Goal: Browse casually: Explore the website without a specific task or goal

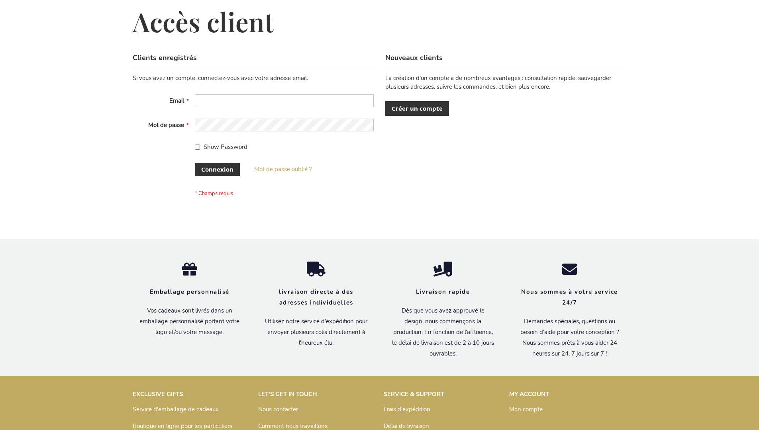
scroll to position [275, 0]
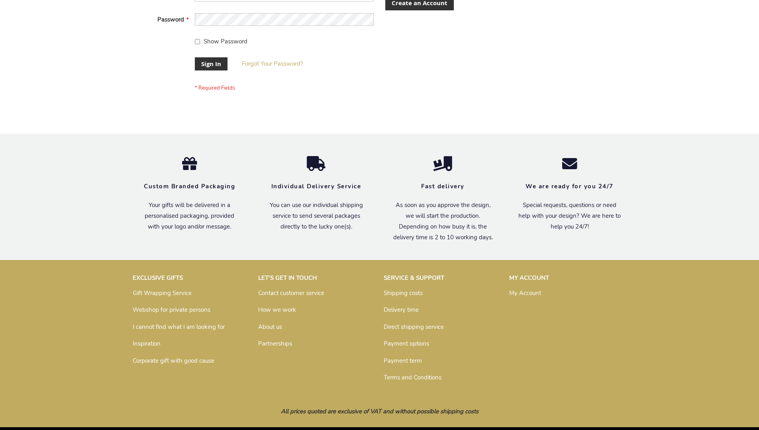
scroll to position [256, 0]
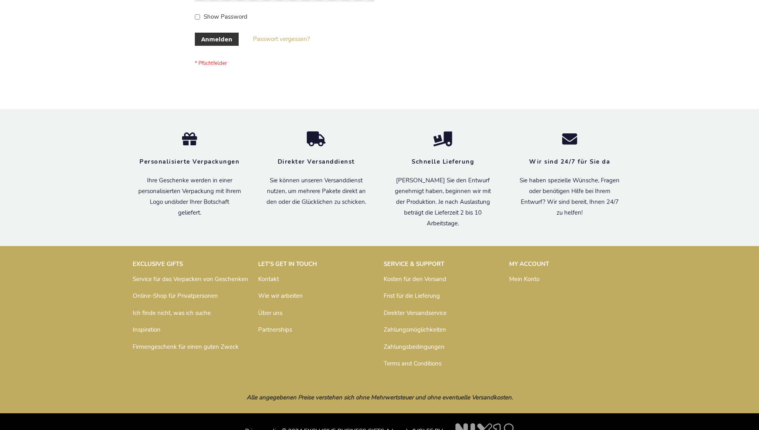
scroll to position [267, 0]
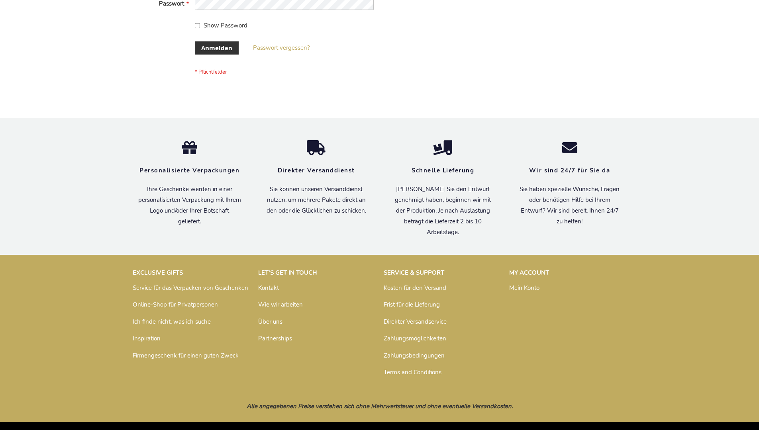
scroll to position [267, 0]
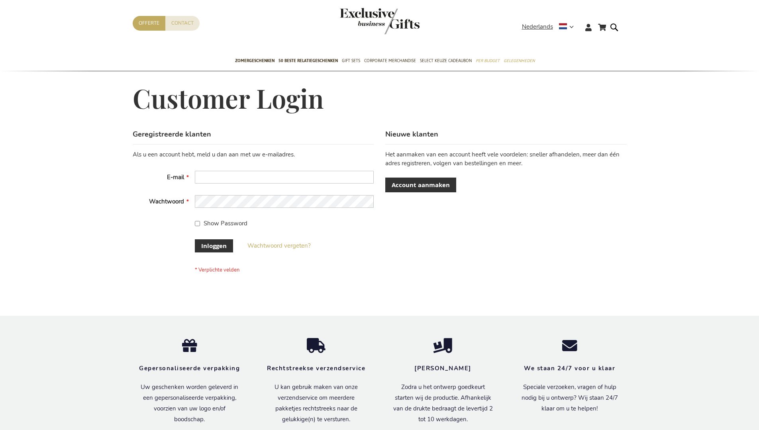
scroll to position [271, 0]
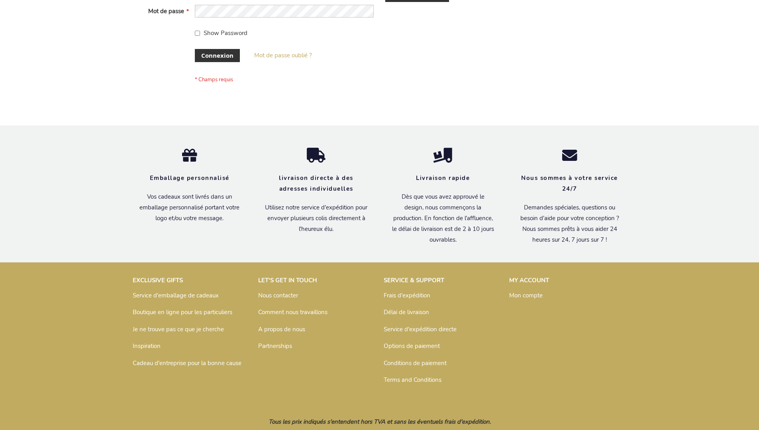
scroll to position [275, 0]
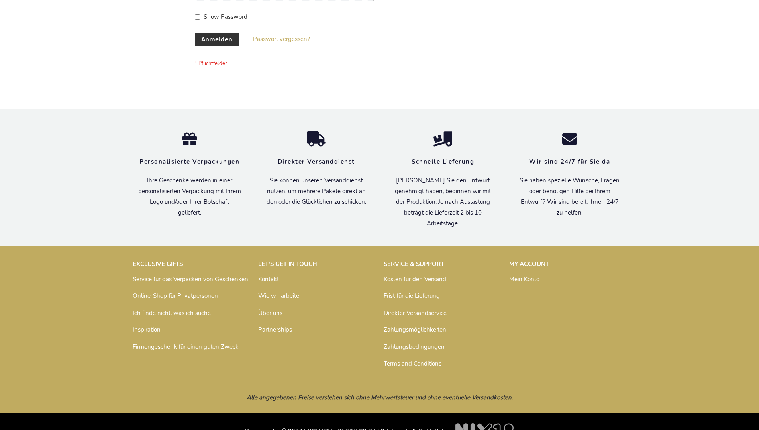
scroll to position [267, 0]
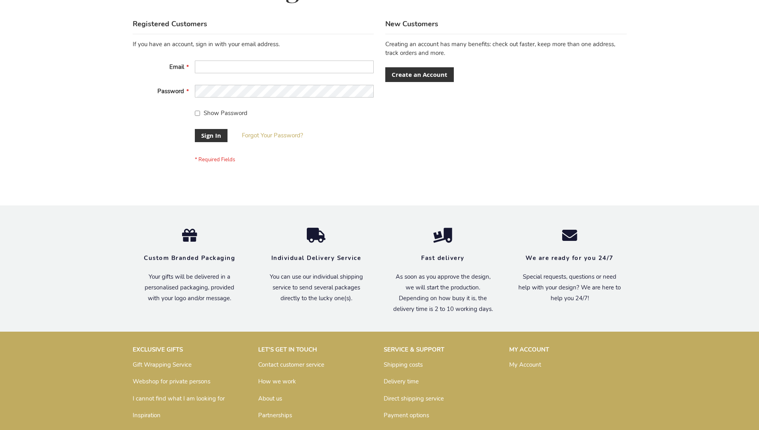
scroll to position [256, 0]
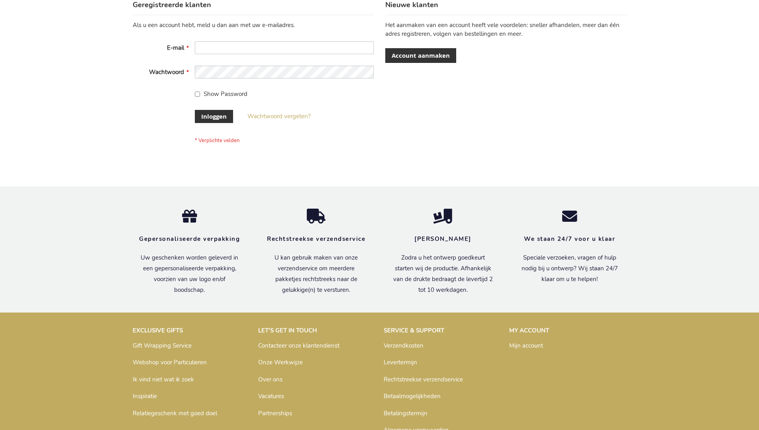
scroll to position [271, 0]
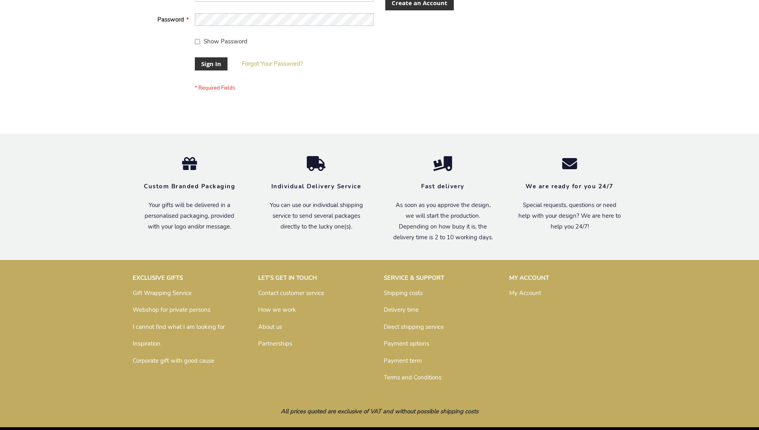
scroll to position [256, 0]
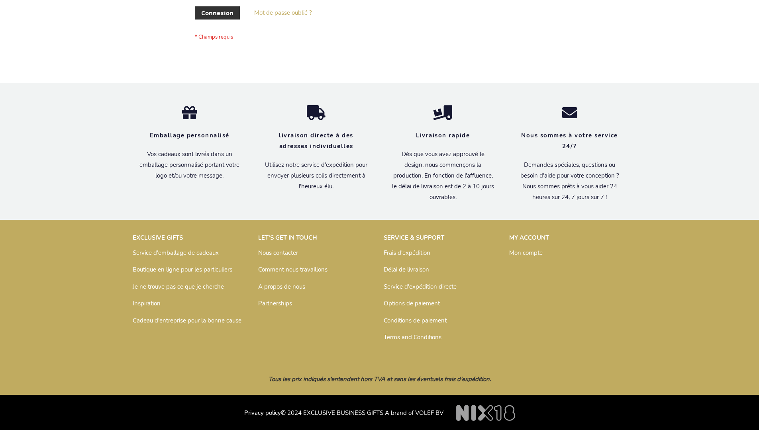
scroll to position [275, 0]
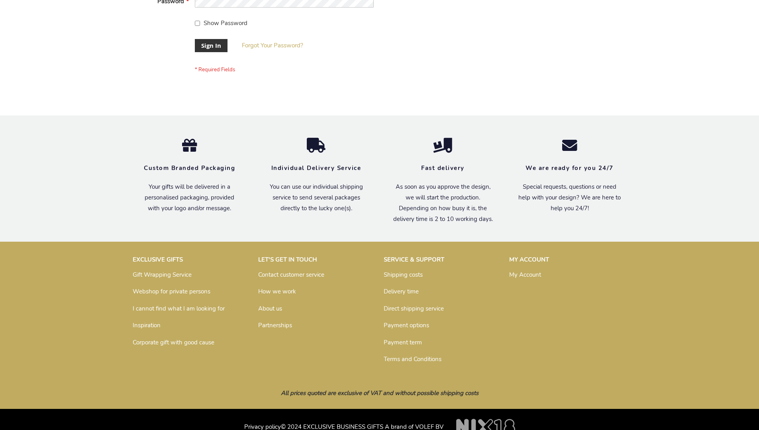
scroll to position [256, 0]
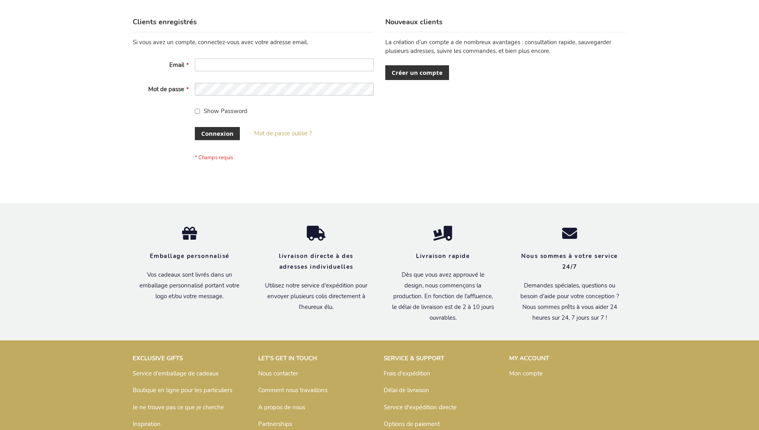
scroll to position [275, 0]
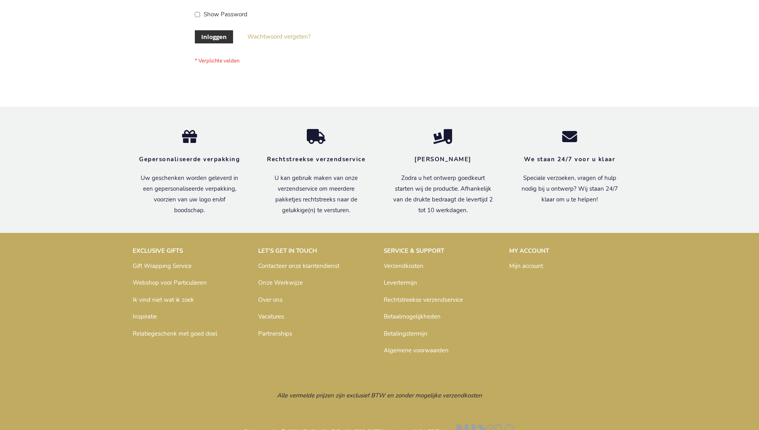
scroll to position [271, 0]
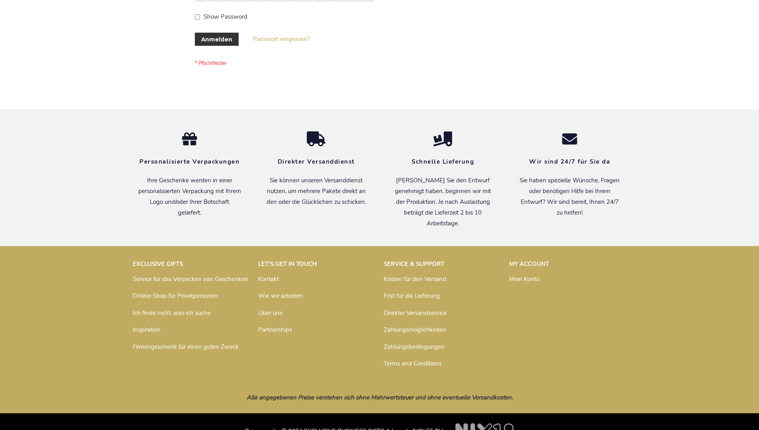
scroll to position [267, 0]
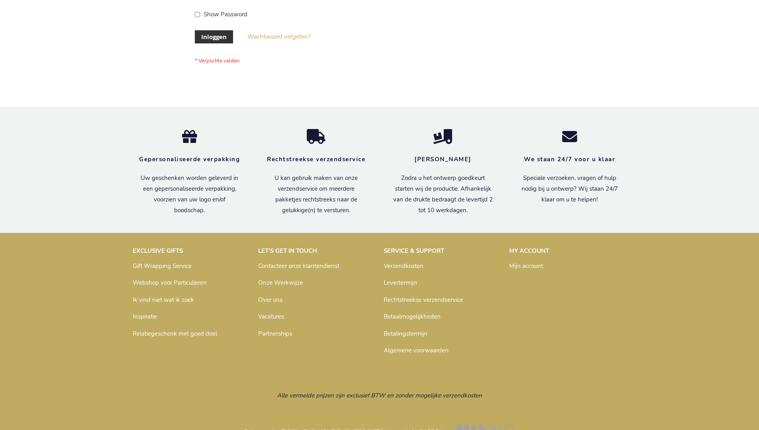
scroll to position [271, 0]
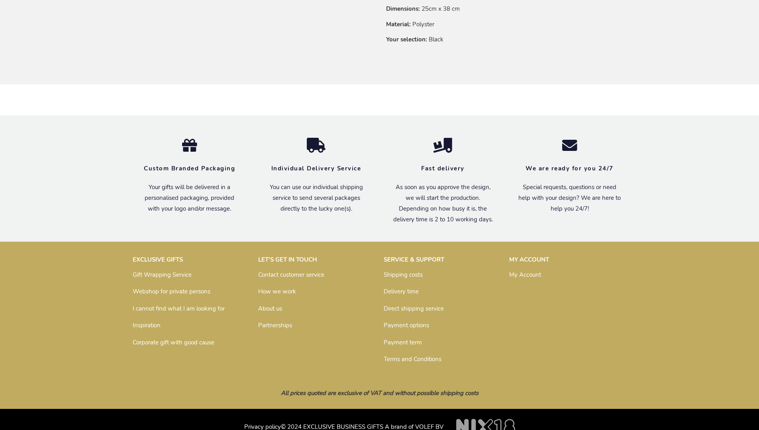
scroll to position [618, 0]
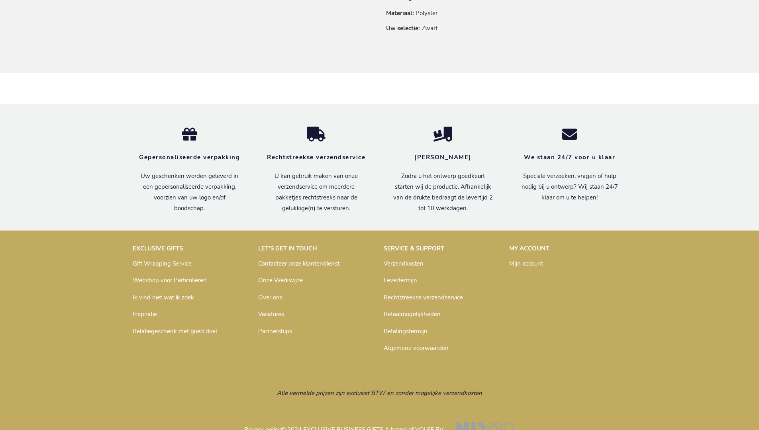
scroll to position [632, 0]
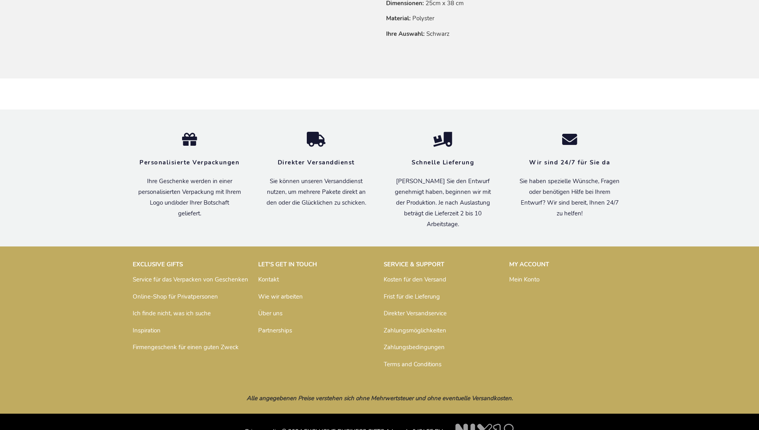
scroll to position [637, 0]
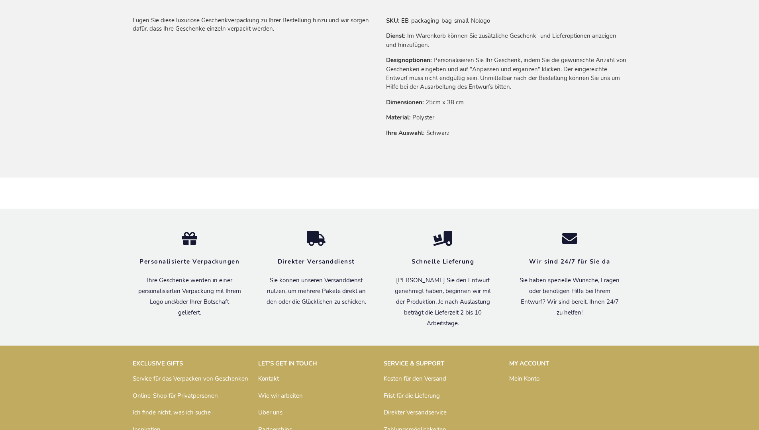
scroll to position [637, 0]
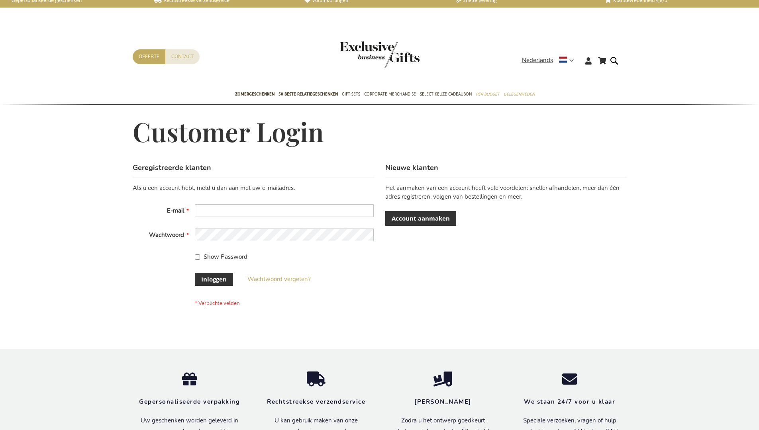
scroll to position [271, 0]
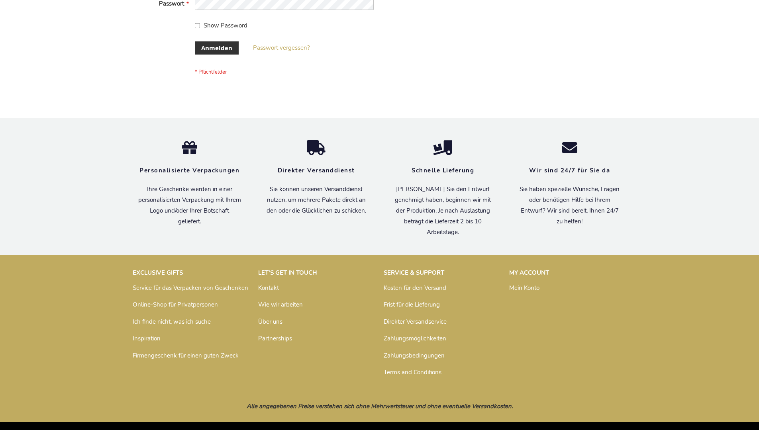
scroll to position [267, 0]
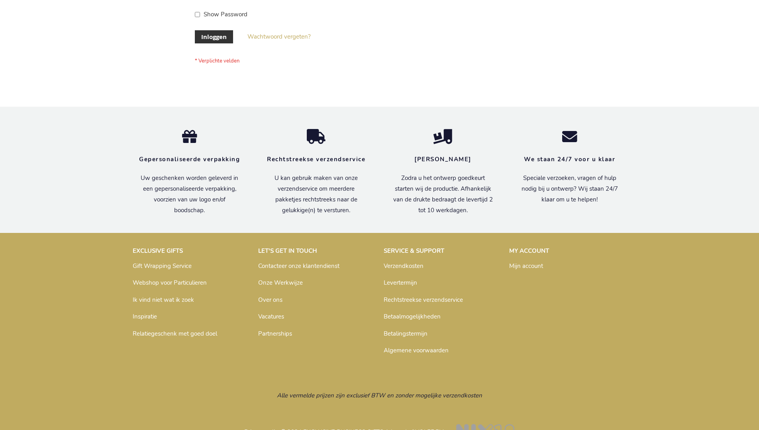
scroll to position [271, 0]
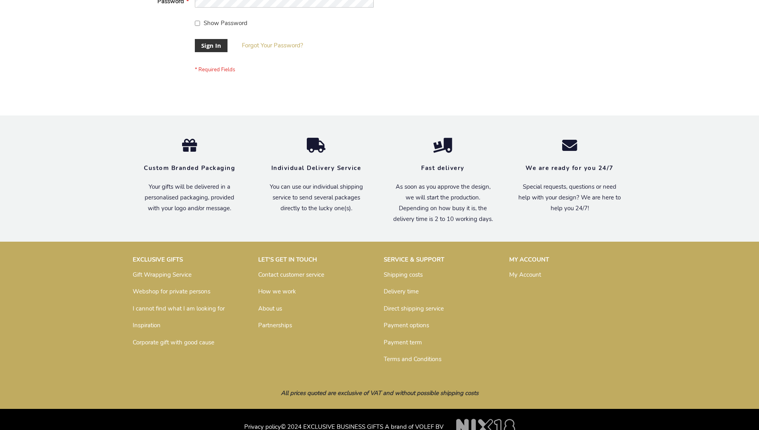
scroll to position [256, 0]
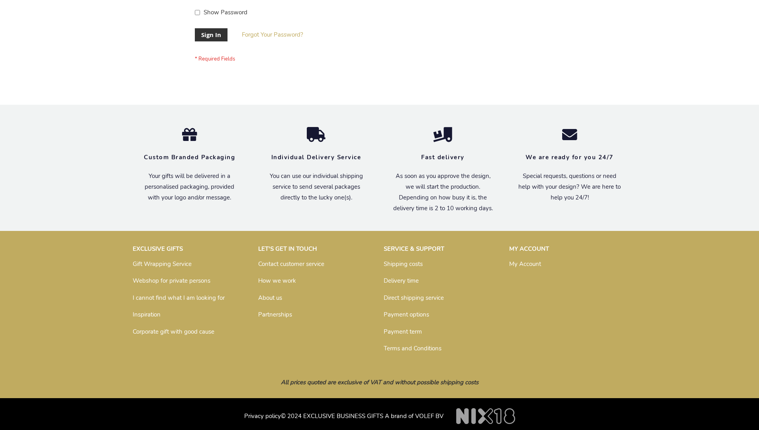
scroll to position [256, 0]
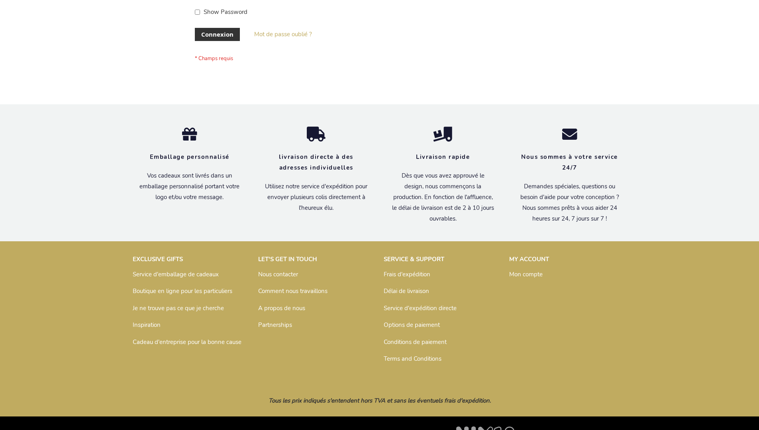
scroll to position [275, 0]
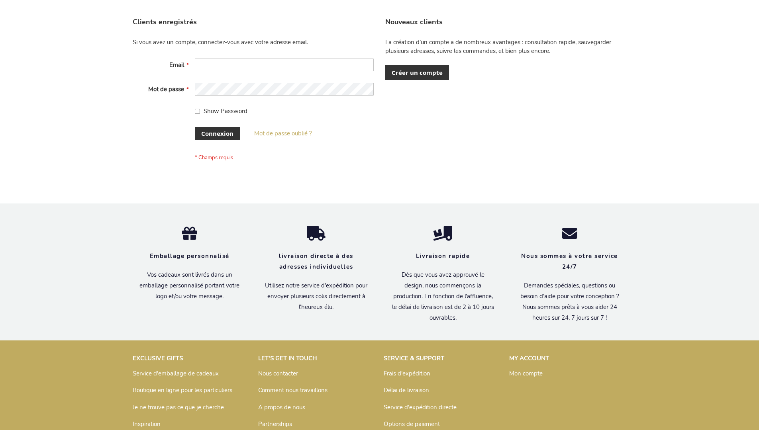
scroll to position [275, 0]
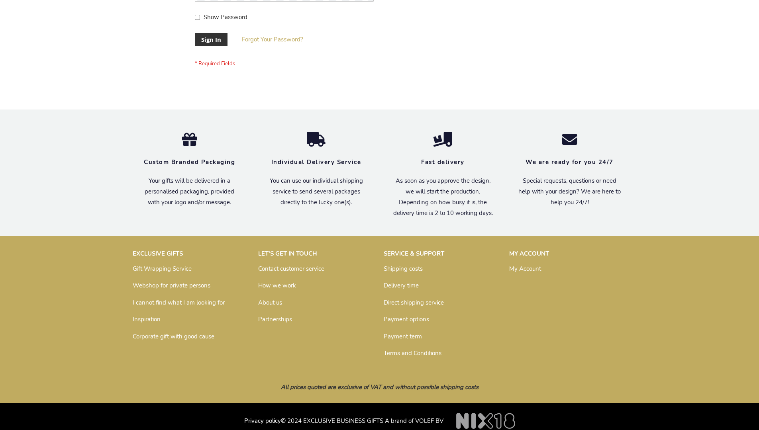
scroll to position [256, 0]
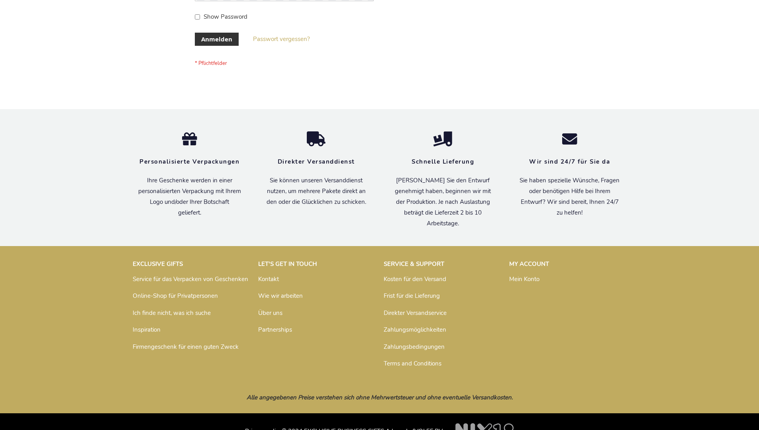
scroll to position [267, 0]
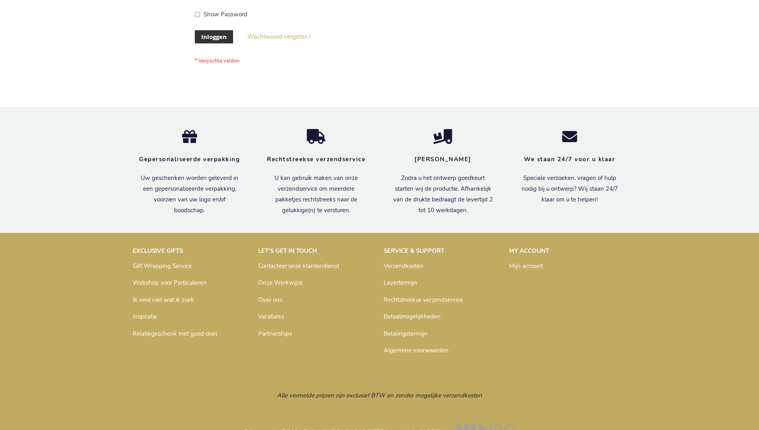
scroll to position [271, 0]
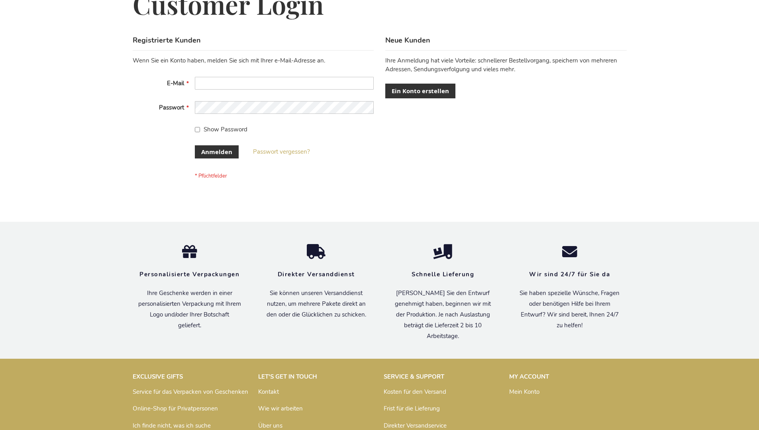
scroll to position [267, 0]
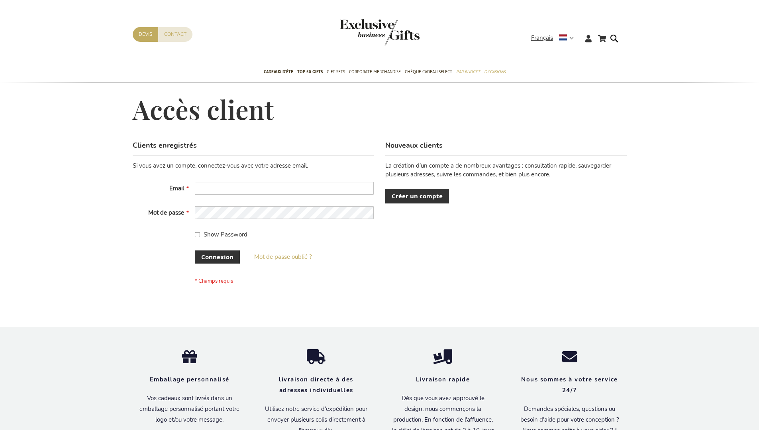
scroll to position [275, 0]
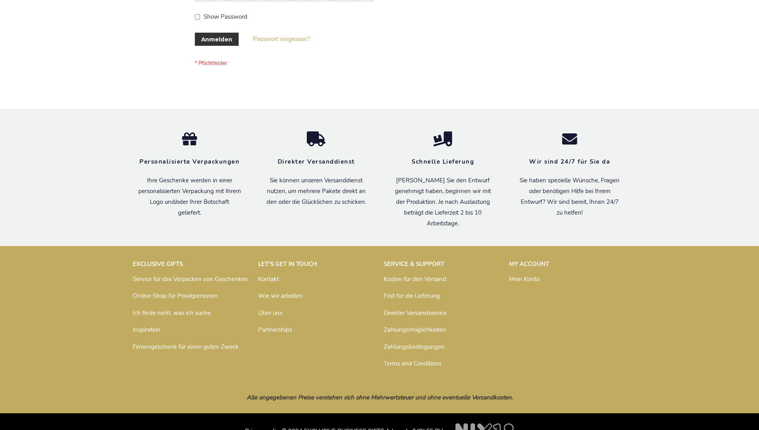
scroll to position [267, 0]
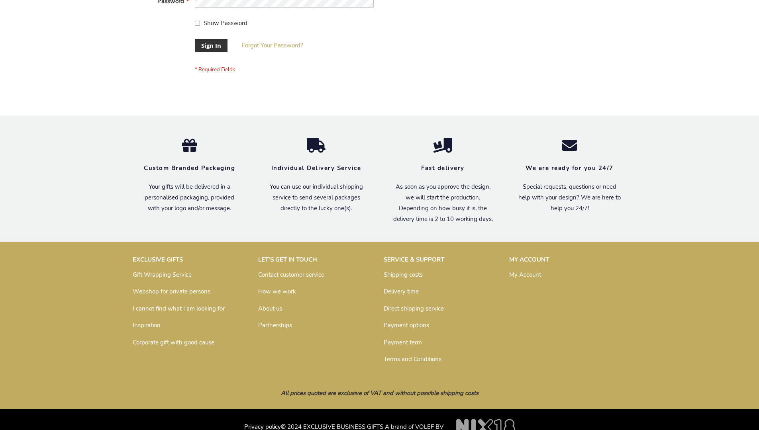
scroll to position [256, 0]
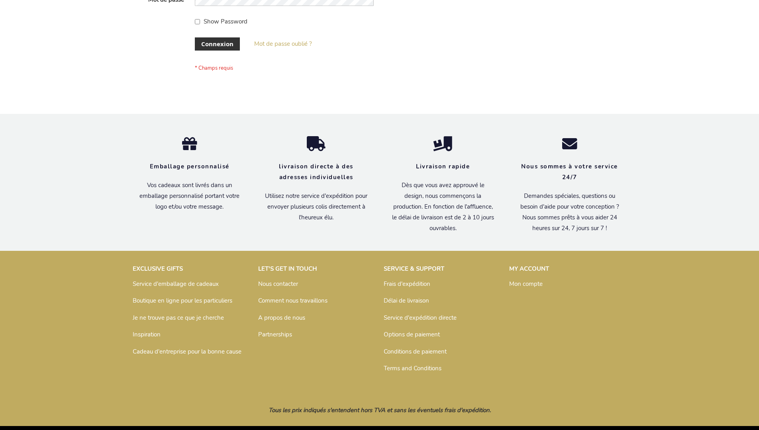
scroll to position [275, 0]
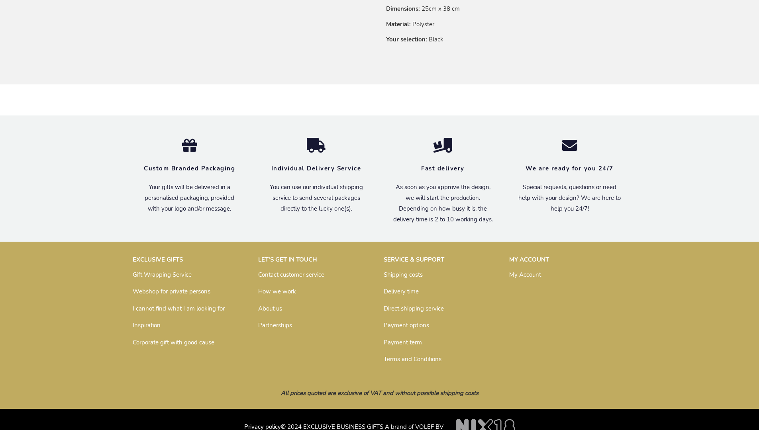
scroll to position [618, 0]
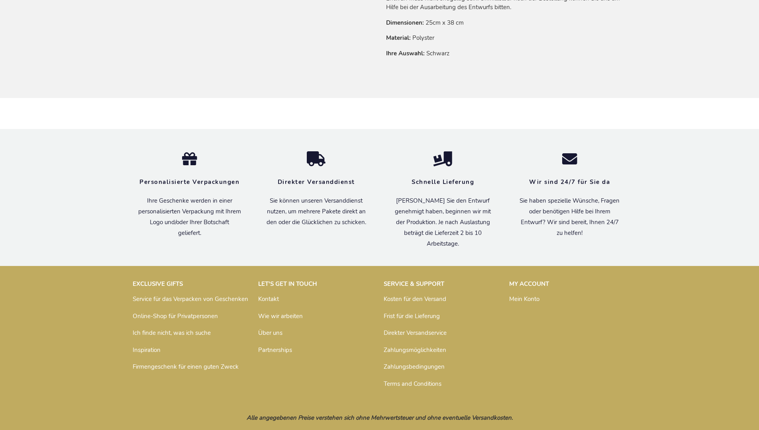
scroll to position [637, 0]
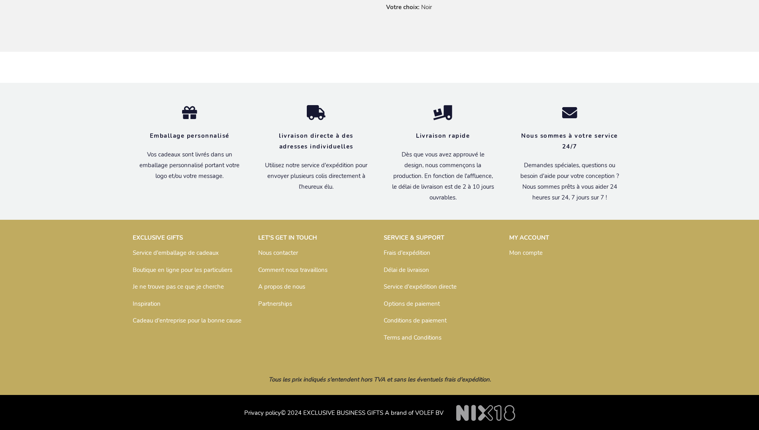
scroll to position [645, 0]
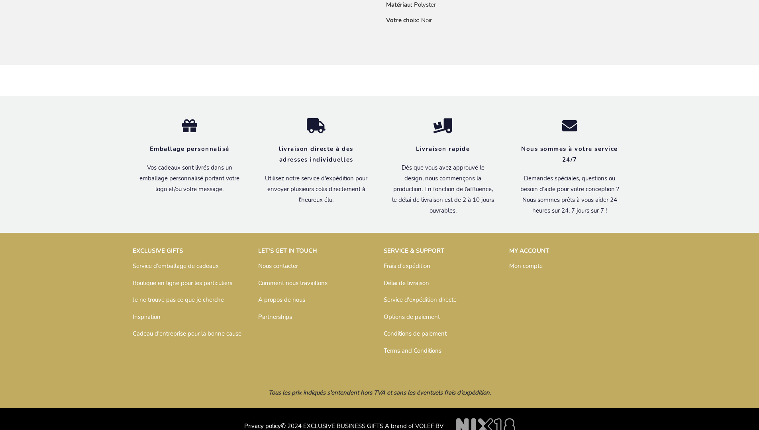
scroll to position [645, 0]
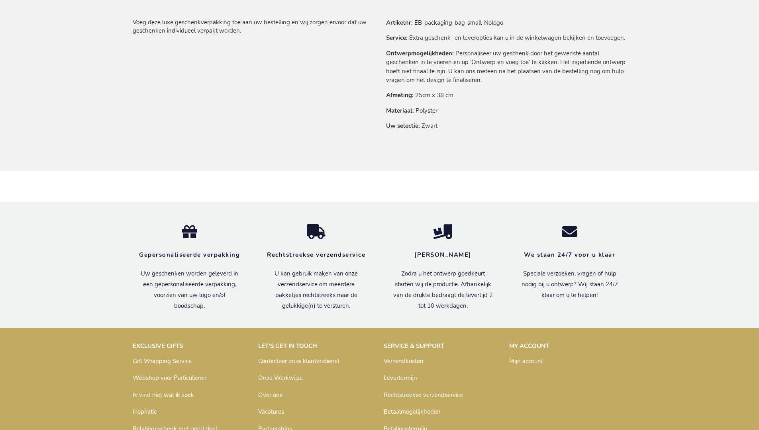
scroll to position [632, 0]
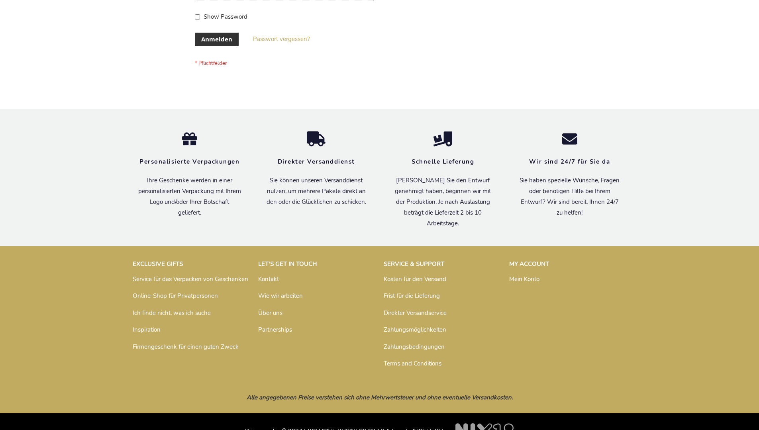
scroll to position [267, 0]
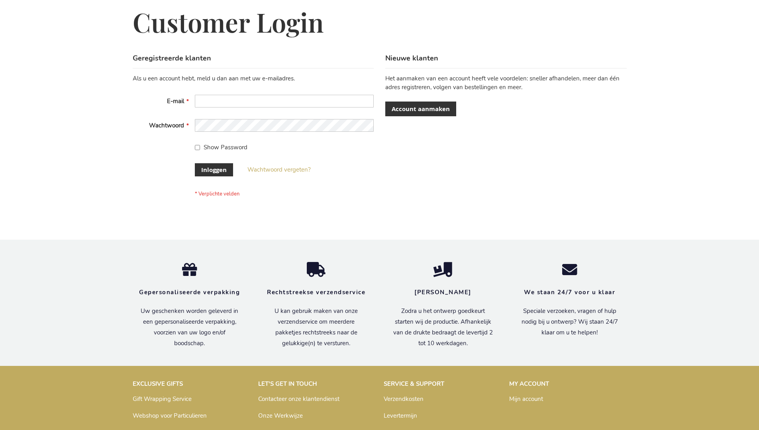
scroll to position [271, 0]
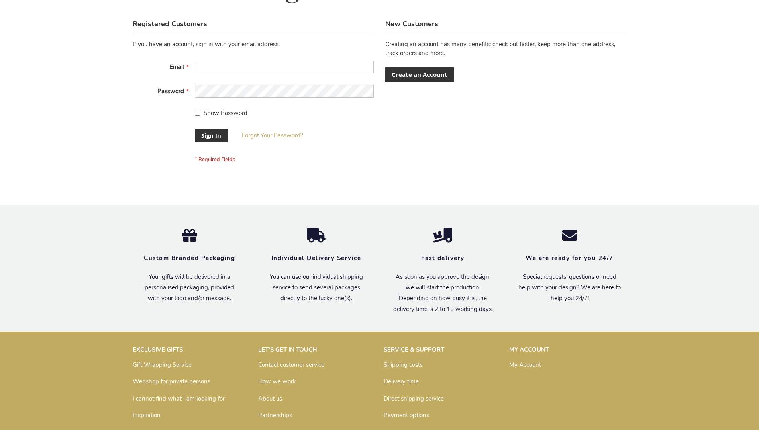
scroll to position [256, 0]
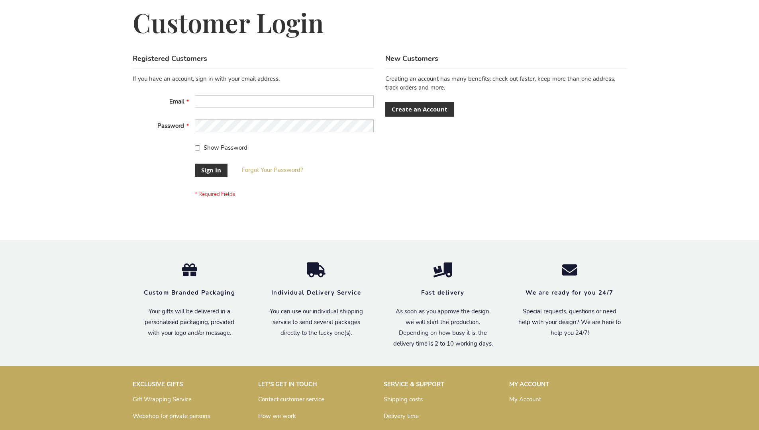
scroll to position [256, 0]
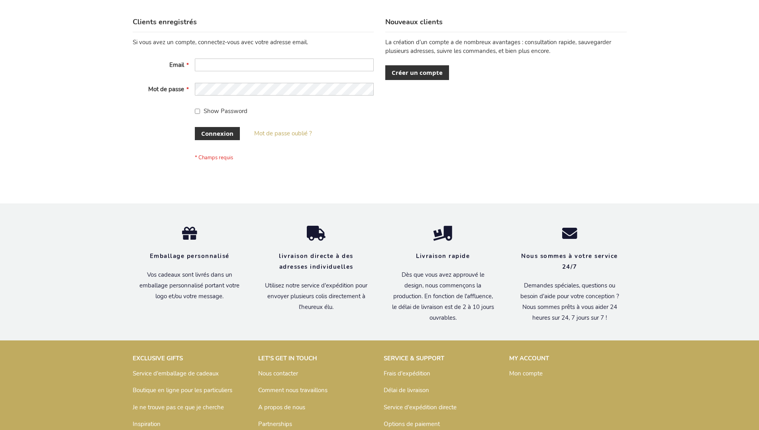
scroll to position [275, 0]
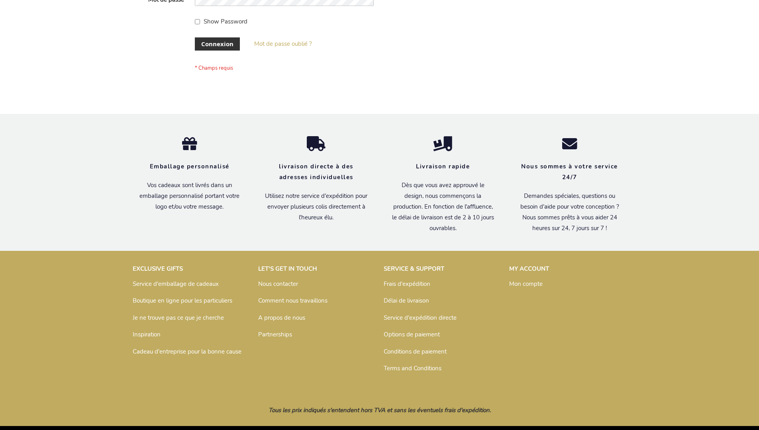
scroll to position [275, 0]
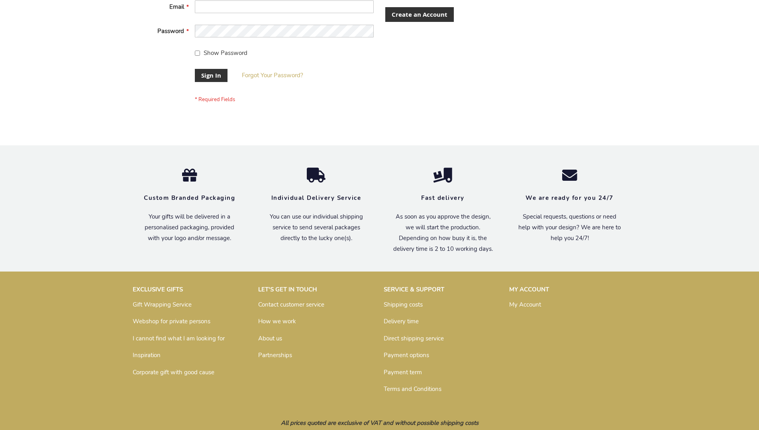
scroll to position [256, 0]
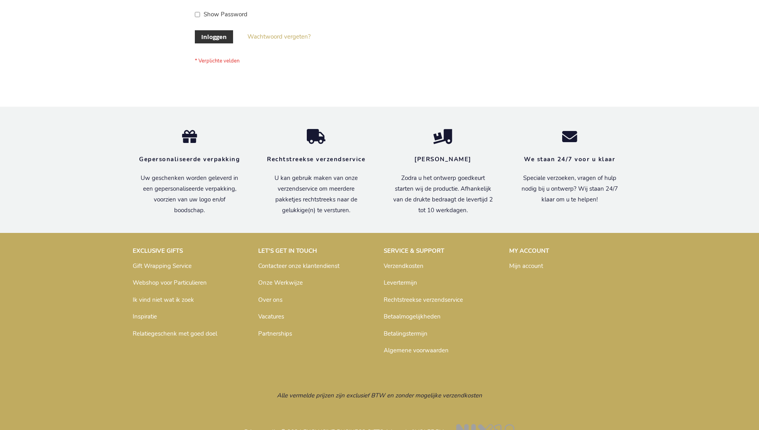
scroll to position [271, 0]
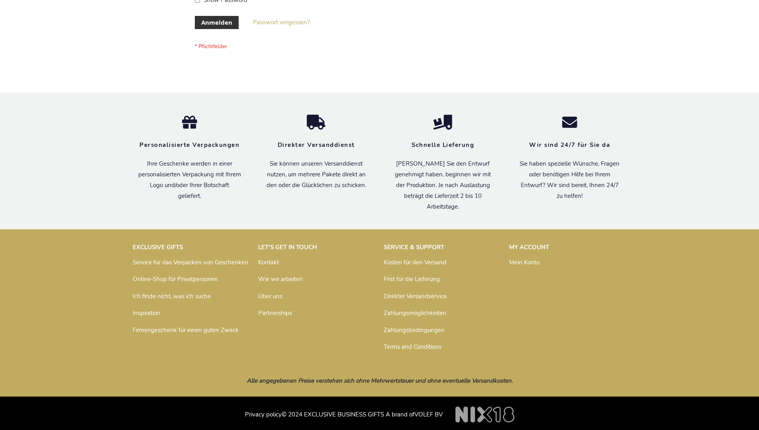
scroll to position [267, 0]
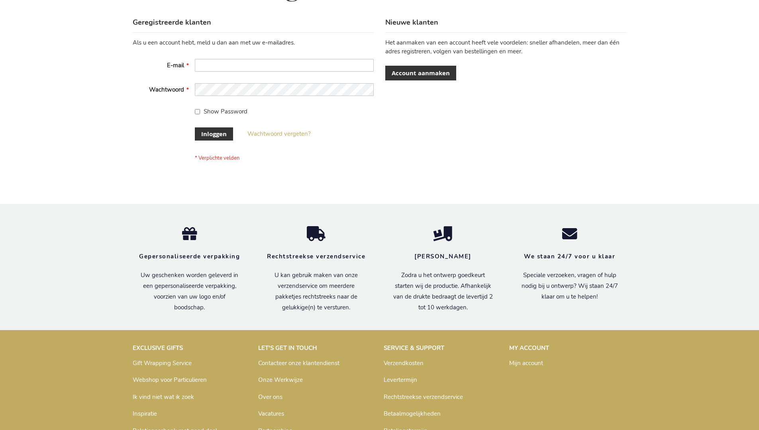
scroll to position [271, 0]
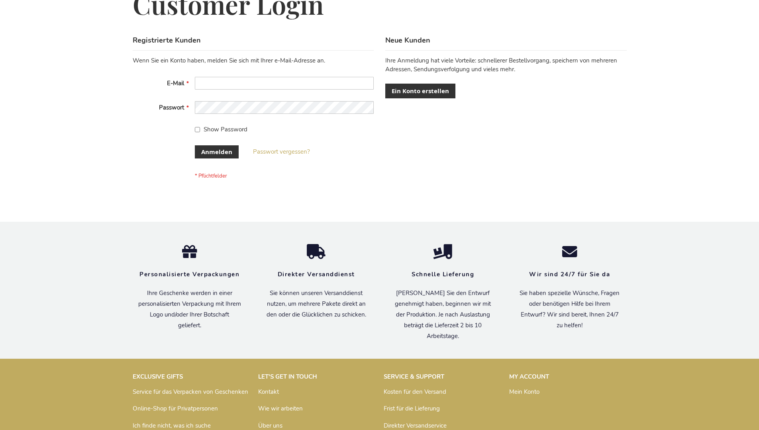
scroll to position [267, 0]
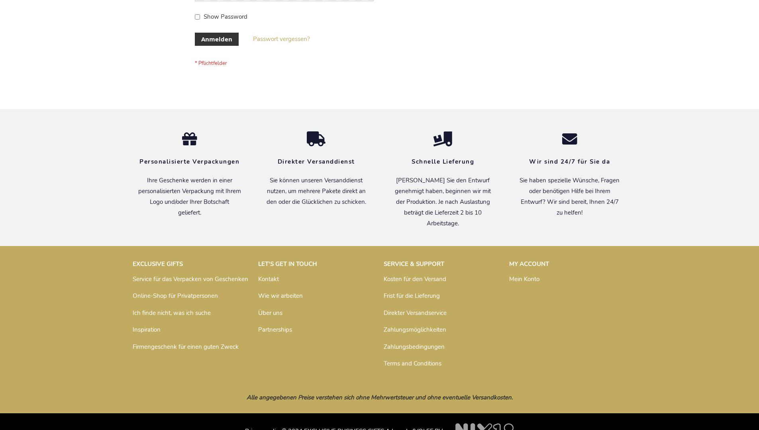
scroll to position [267, 0]
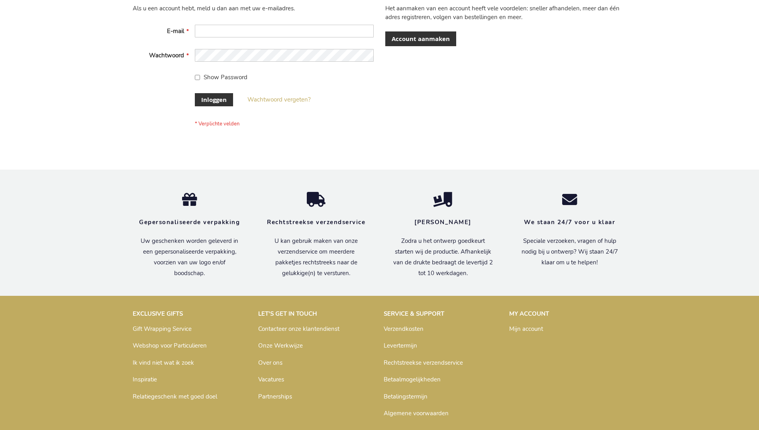
scroll to position [271, 0]
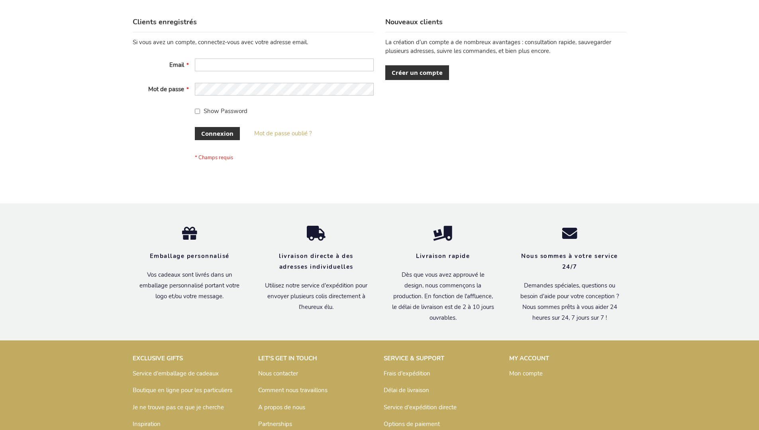
scroll to position [275, 0]
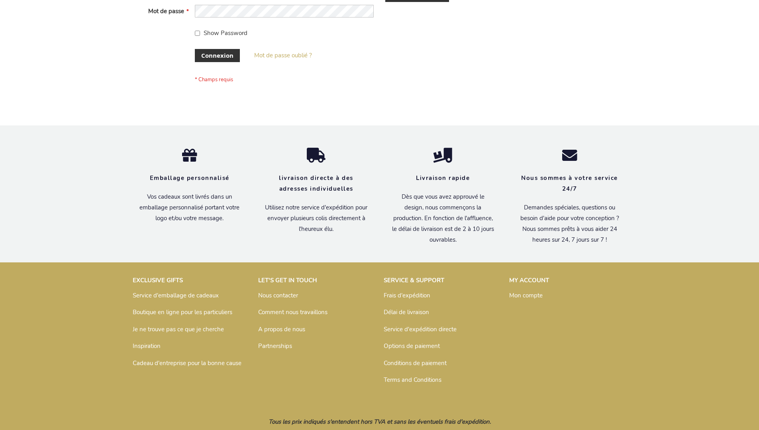
scroll to position [275, 0]
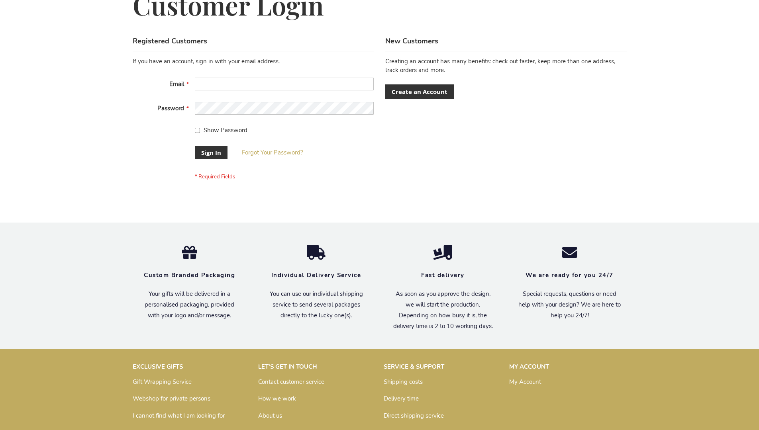
scroll to position [256, 0]
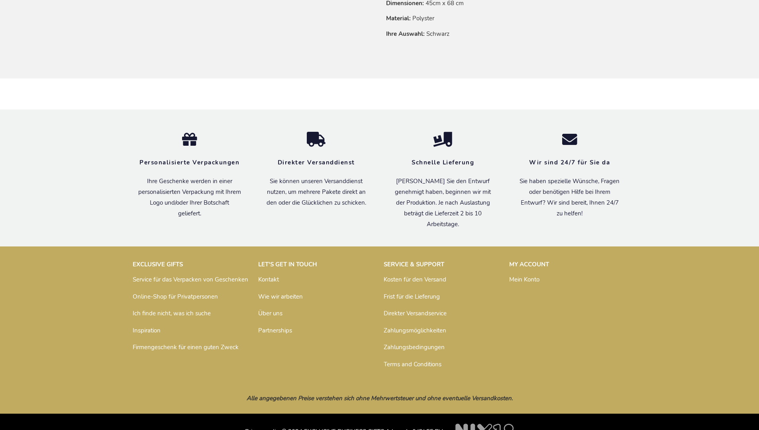
scroll to position [637, 0]
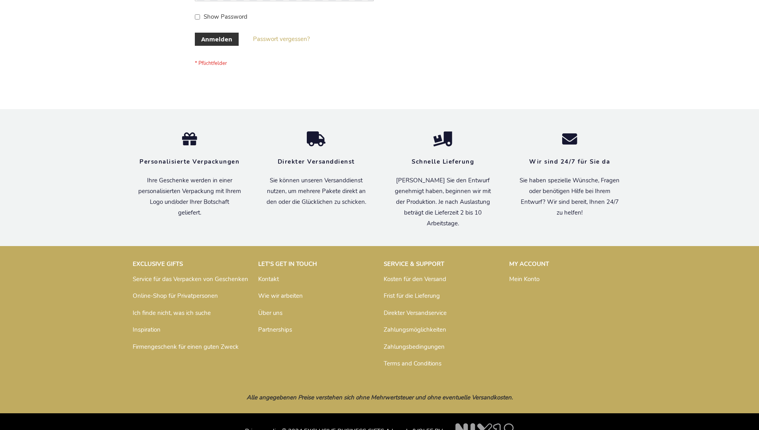
scroll to position [267, 0]
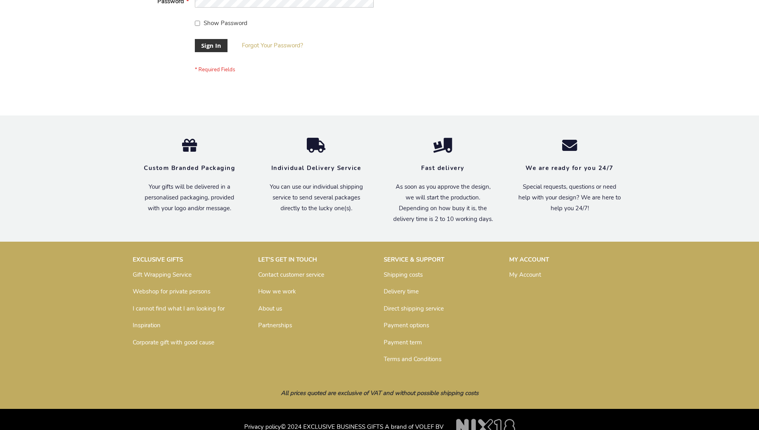
scroll to position [256, 0]
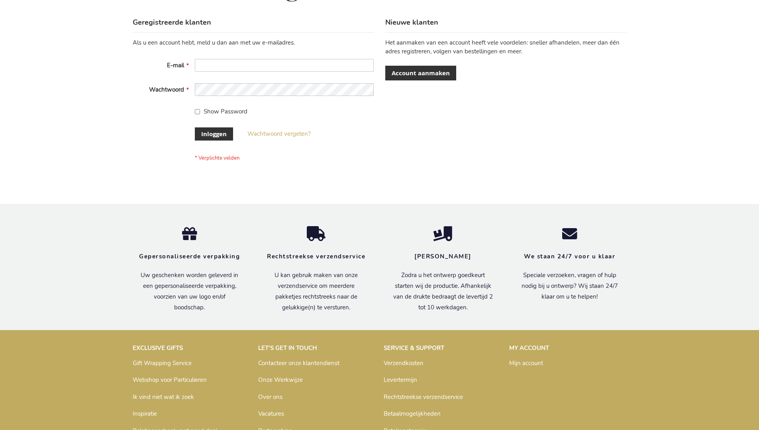
scroll to position [271, 0]
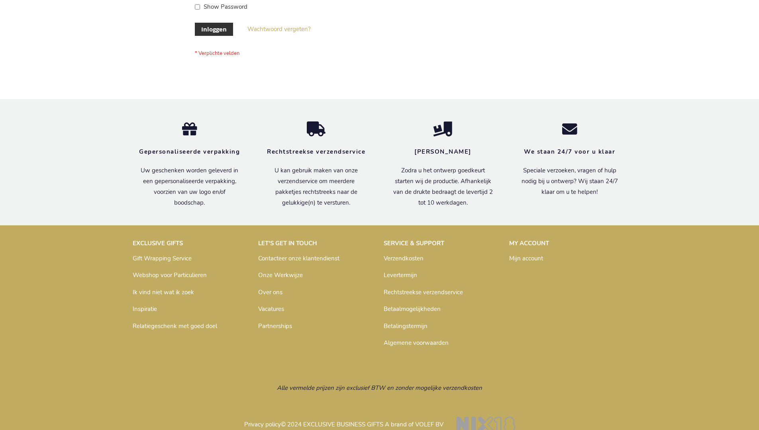
scroll to position [271, 0]
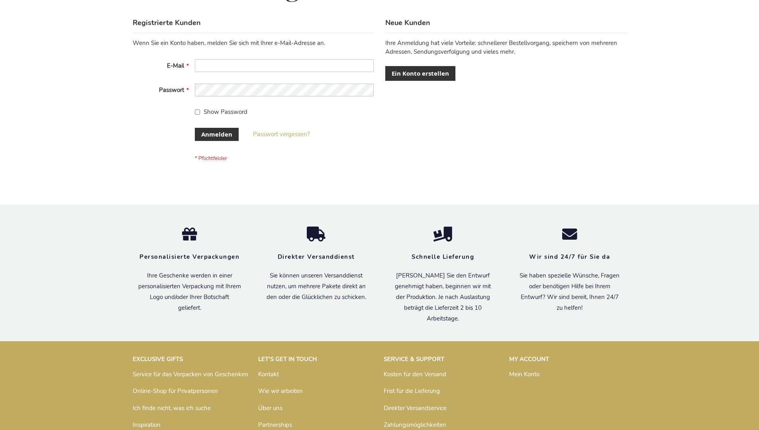
scroll to position [267, 0]
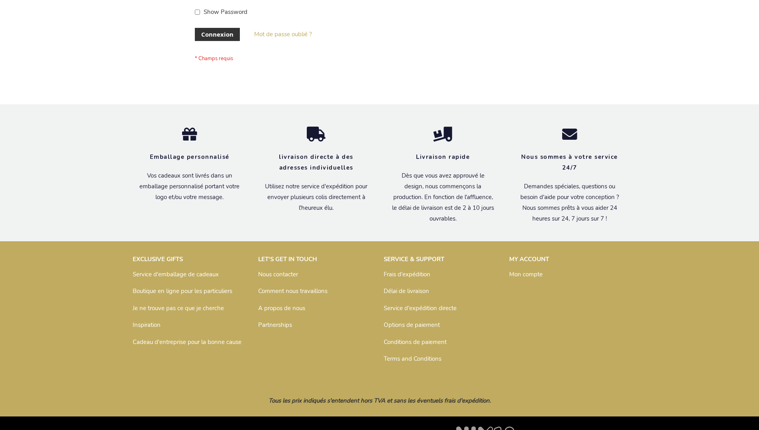
scroll to position [275, 0]
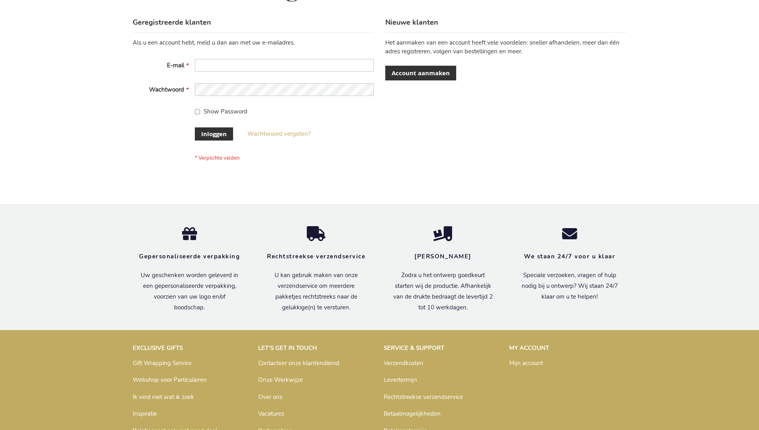
scroll to position [271, 0]
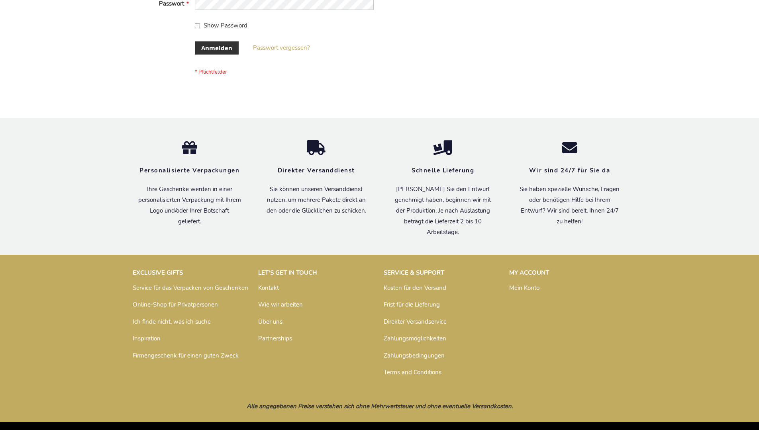
scroll to position [267, 0]
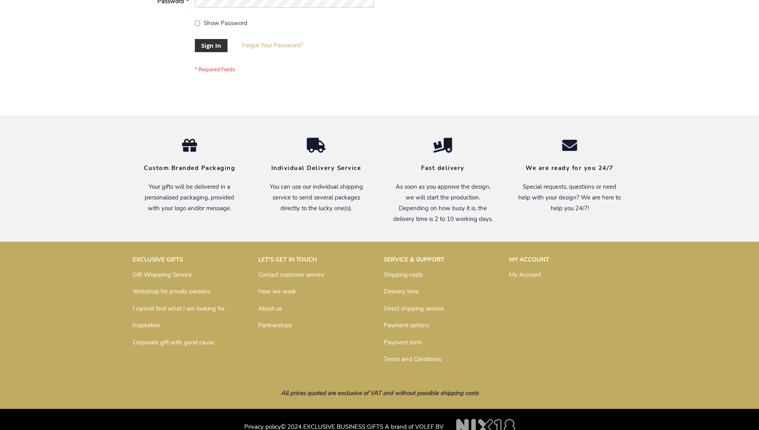
scroll to position [256, 0]
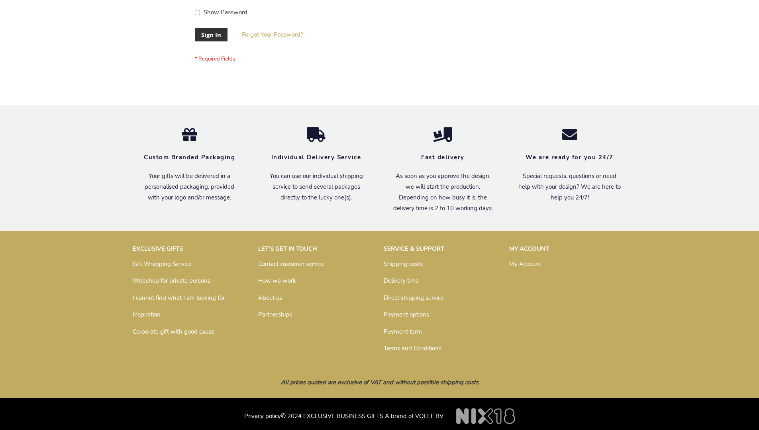
scroll to position [256, 0]
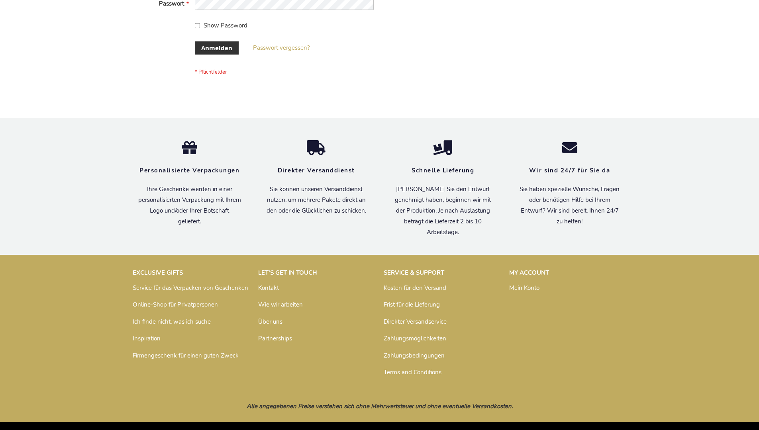
scroll to position [267, 0]
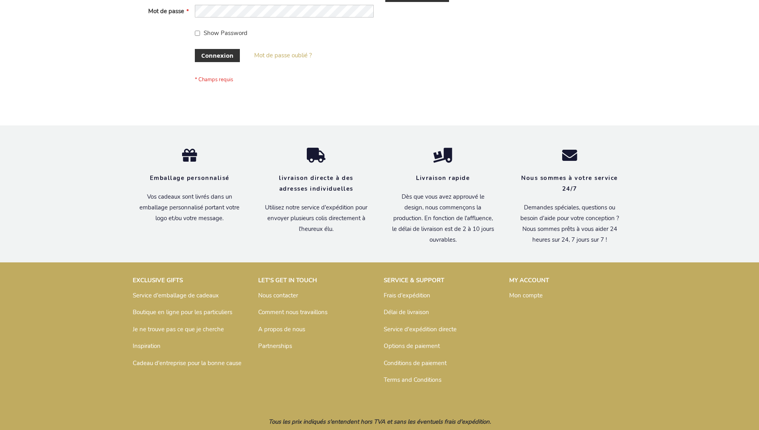
scroll to position [275, 0]
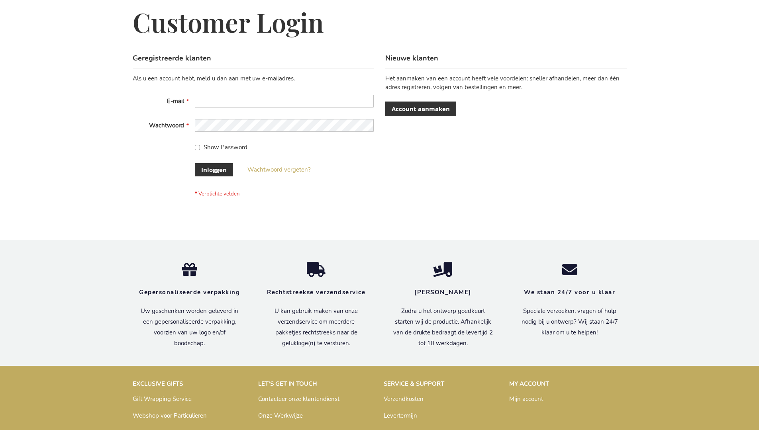
scroll to position [271, 0]
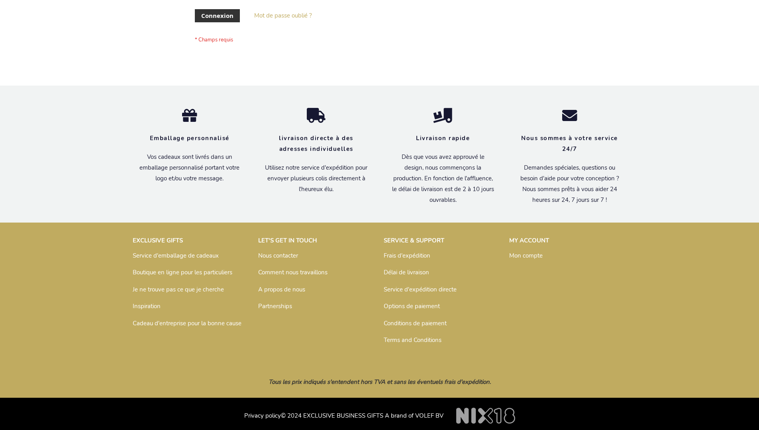
scroll to position [275, 0]
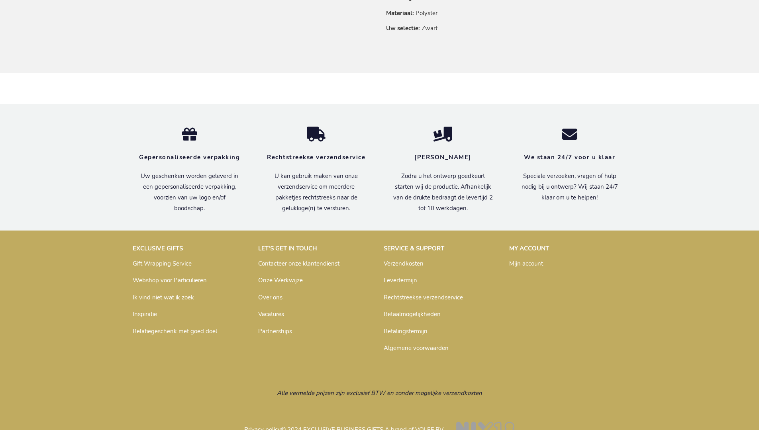
scroll to position [632, 0]
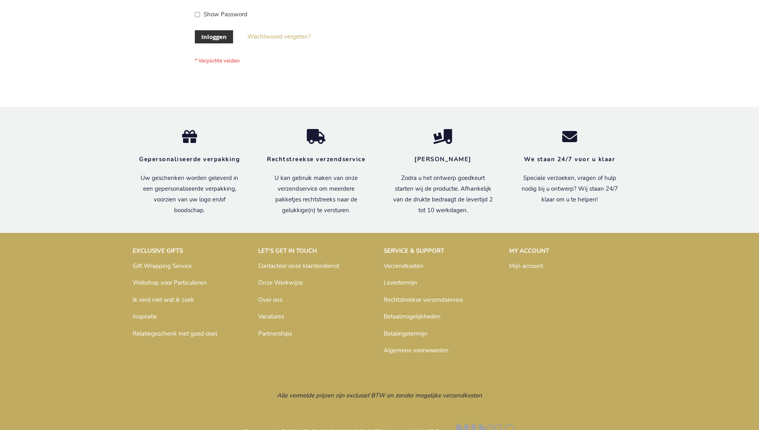
scroll to position [271, 0]
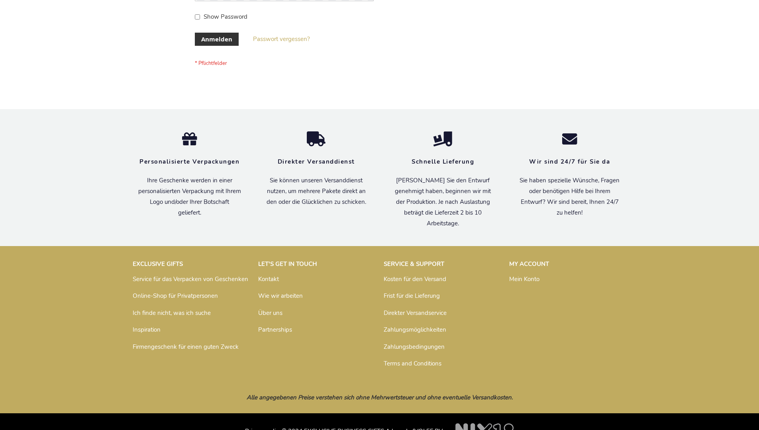
scroll to position [267, 0]
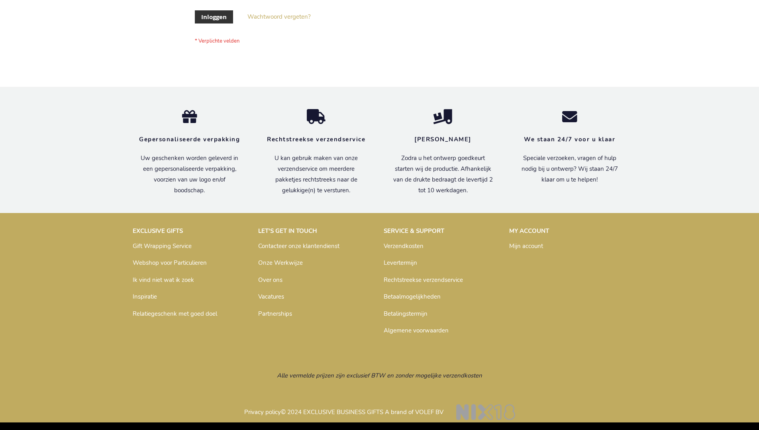
scroll to position [271, 0]
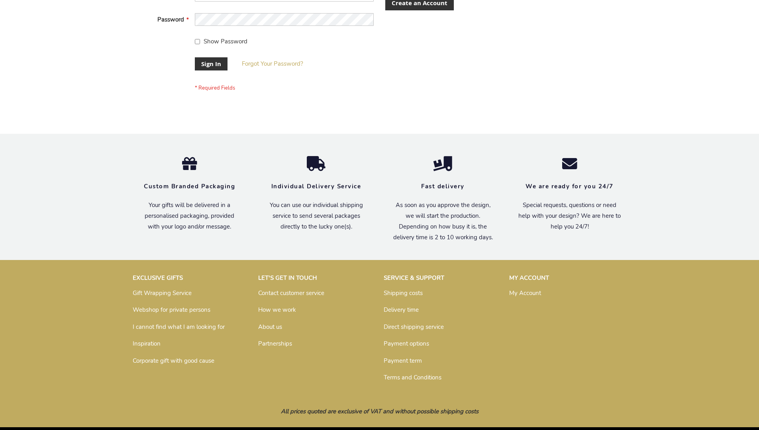
scroll to position [256, 0]
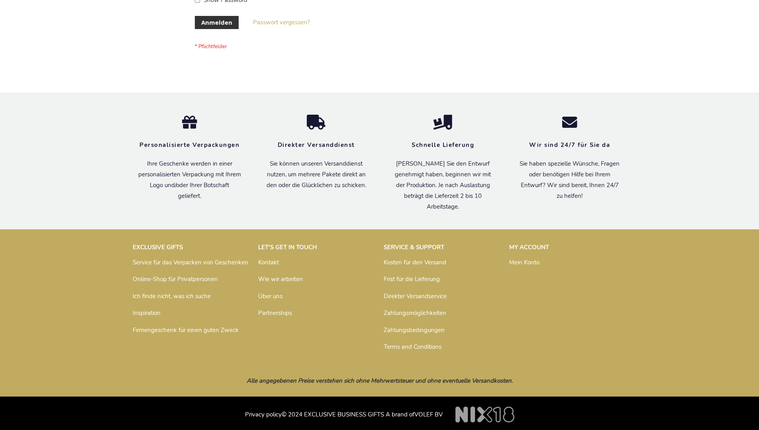
scroll to position [267, 0]
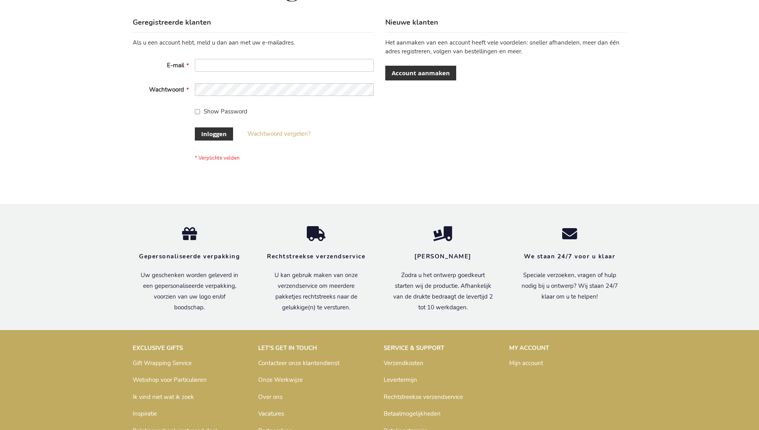
scroll to position [271, 0]
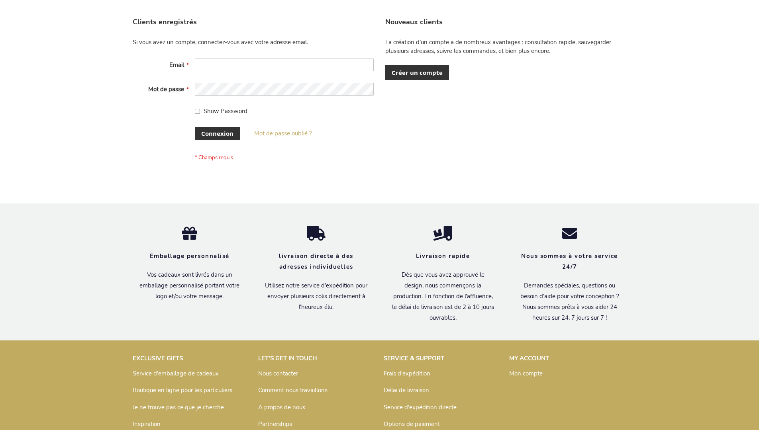
scroll to position [275, 0]
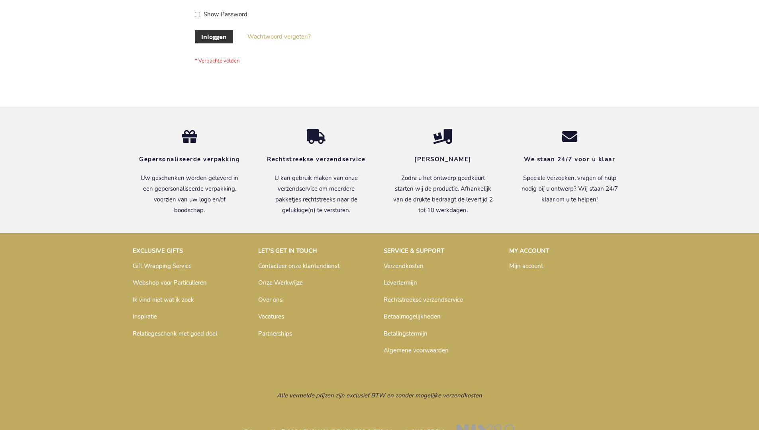
scroll to position [271, 0]
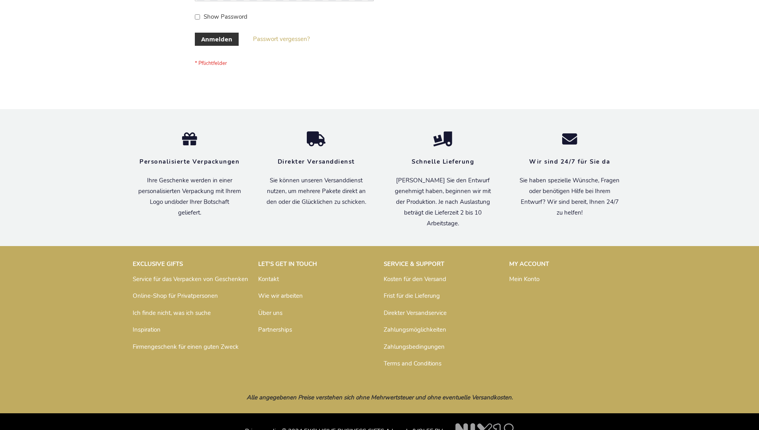
scroll to position [267, 0]
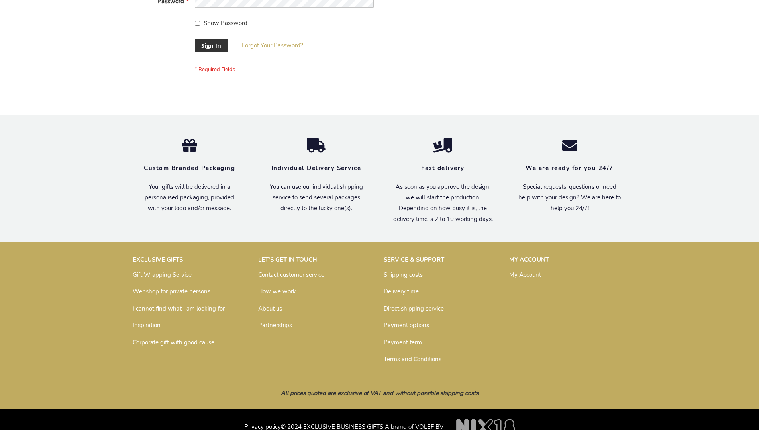
scroll to position [256, 0]
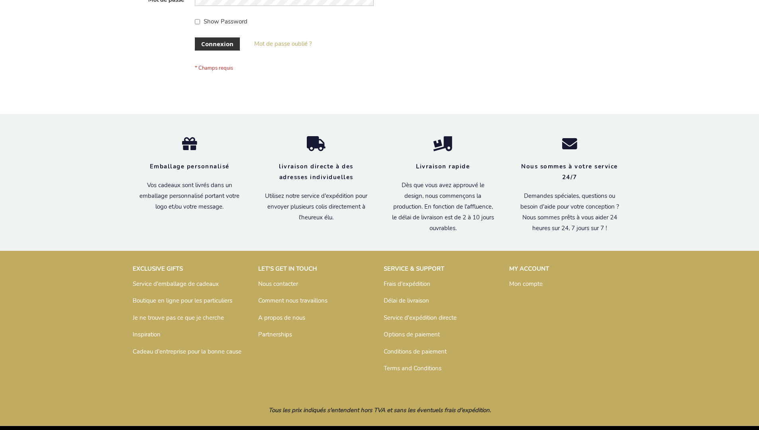
scroll to position [275, 0]
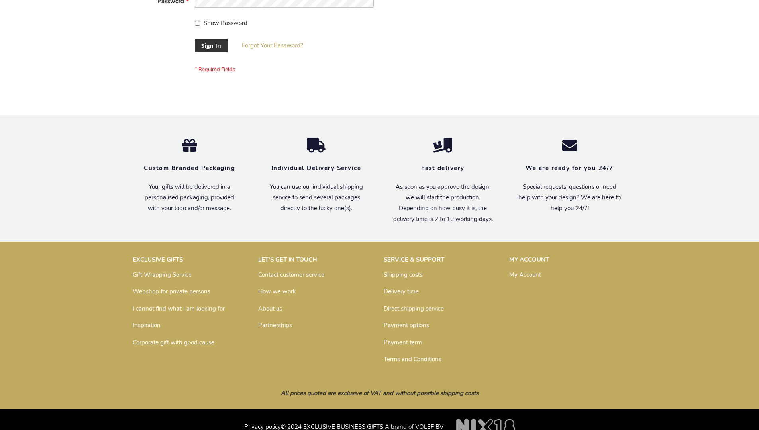
scroll to position [256, 0]
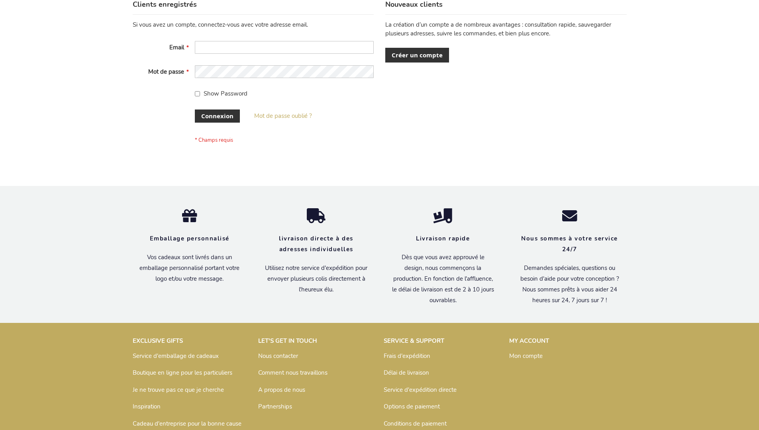
scroll to position [275, 0]
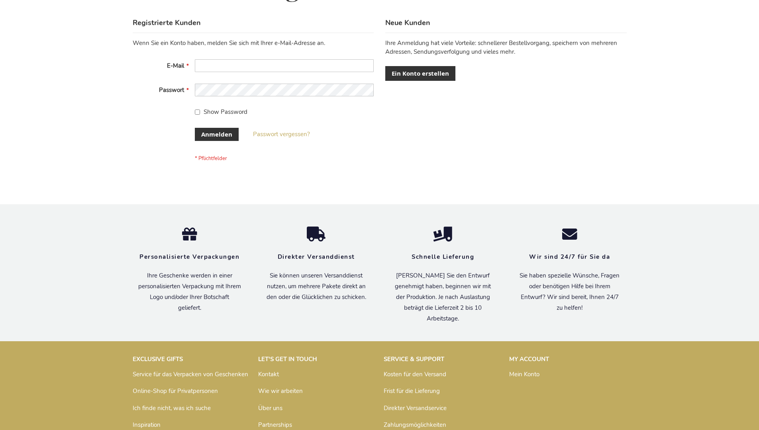
scroll to position [267, 0]
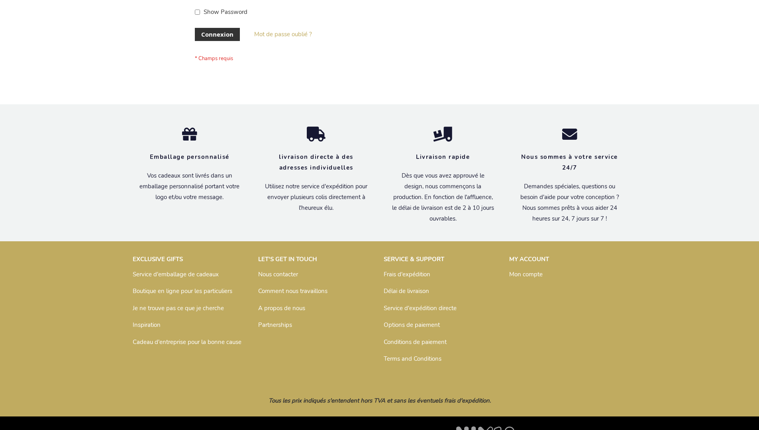
scroll to position [275, 0]
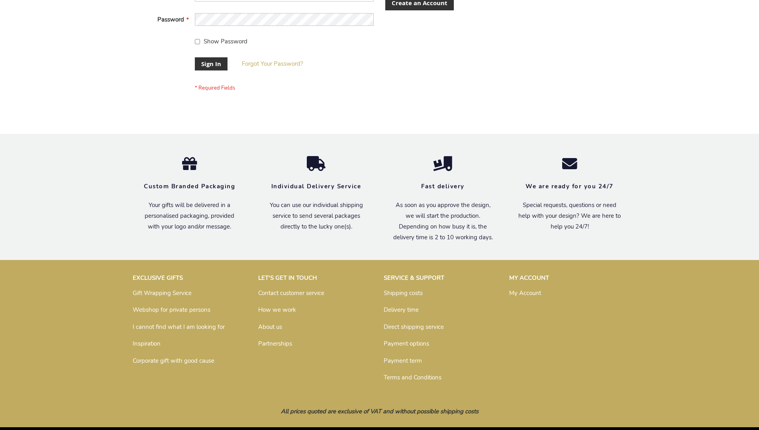
scroll to position [256, 0]
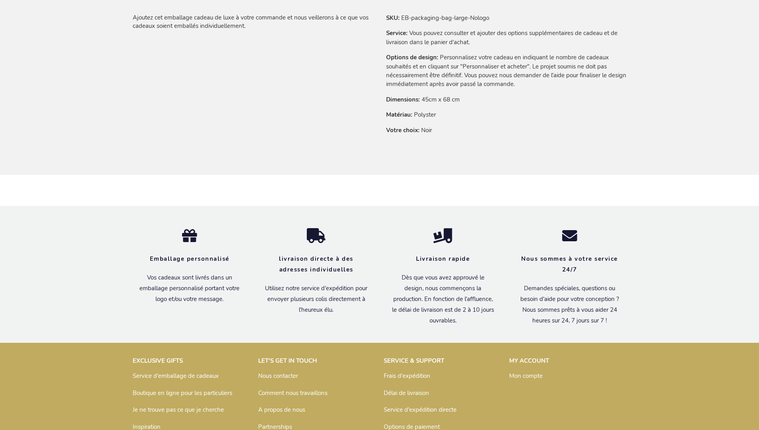
scroll to position [645, 0]
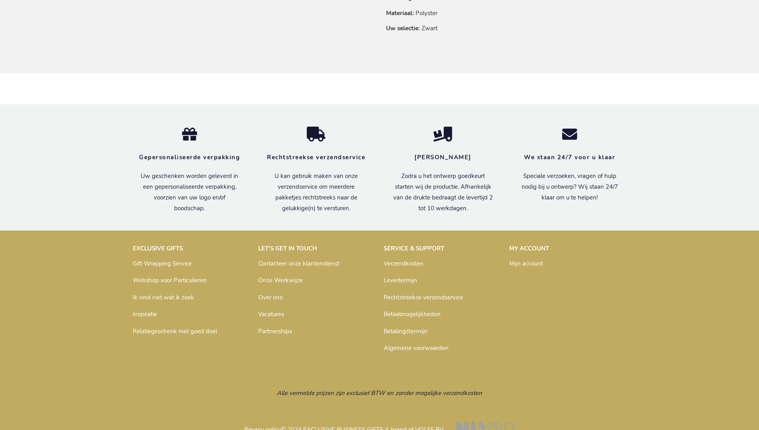
scroll to position [632, 0]
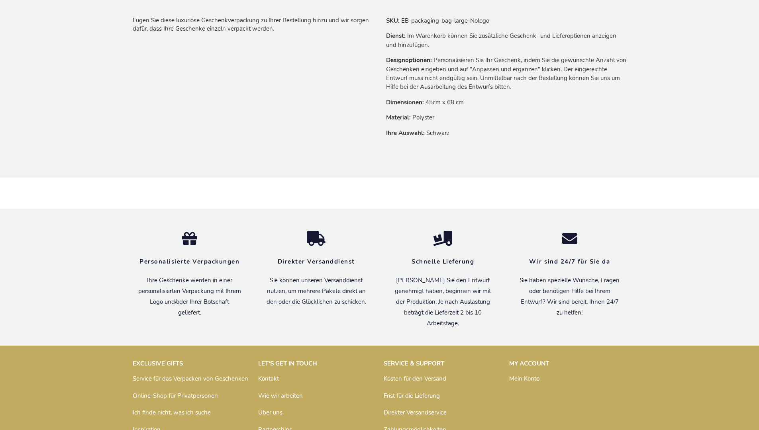
scroll to position [637, 0]
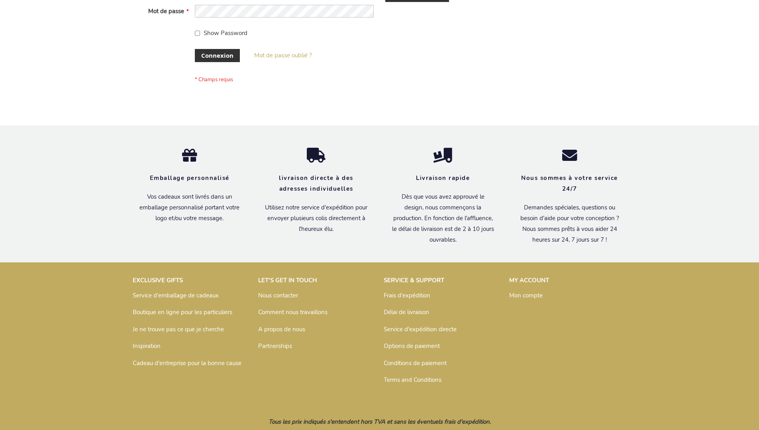
scroll to position [275, 0]
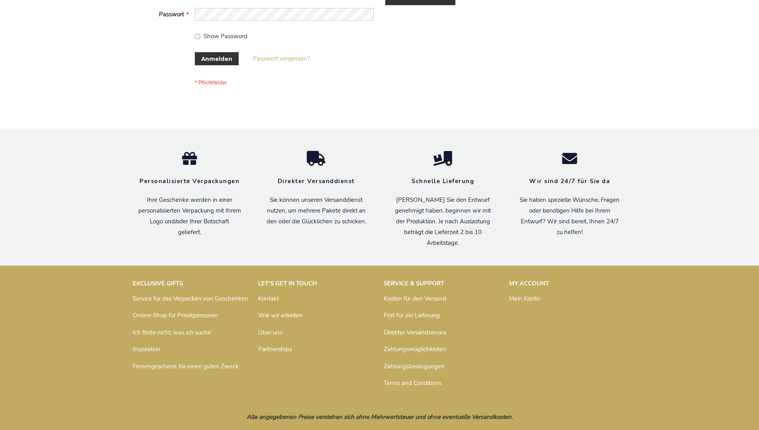
scroll to position [267, 0]
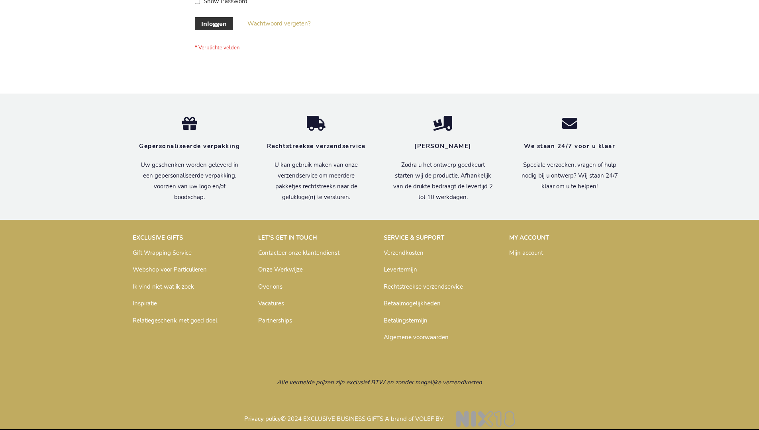
scroll to position [271, 0]
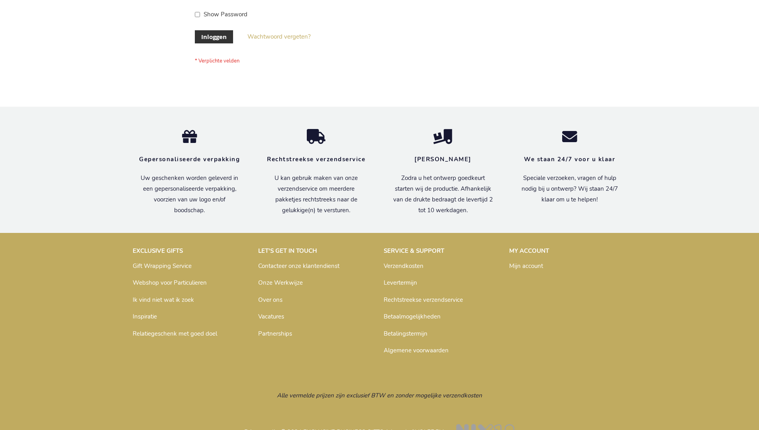
scroll to position [271, 0]
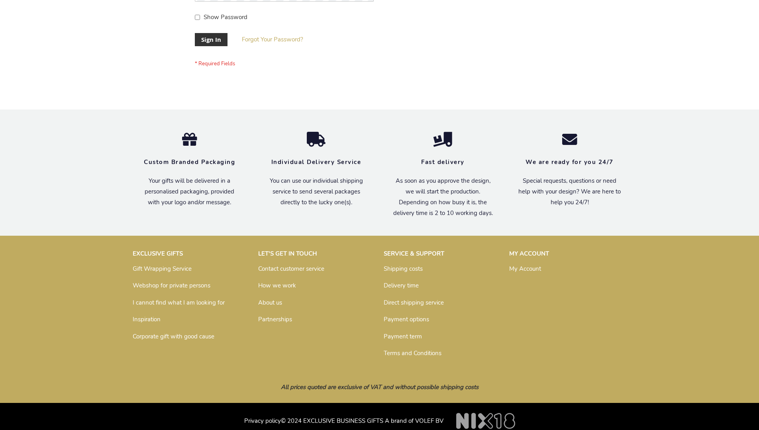
scroll to position [256, 0]
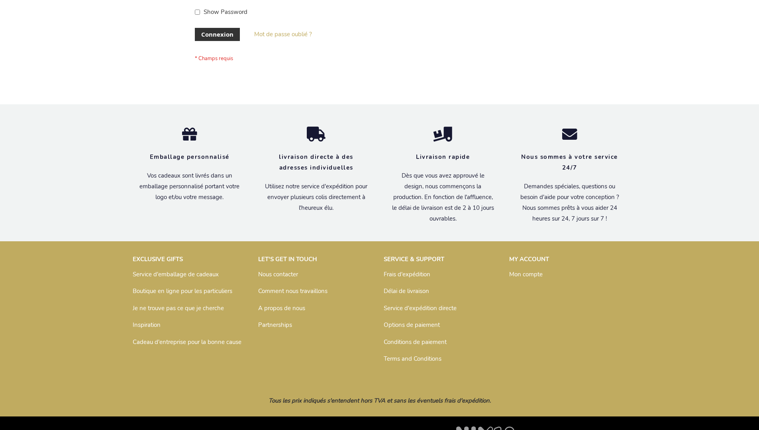
scroll to position [275, 0]
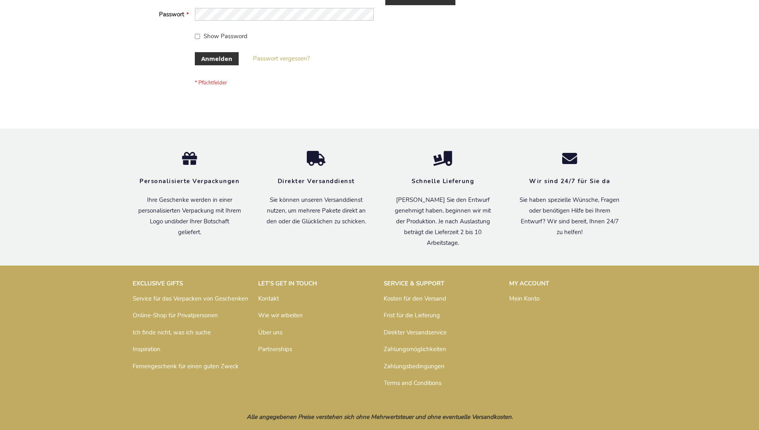
scroll to position [267, 0]
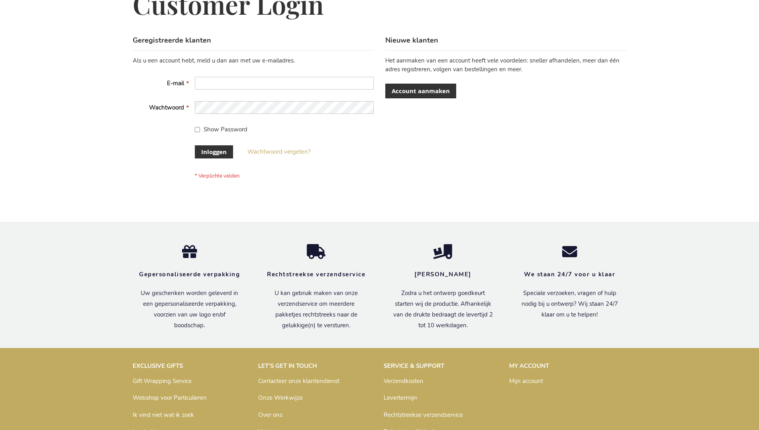
scroll to position [271, 0]
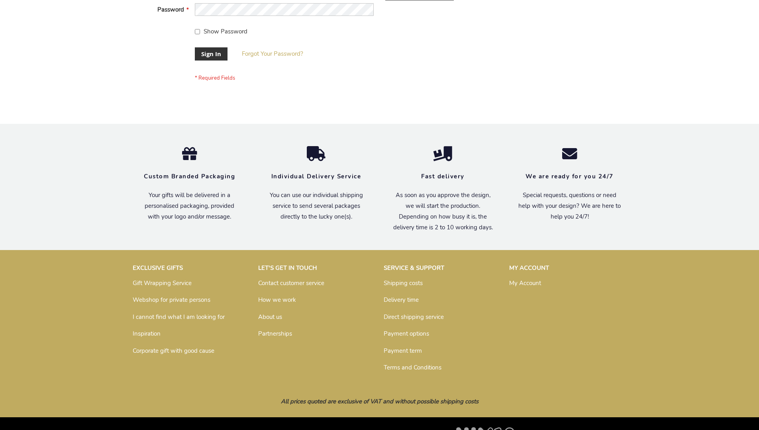
scroll to position [256, 0]
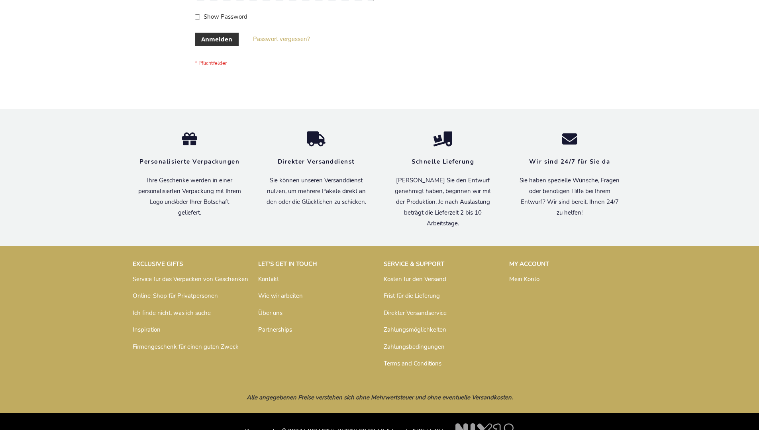
scroll to position [267, 0]
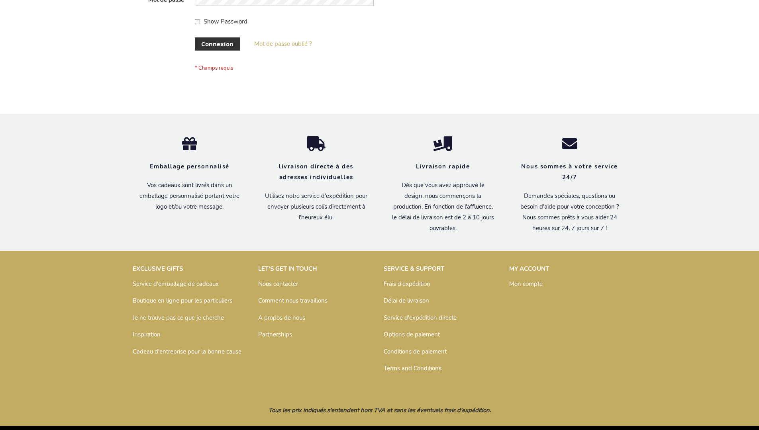
scroll to position [275, 0]
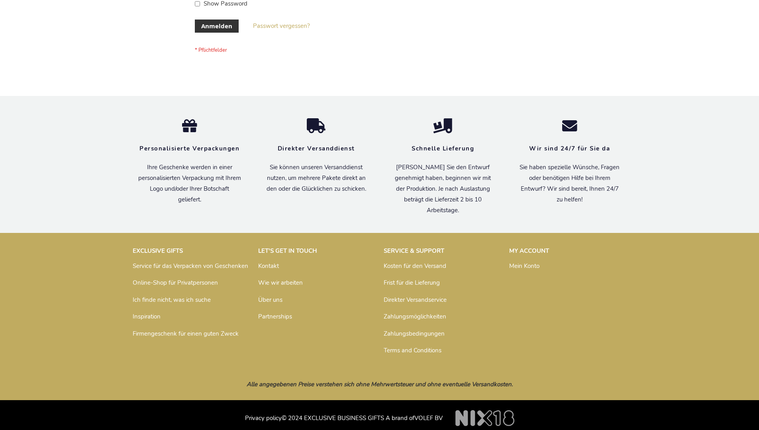
scroll to position [267, 0]
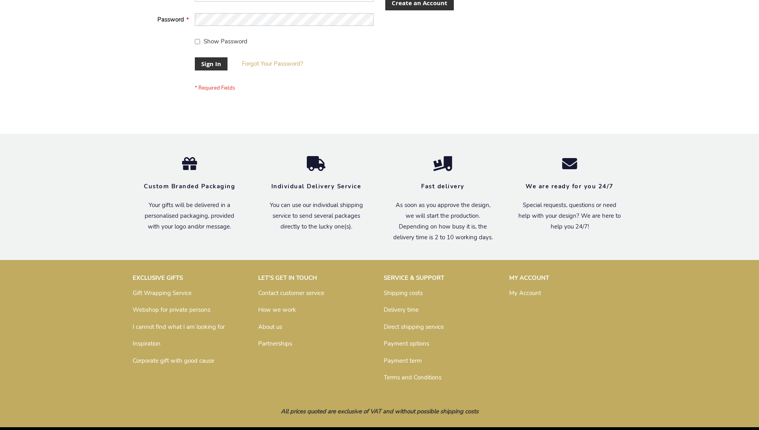
scroll to position [256, 0]
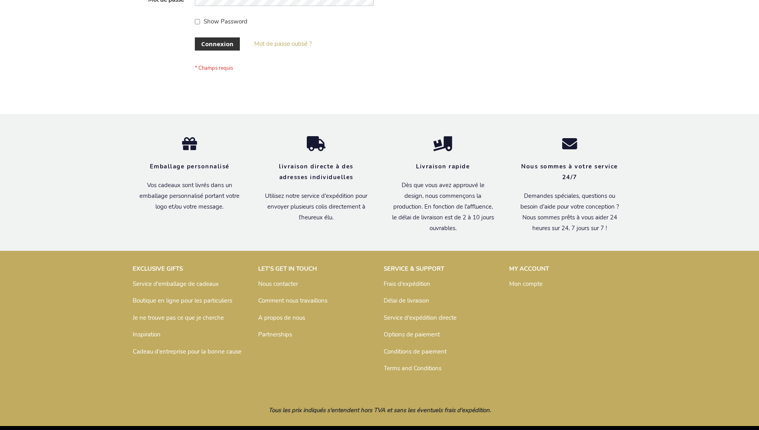
scroll to position [275, 0]
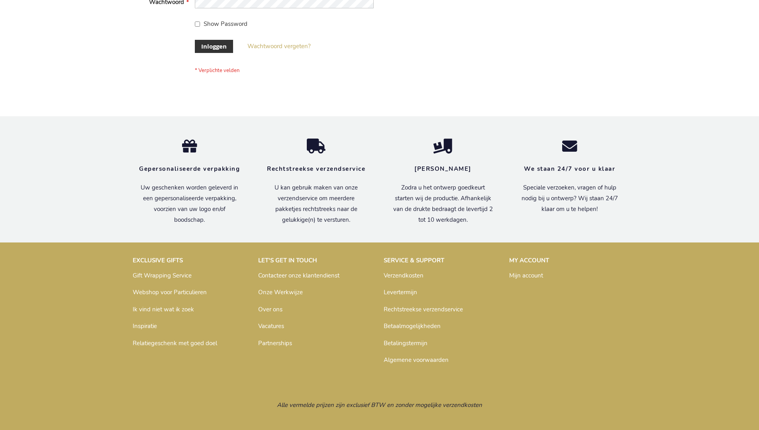
scroll to position [271, 0]
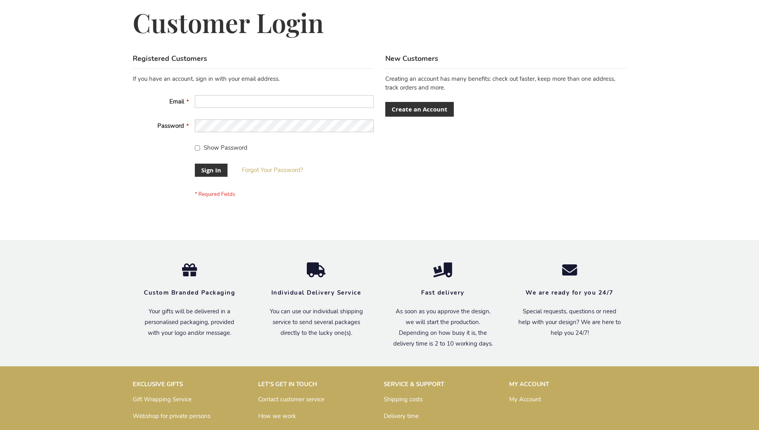
scroll to position [256, 0]
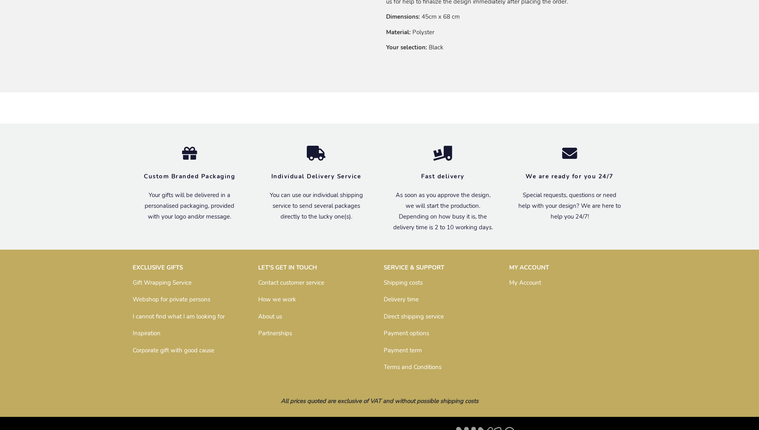
scroll to position [618, 0]
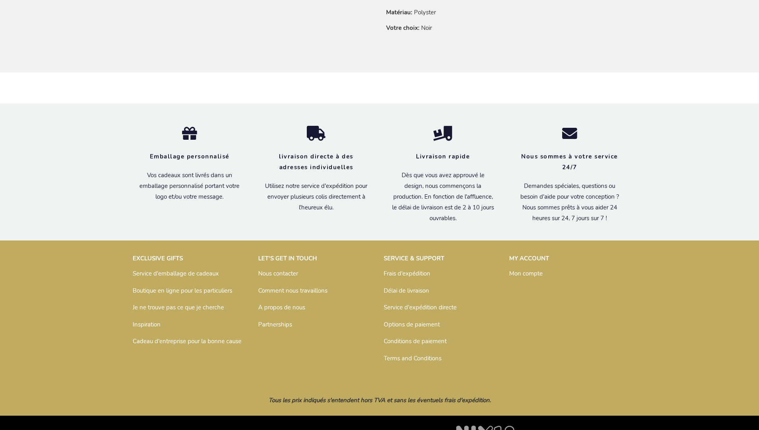
scroll to position [645, 0]
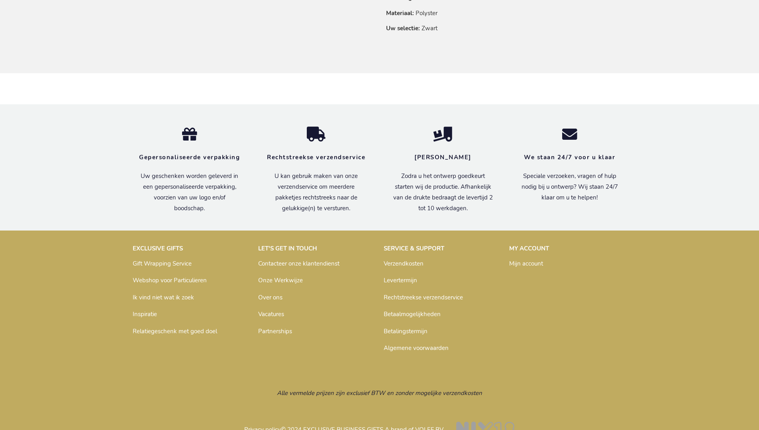
scroll to position [632, 0]
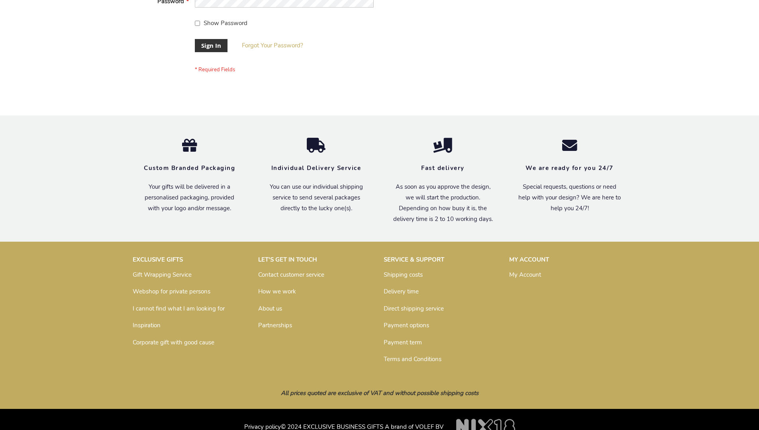
scroll to position [256, 0]
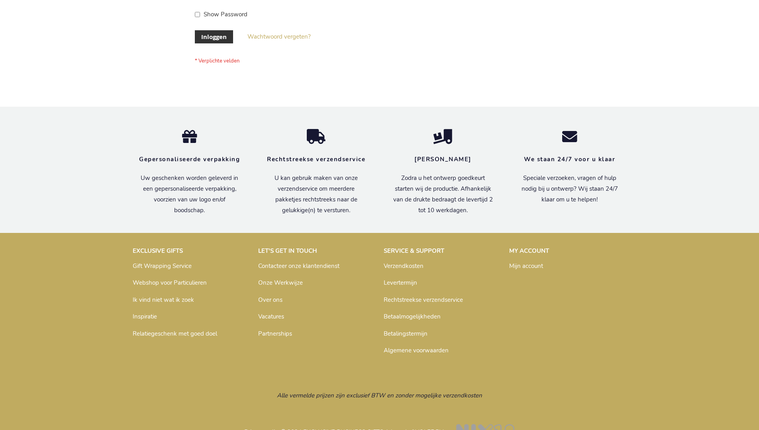
scroll to position [271, 0]
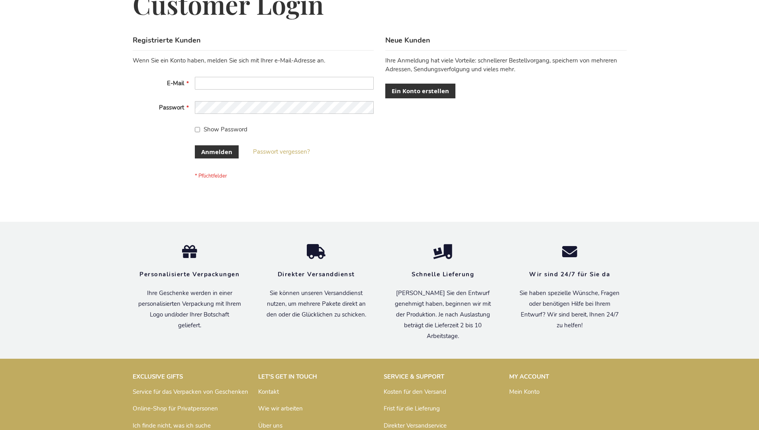
scroll to position [267, 0]
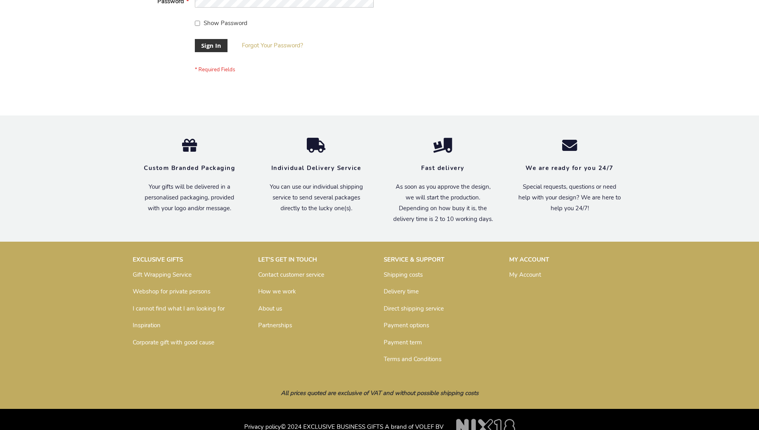
scroll to position [256, 0]
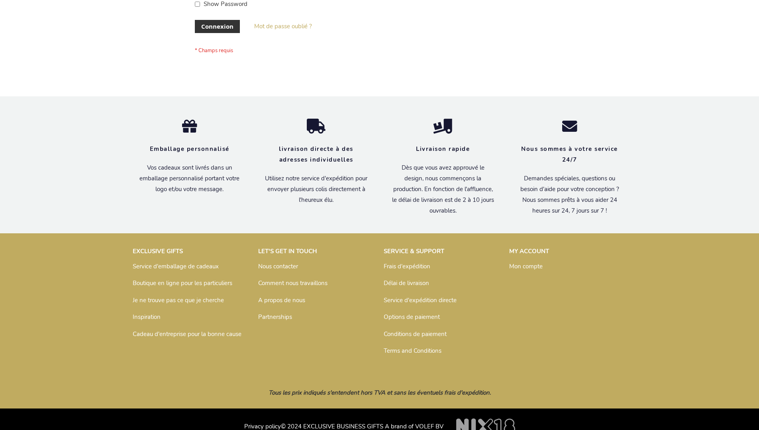
scroll to position [275, 0]
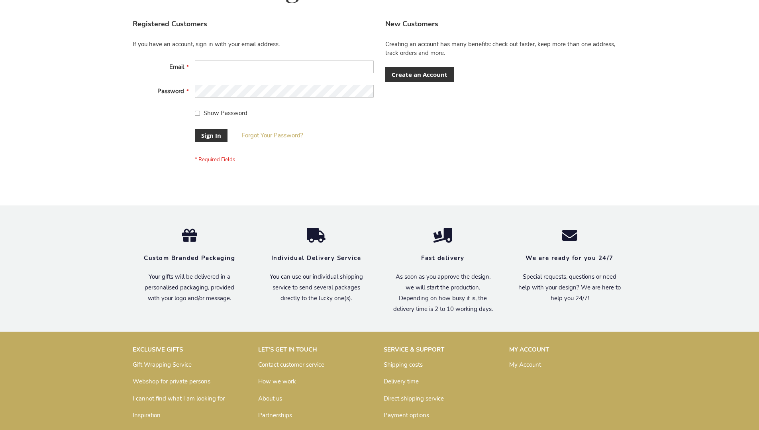
scroll to position [256, 0]
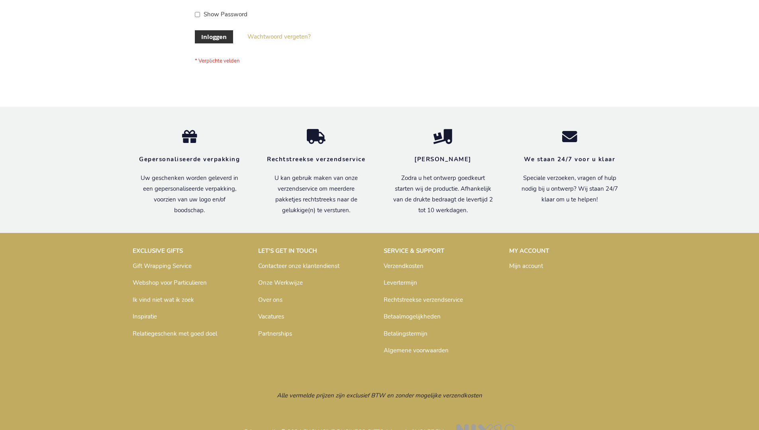
scroll to position [271, 0]
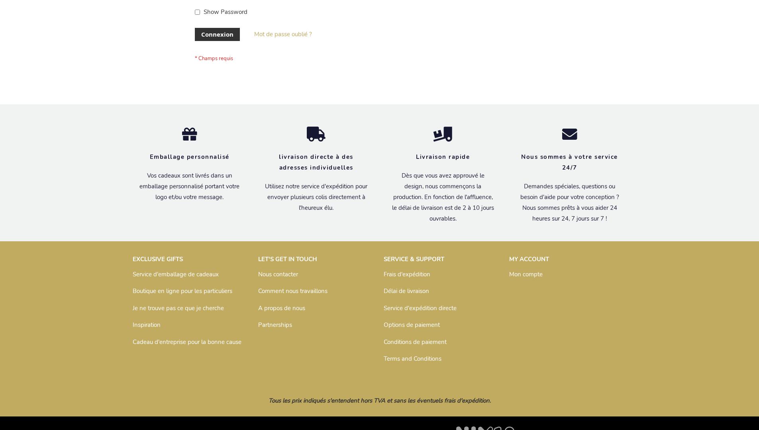
scroll to position [275, 0]
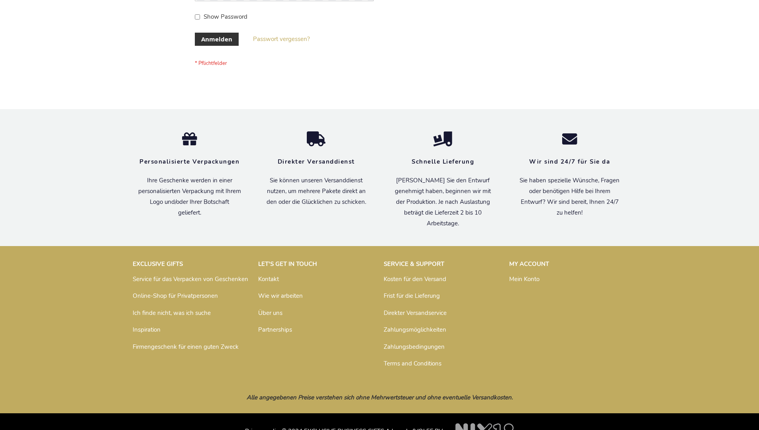
scroll to position [267, 0]
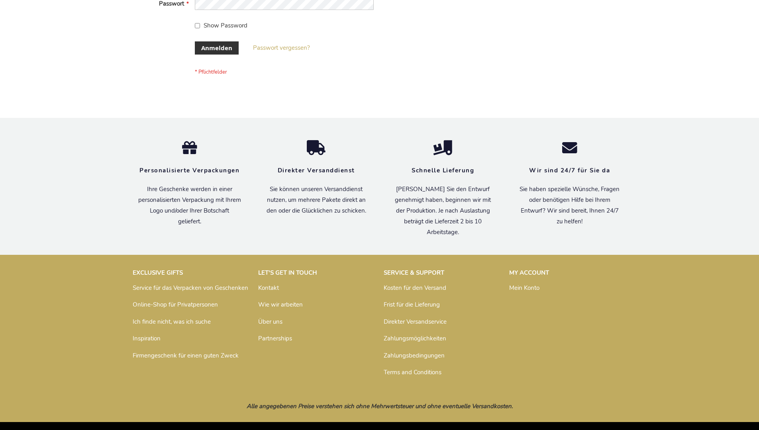
scroll to position [267, 0]
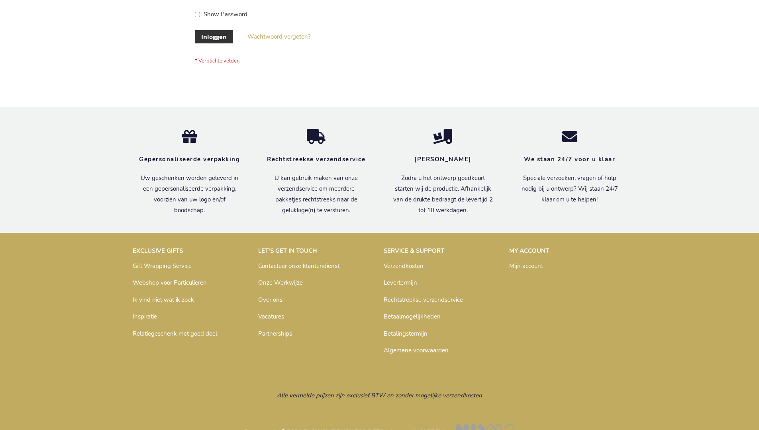
scroll to position [271, 0]
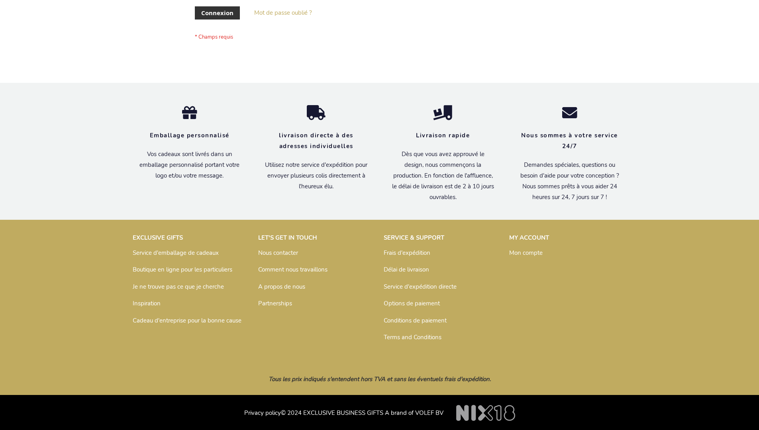
scroll to position [275, 0]
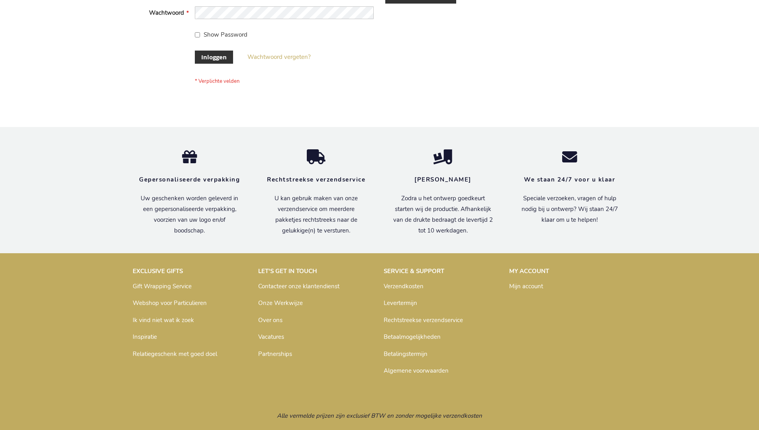
scroll to position [271, 0]
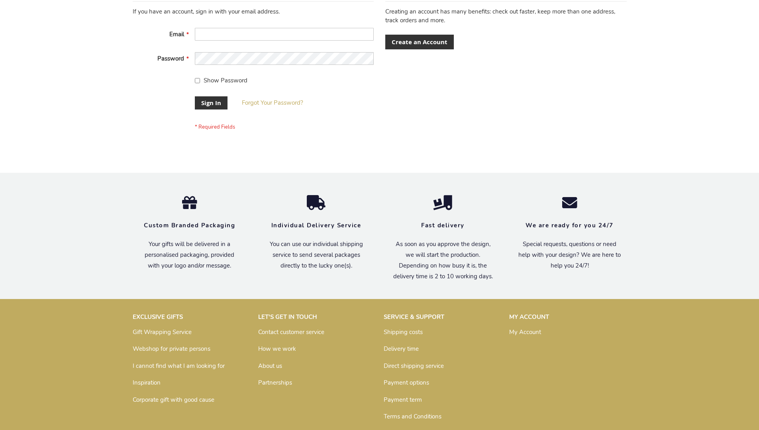
scroll to position [256, 0]
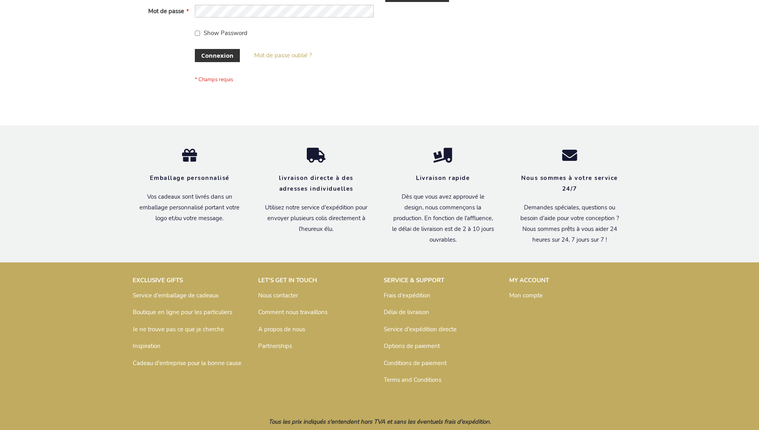
scroll to position [275, 0]
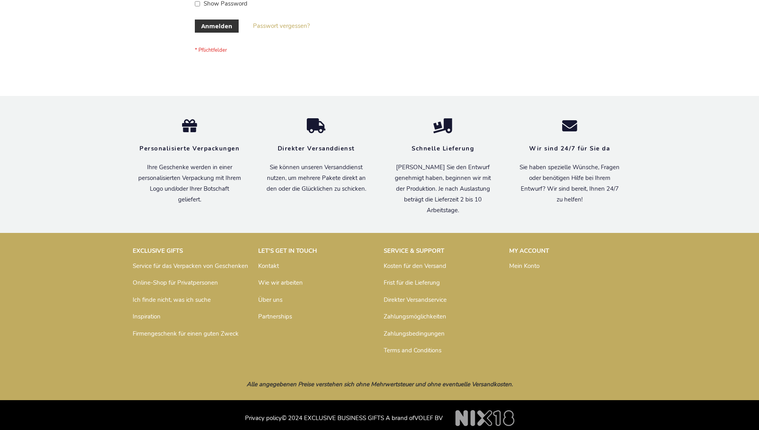
scroll to position [267, 0]
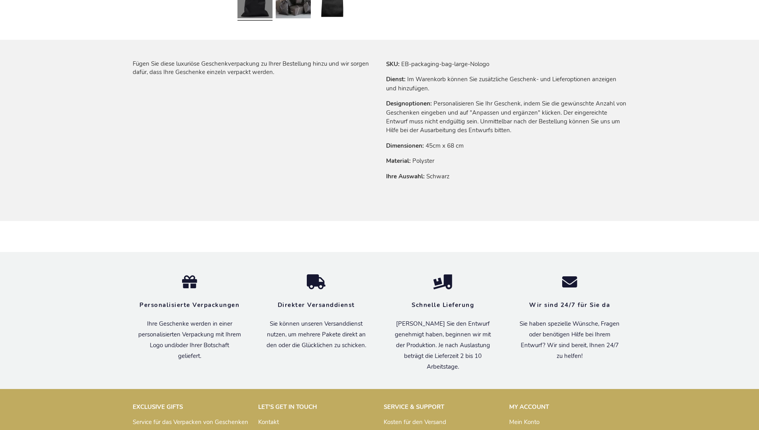
scroll to position [637, 0]
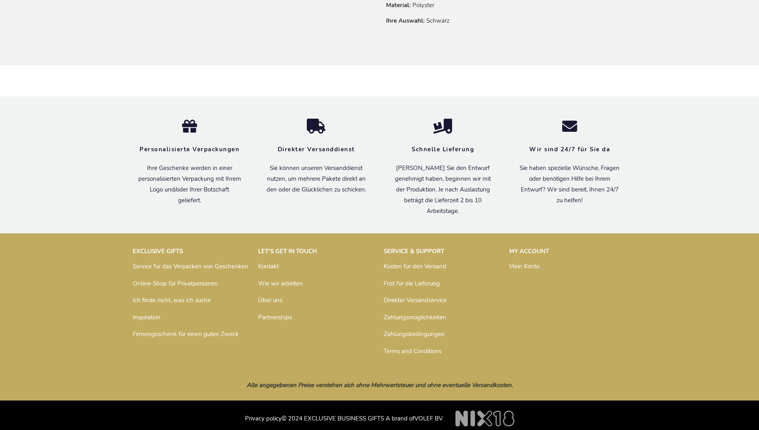
scroll to position [637, 0]
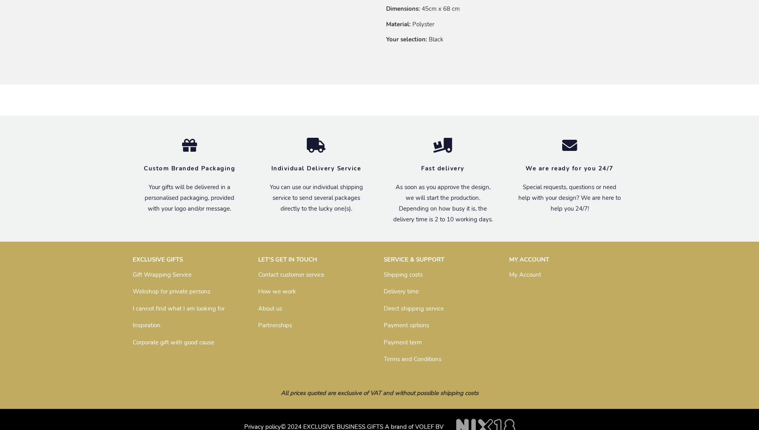
scroll to position [618, 0]
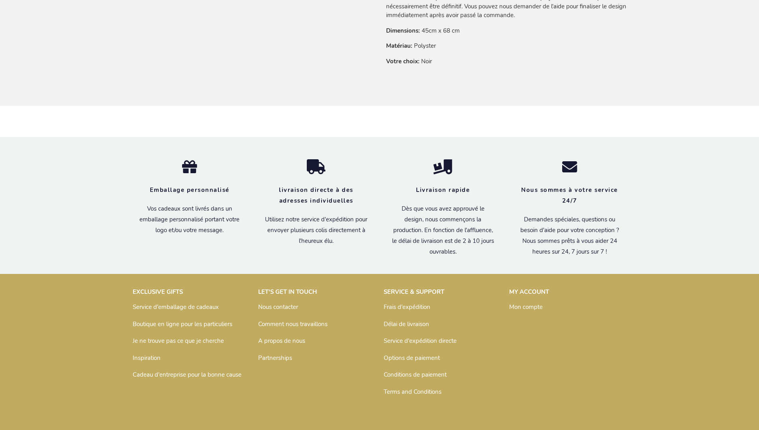
scroll to position [645, 0]
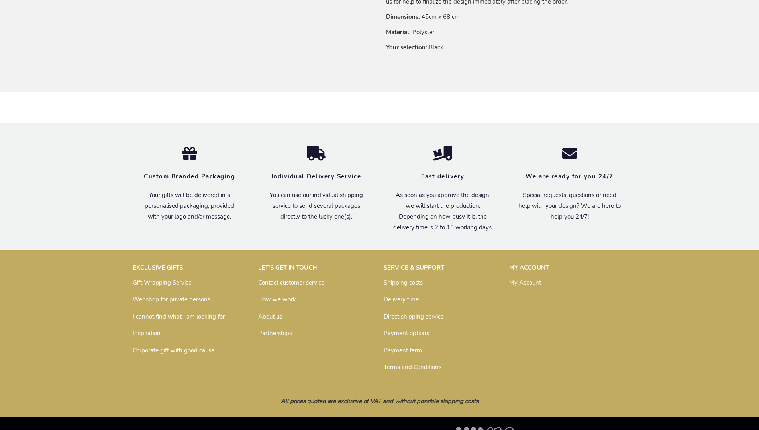
scroll to position [618, 0]
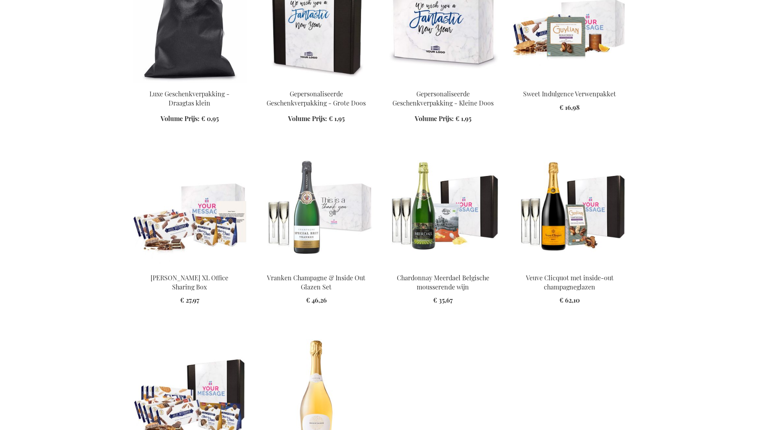
scroll to position [953, 0]
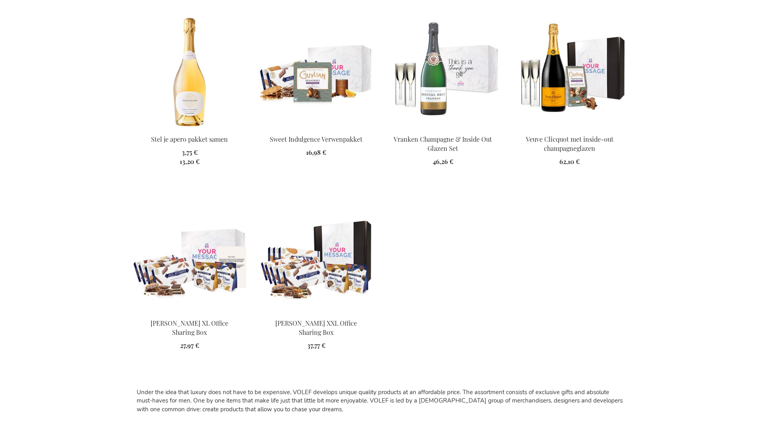
scroll to position [949, 0]
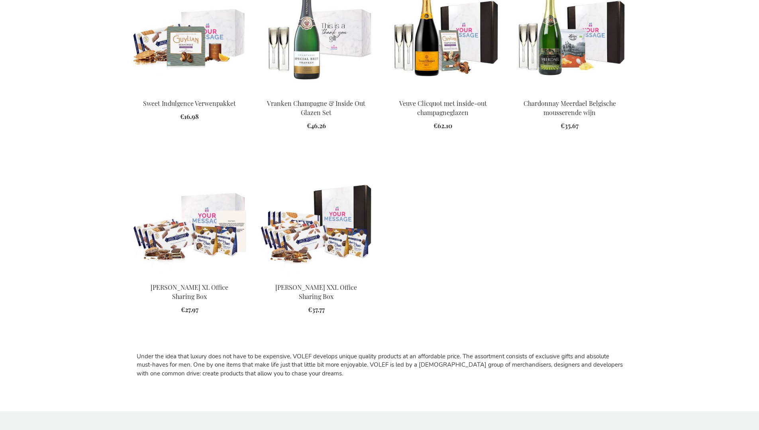
scroll to position [938, 0]
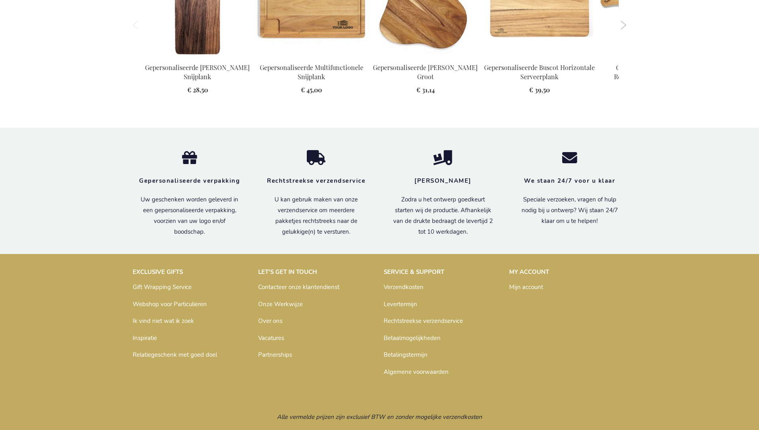
scroll to position [1037, 0]
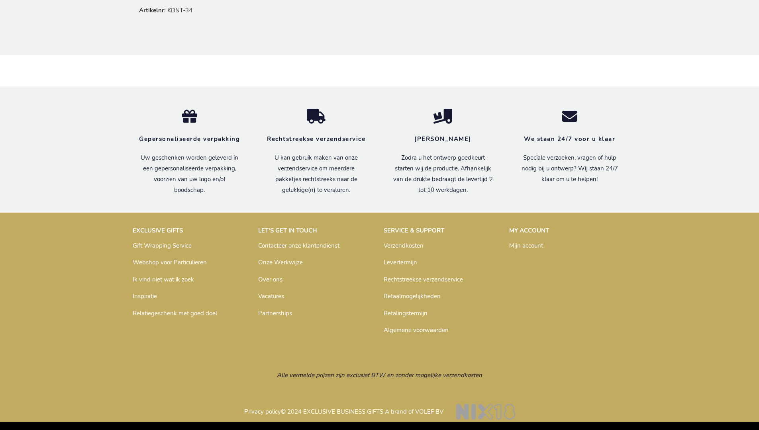
scroll to position [483, 0]
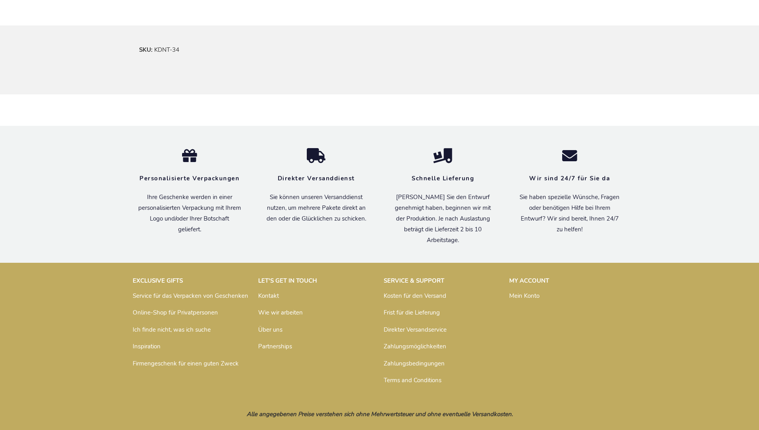
scroll to position [479, 0]
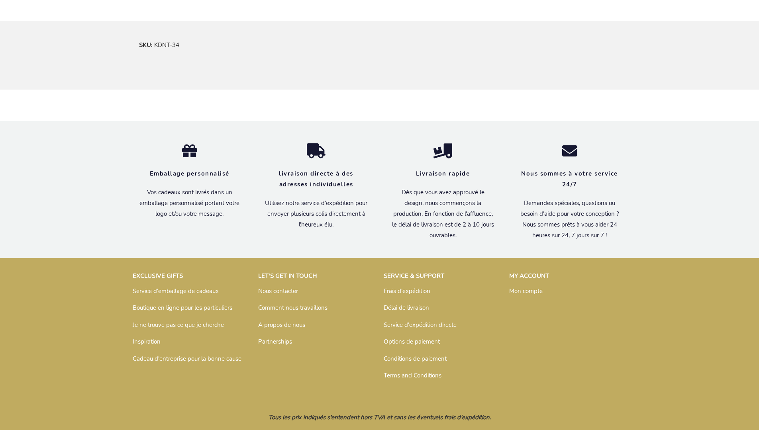
scroll to position [487, 0]
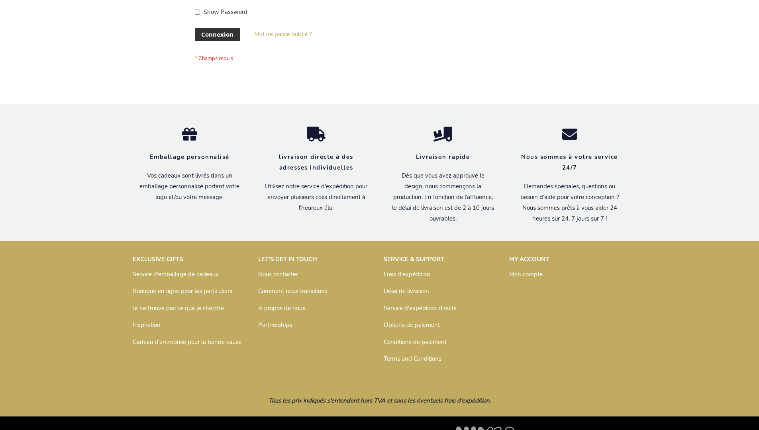
scroll to position [275, 0]
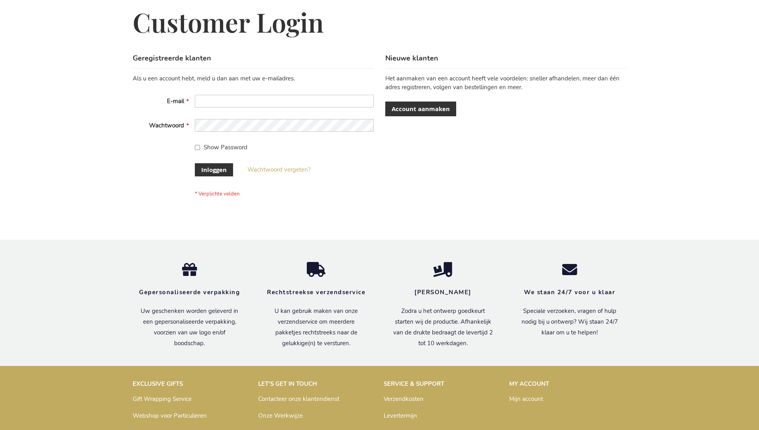
scroll to position [271, 0]
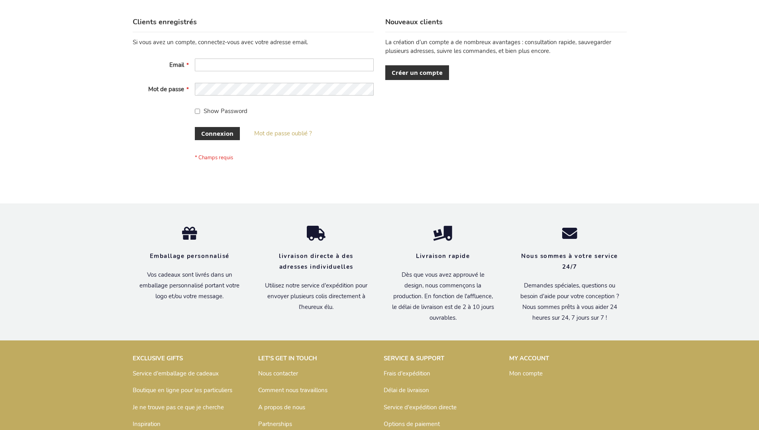
scroll to position [275, 0]
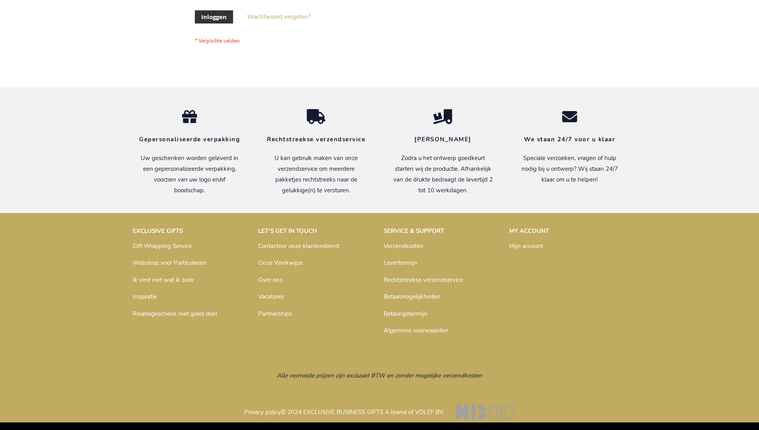
scroll to position [271, 0]
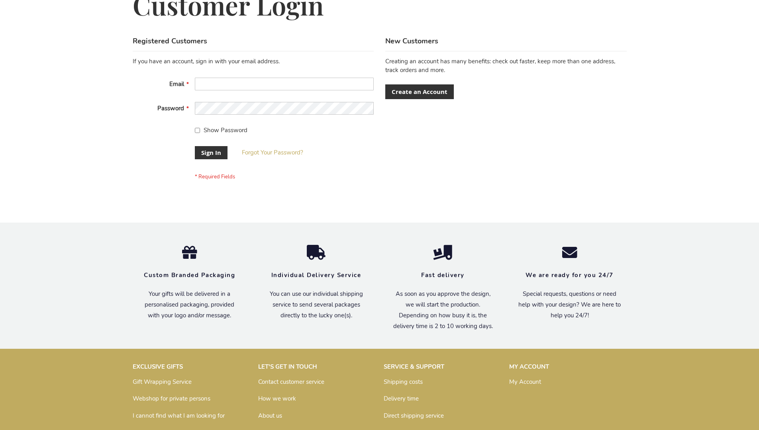
scroll to position [256, 0]
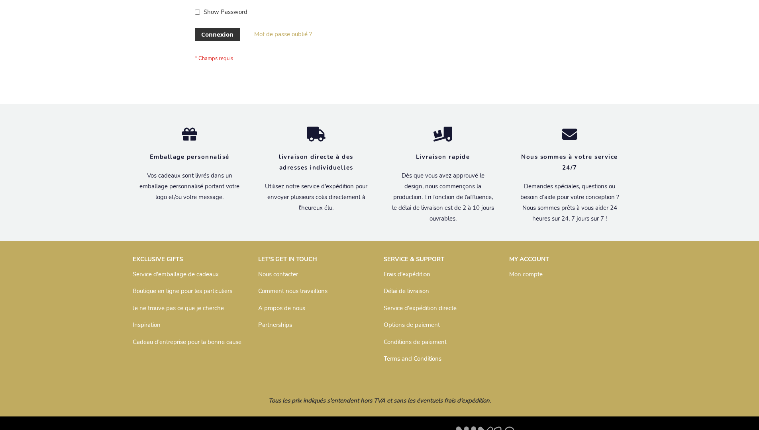
scroll to position [275, 0]
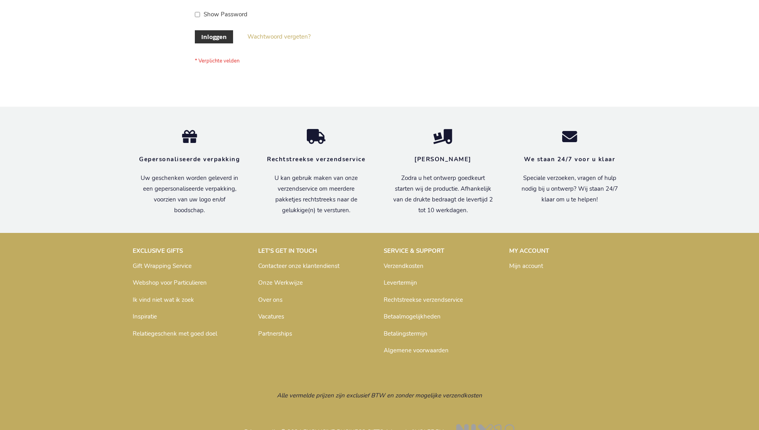
scroll to position [271, 0]
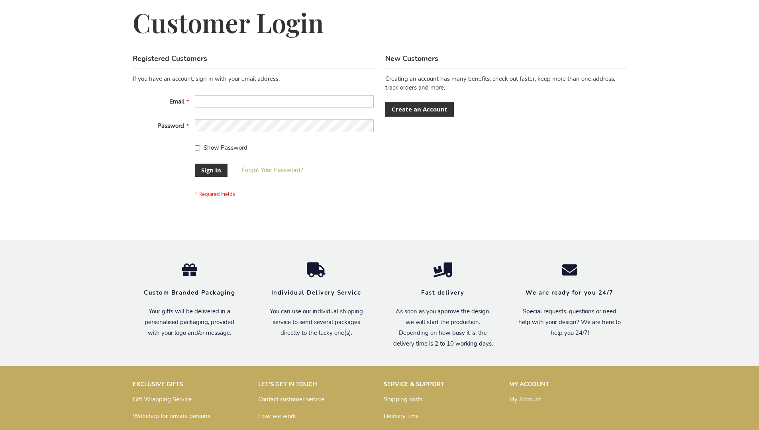
scroll to position [256, 0]
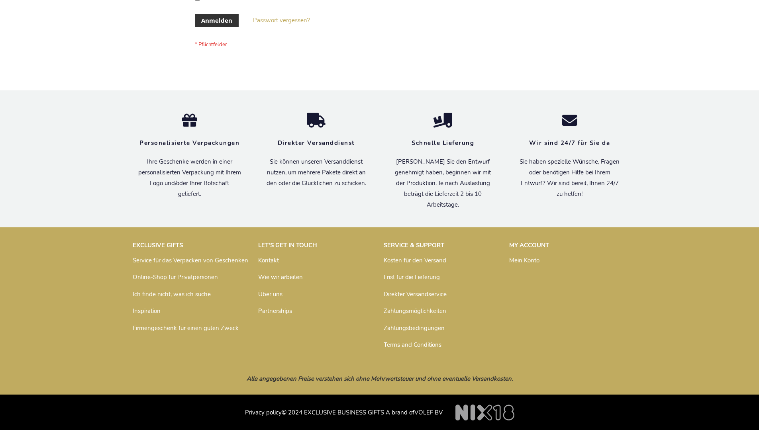
scroll to position [267, 0]
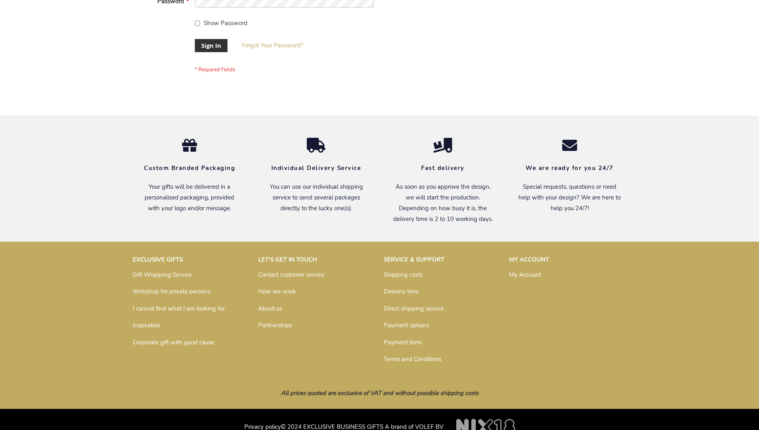
scroll to position [256, 0]
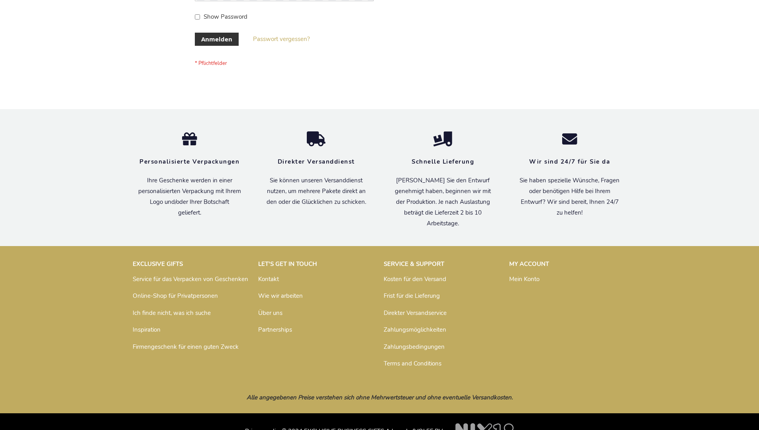
scroll to position [267, 0]
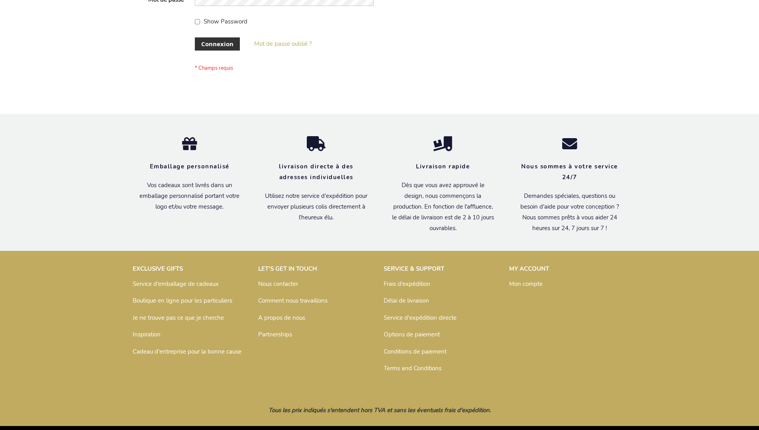
scroll to position [275, 0]
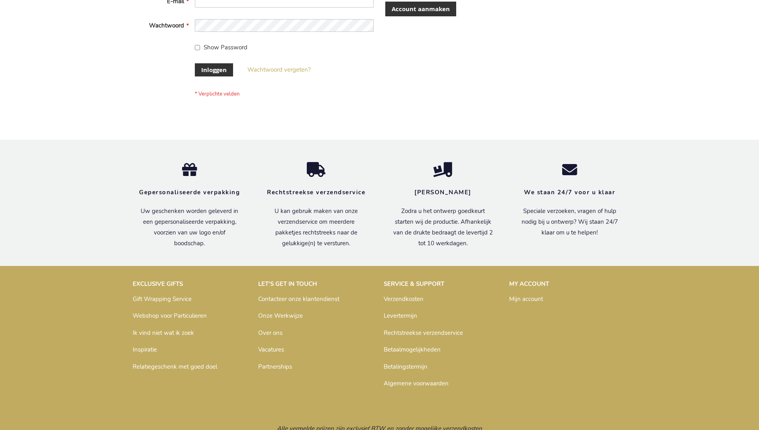
scroll to position [271, 0]
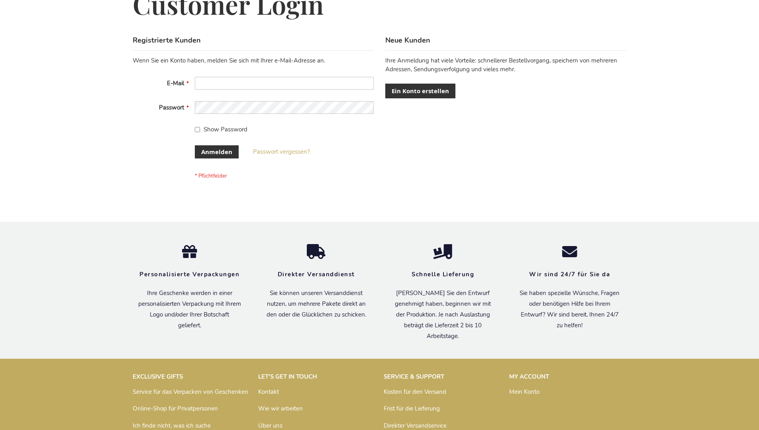
scroll to position [267, 0]
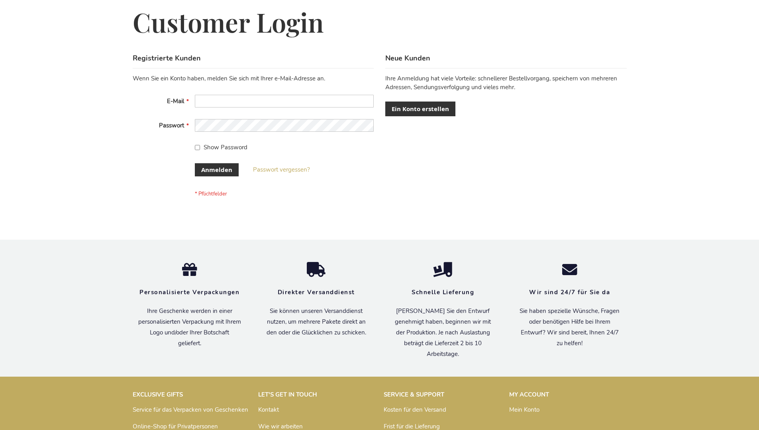
scroll to position [267, 0]
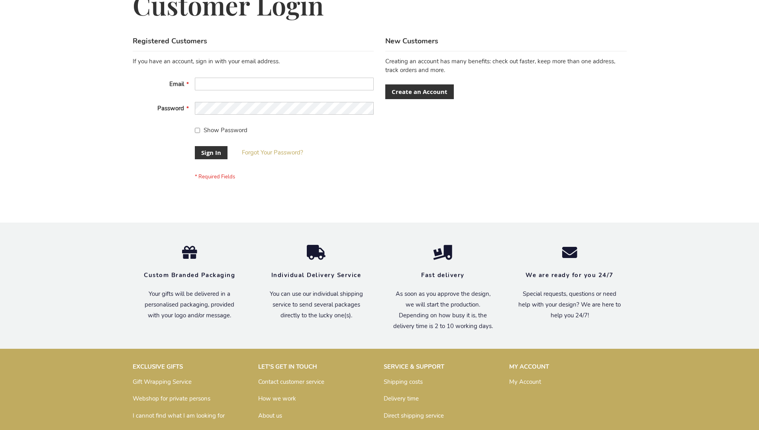
scroll to position [256, 0]
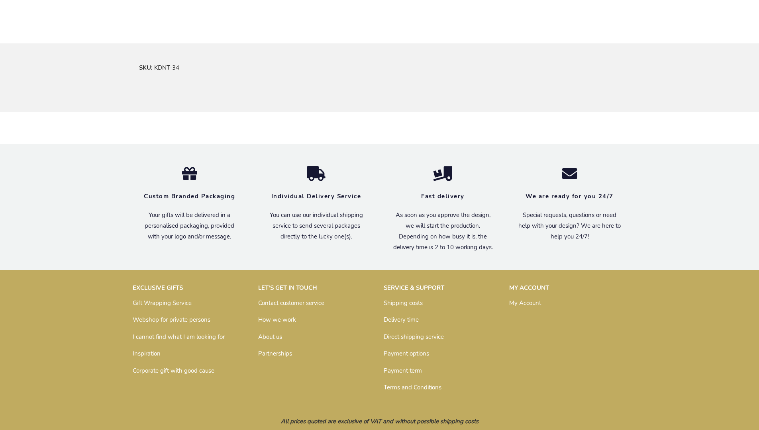
scroll to position [468, 0]
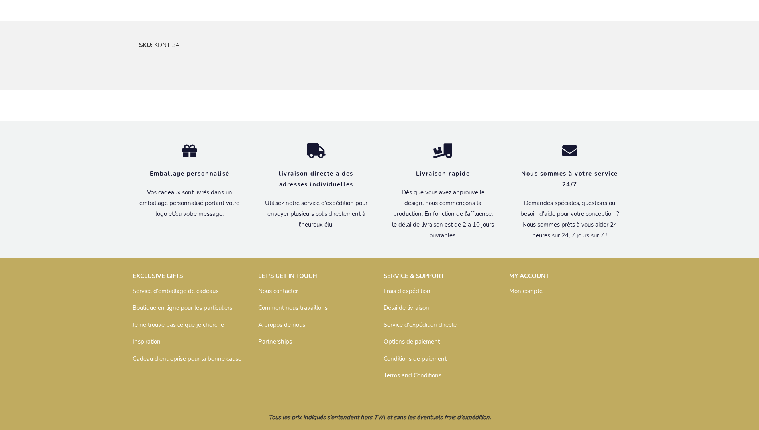
scroll to position [487, 0]
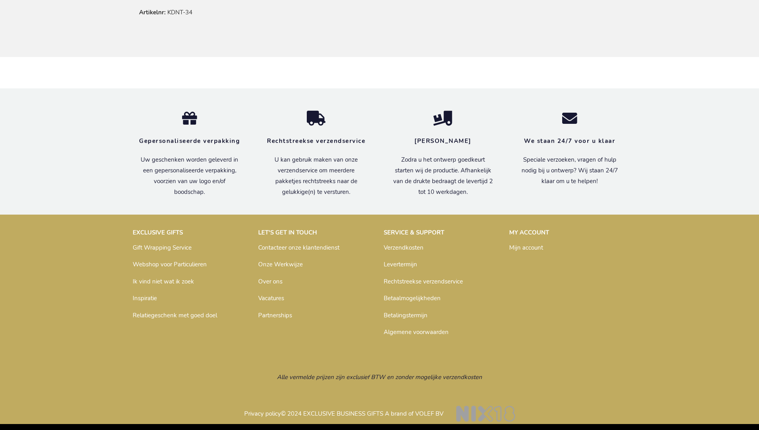
scroll to position [483, 0]
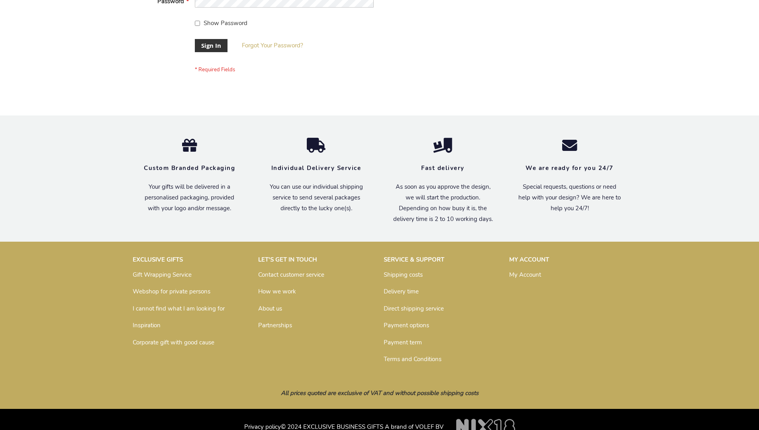
scroll to position [256, 0]
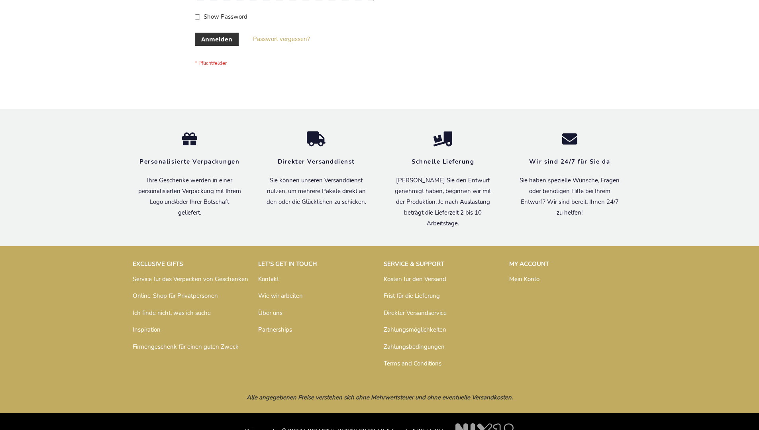
scroll to position [267, 0]
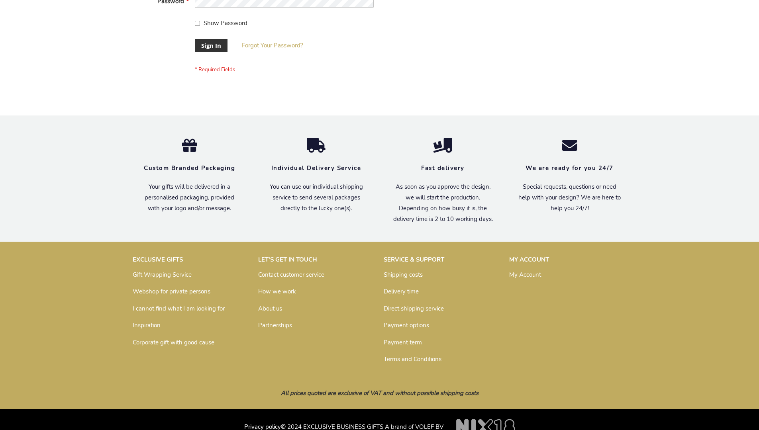
scroll to position [256, 0]
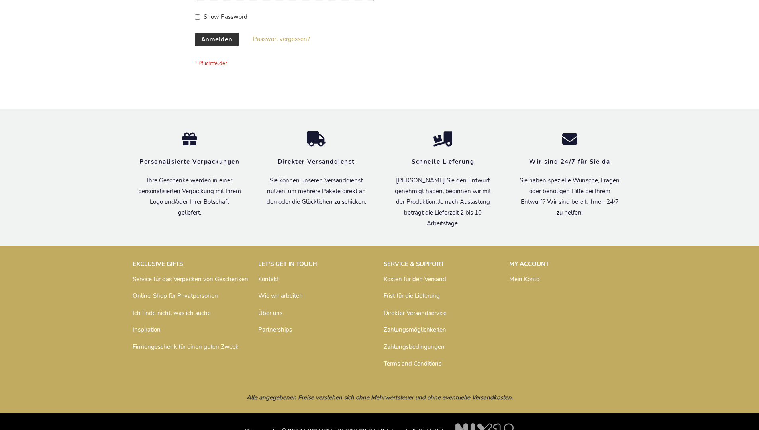
scroll to position [267, 0]
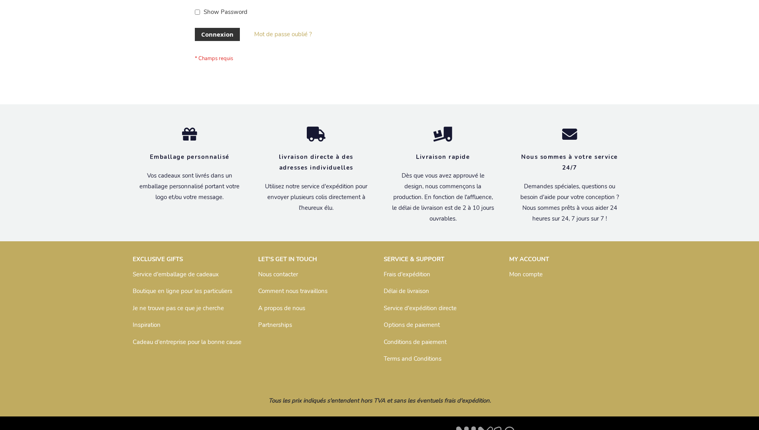
scroll to position [275, 0]
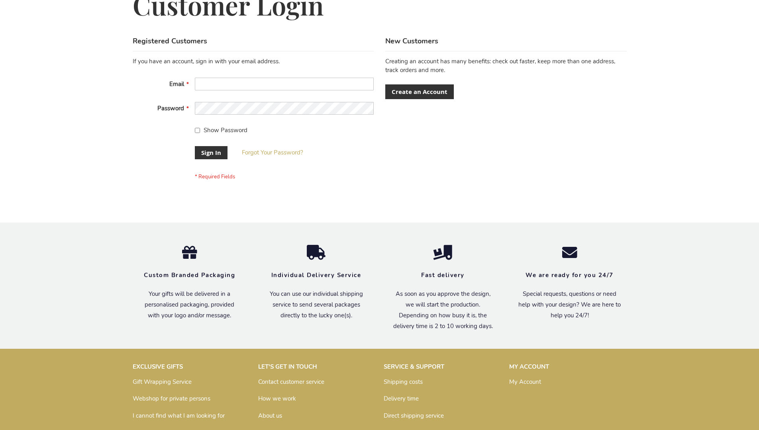
scroll to position [256, 0]
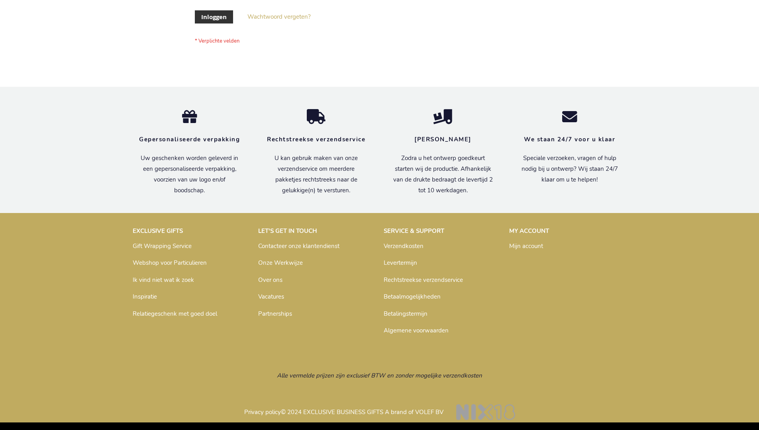
scroll to position [271, 0]
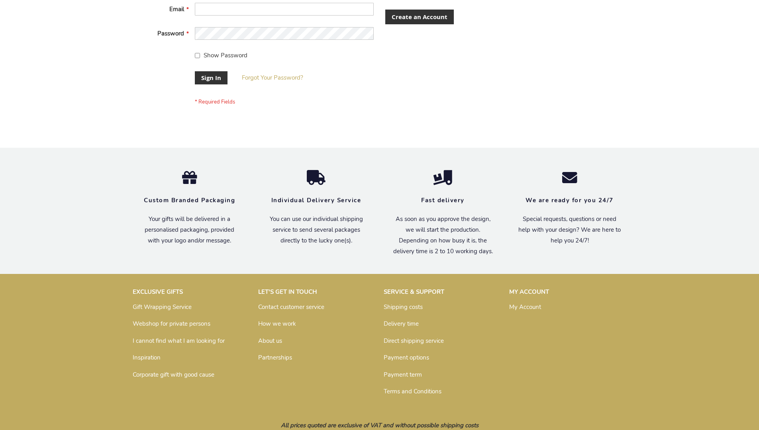
scroll to position [250, 0]
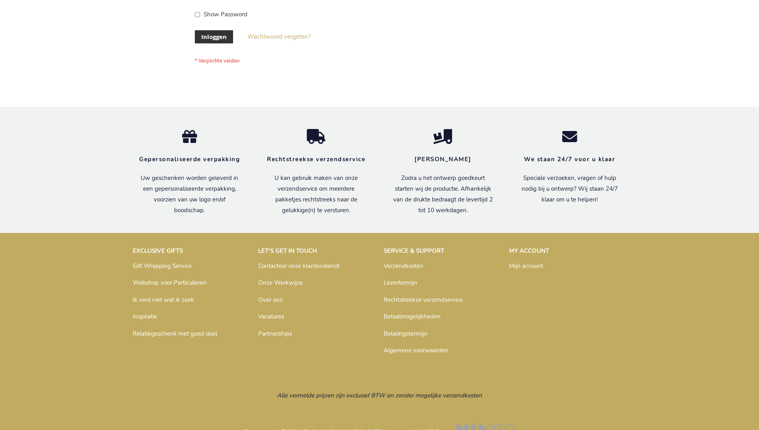
scroll to position [271, 0]
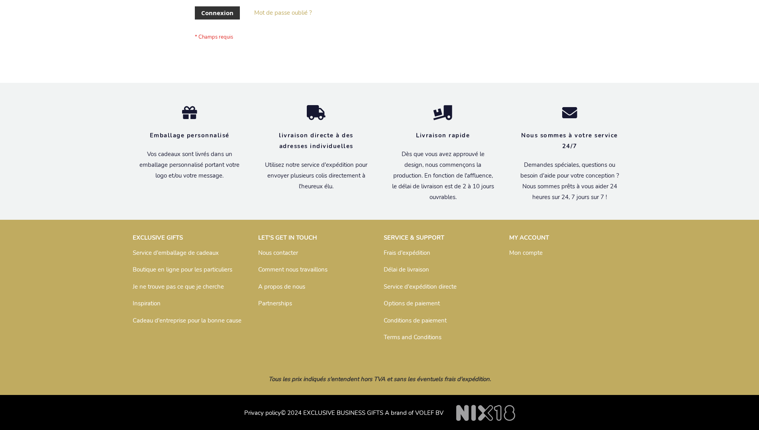
scroll to position [275, 0]
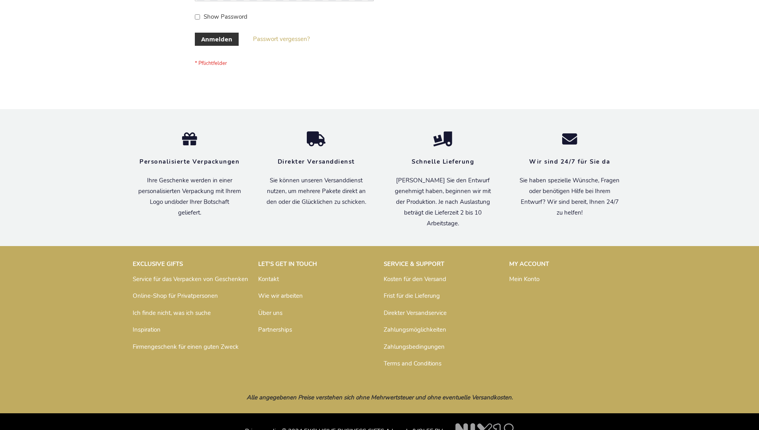
scroll to position [267, 0]
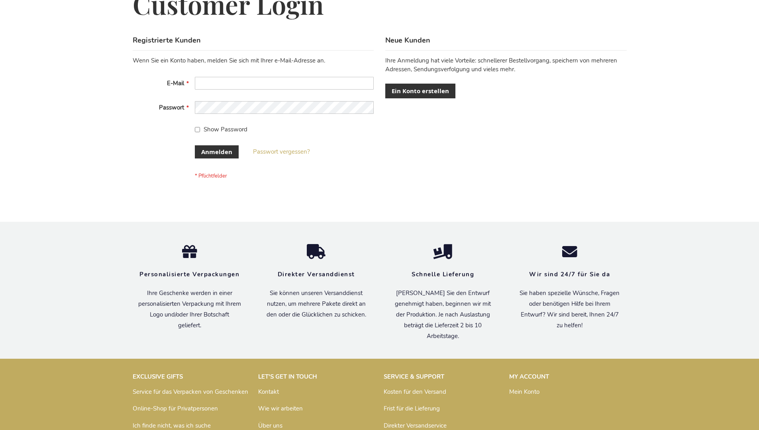
scroll to position [267, 0]
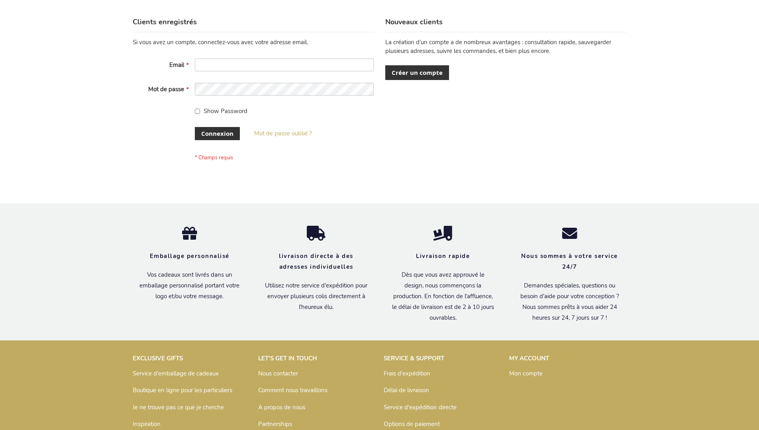
scroll to position [275, 0]
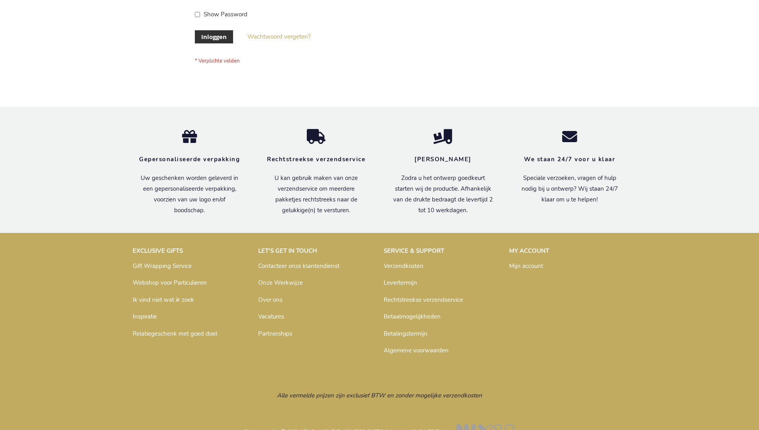
scroll to position [271, 0]
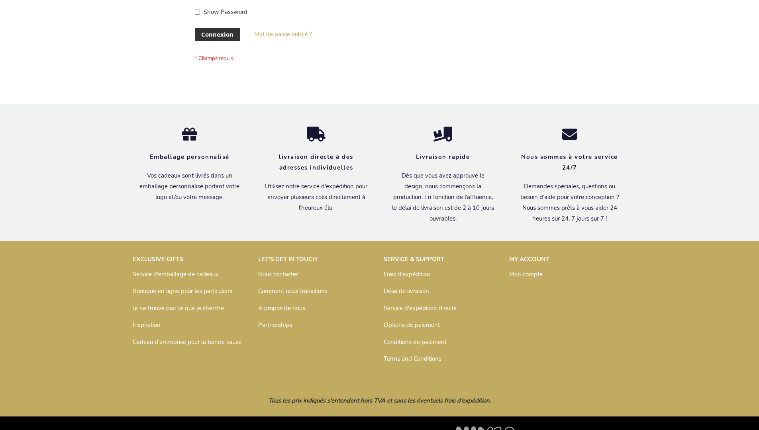
scroll to position [275, 0]
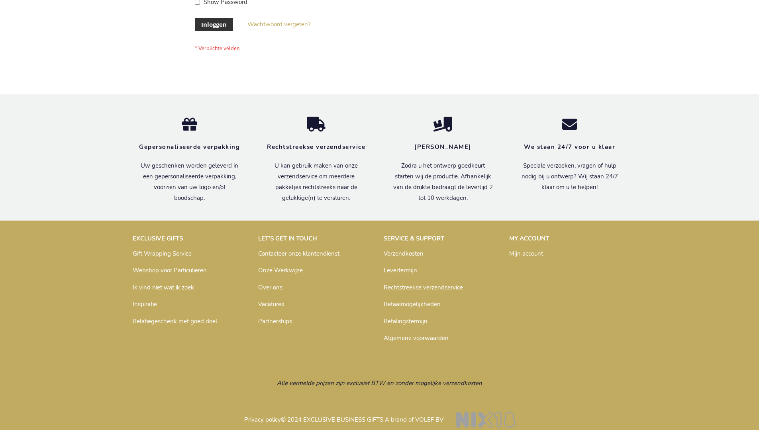
scroll to position [265, 0]
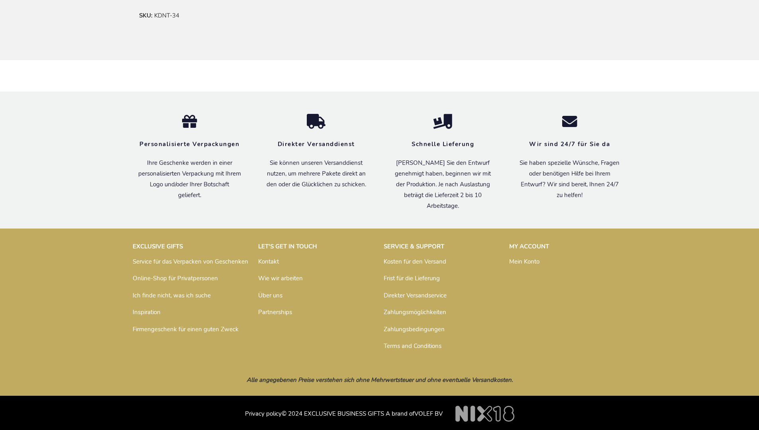
scroll to position [479, 0]
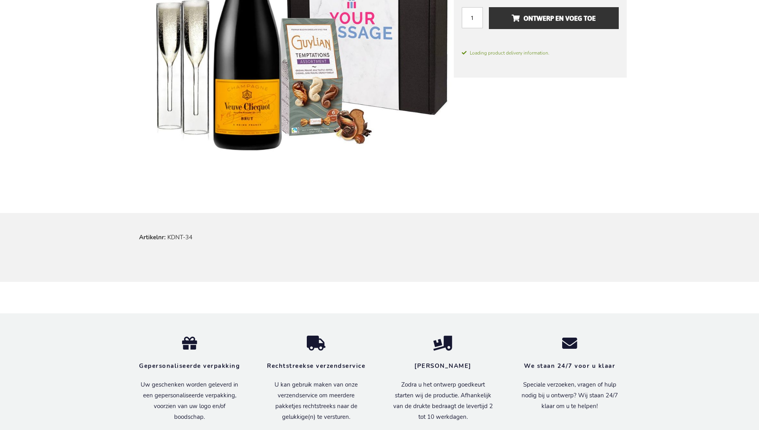
scroll to position [475, 0]
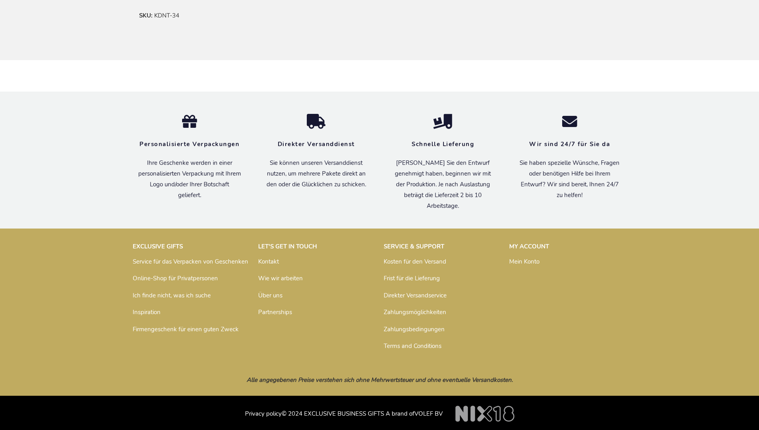
scroll to position [479, 0]
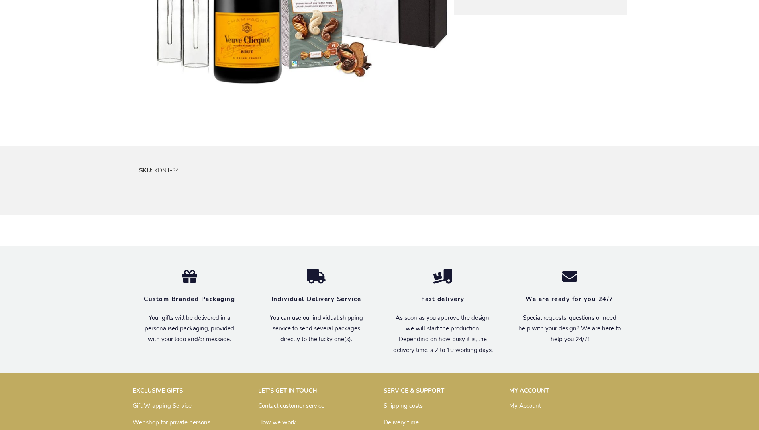
scroll to position [468, 0]
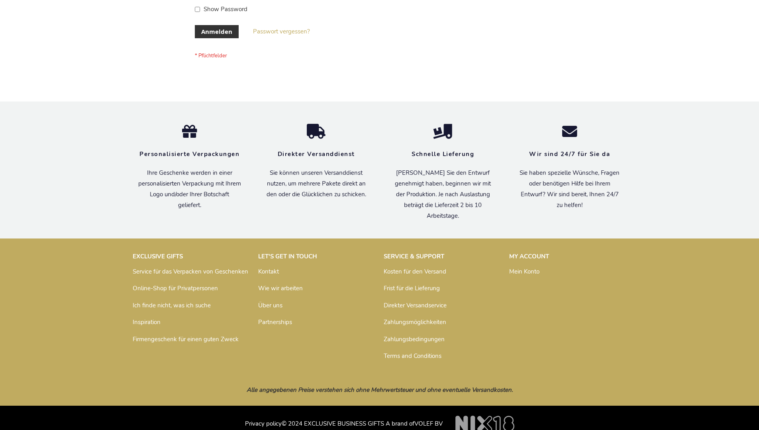
scroll to position [267, 0]
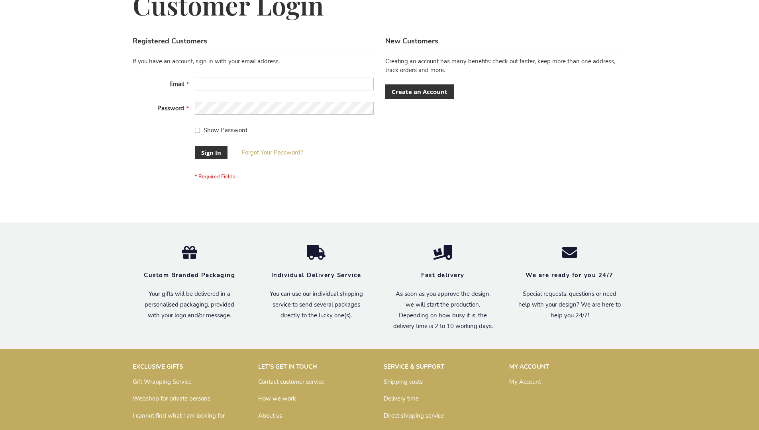
scroll to position [256, 0]
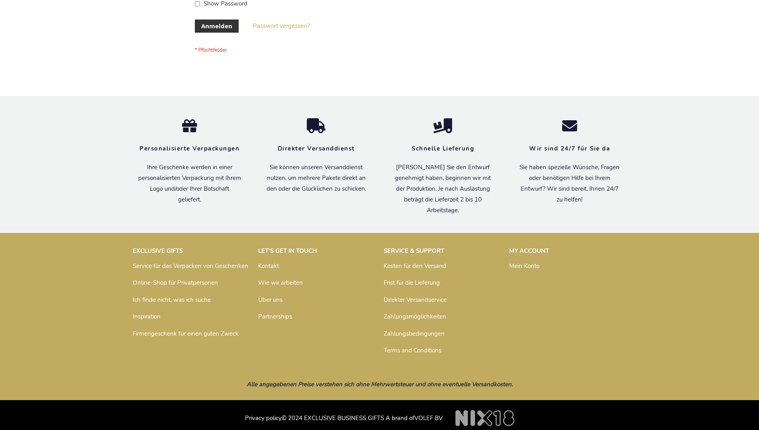
scroll to position [267, 0]
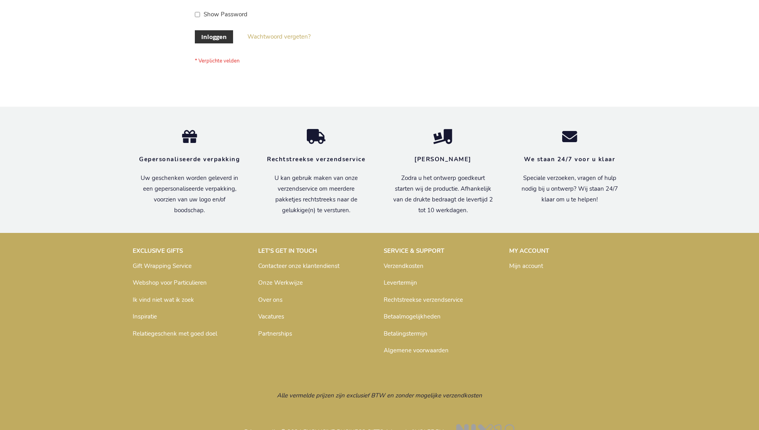
scroll to position [271, 0]
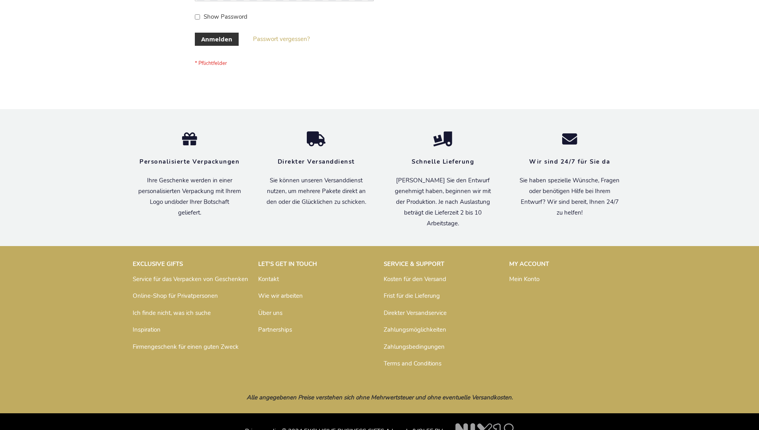
scroll to position [267, 0]
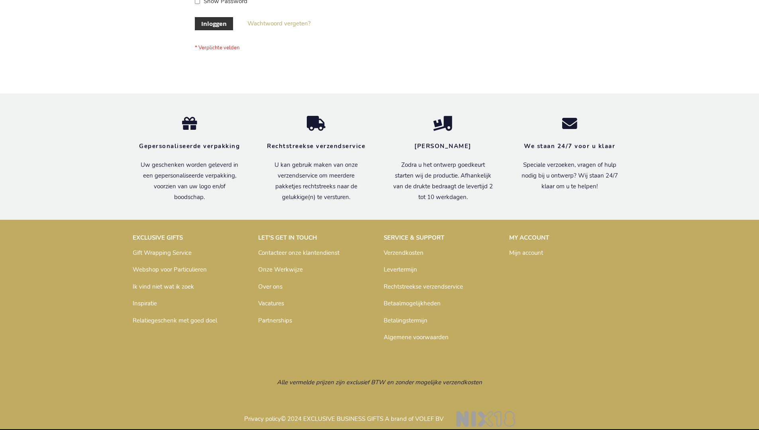
scroll to position [271, 0]
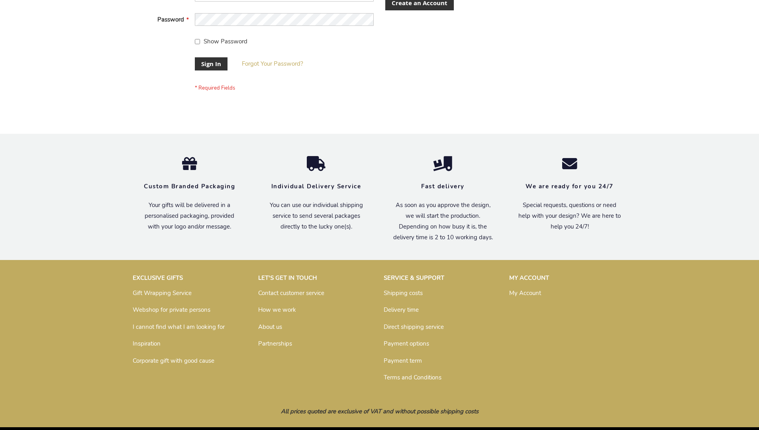
scroll to position [256, 0]
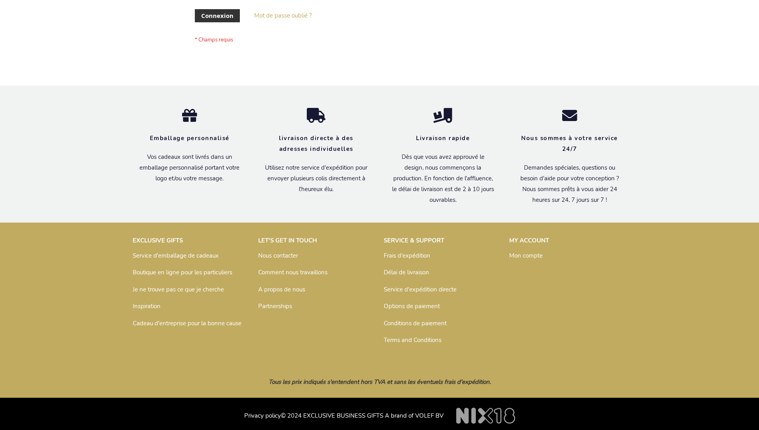
scroll to position [275, 0]
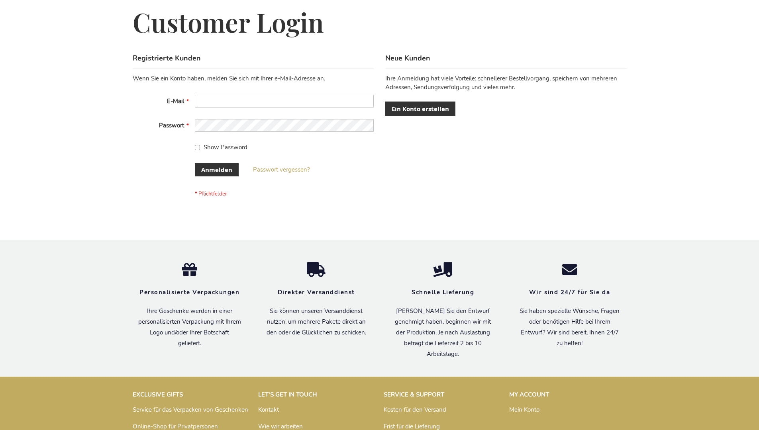
scroll to position [267, 0]
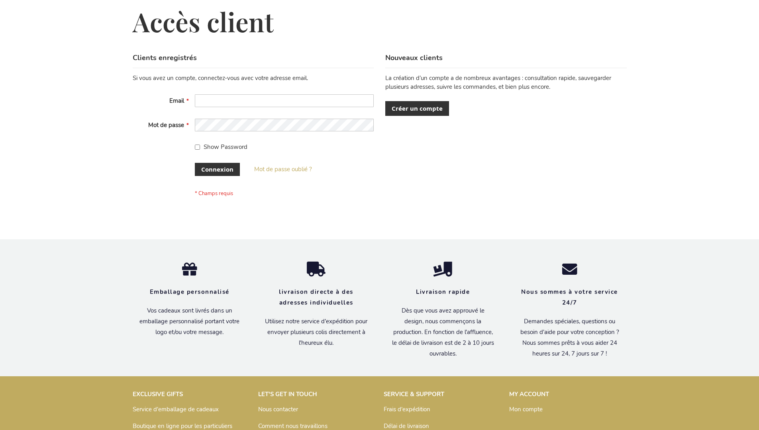
scroll to position [275, 0]
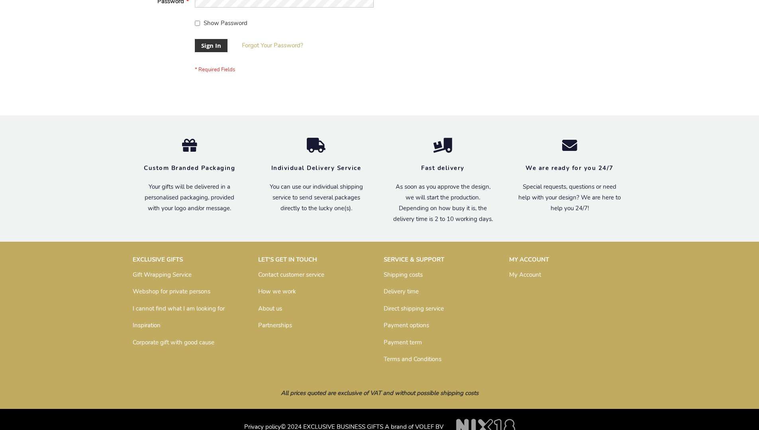
scroll to position [256, 0]
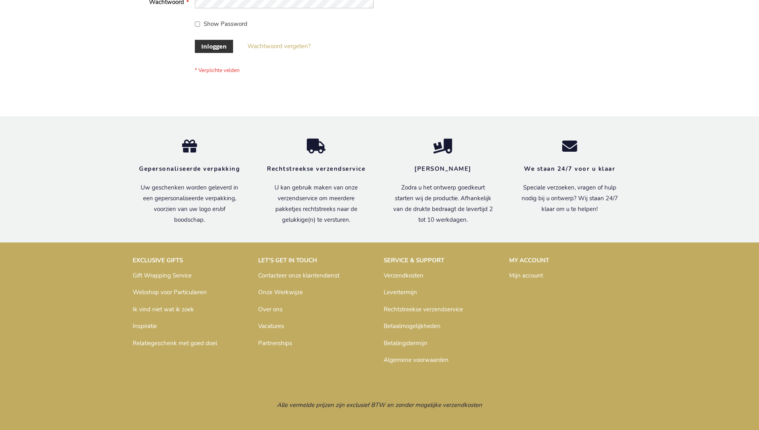
scroll to position [271, 0]
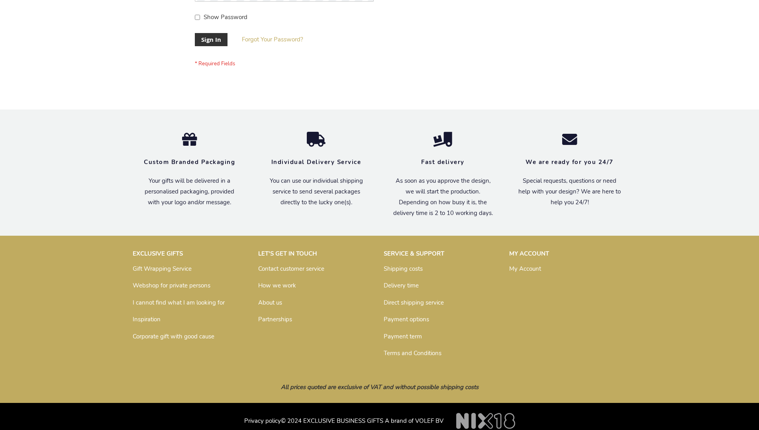
scroll to position [256, 0]
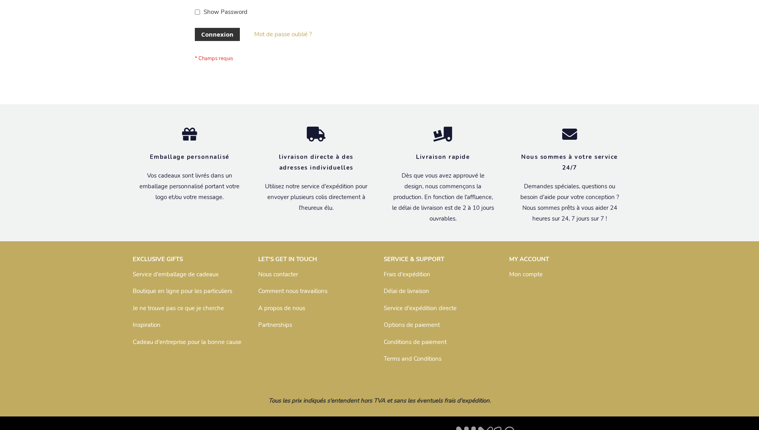
scroll to position [275, 0]
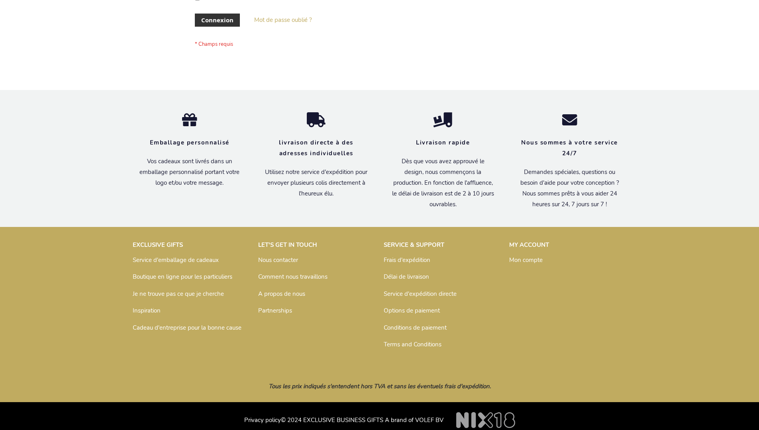
scroll to position [275, 0]
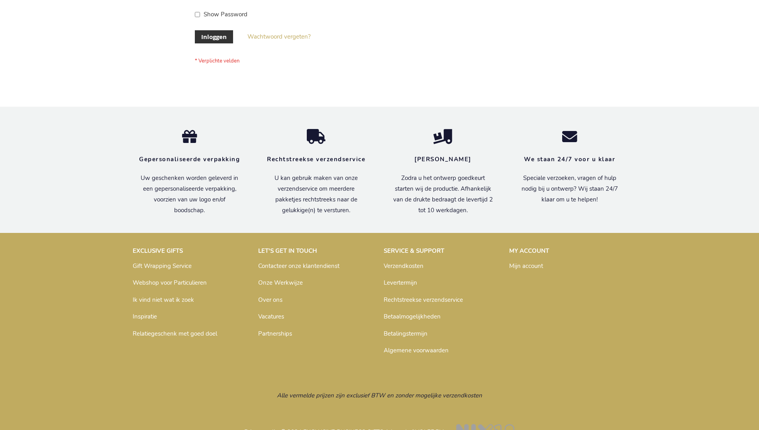
scroll to position [271, 0]
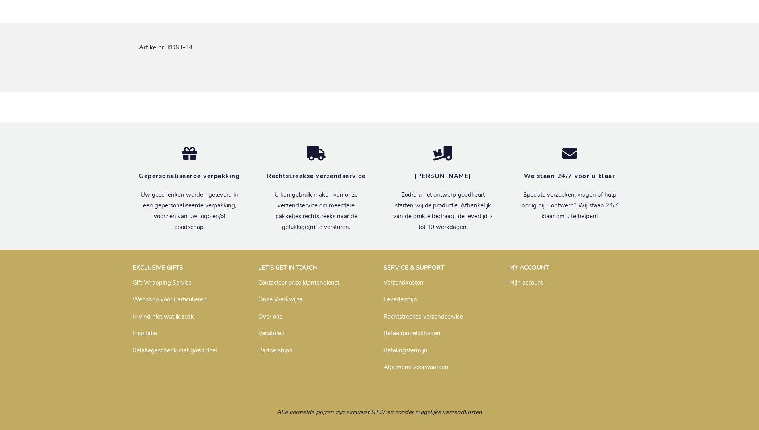
scroll to position [483, 0]
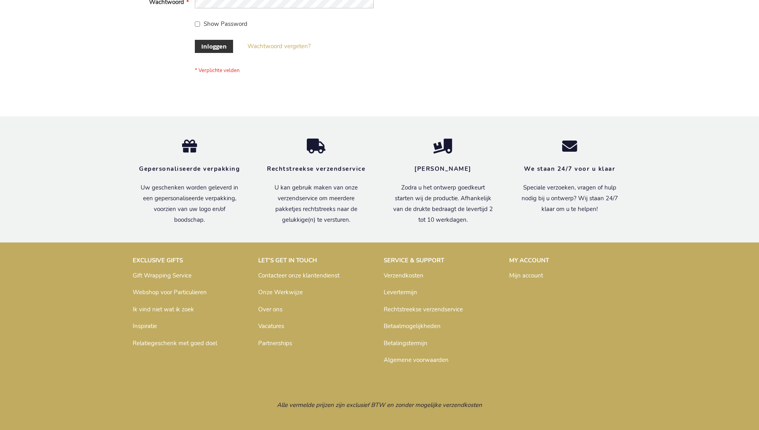
scroll to position [271, 0]
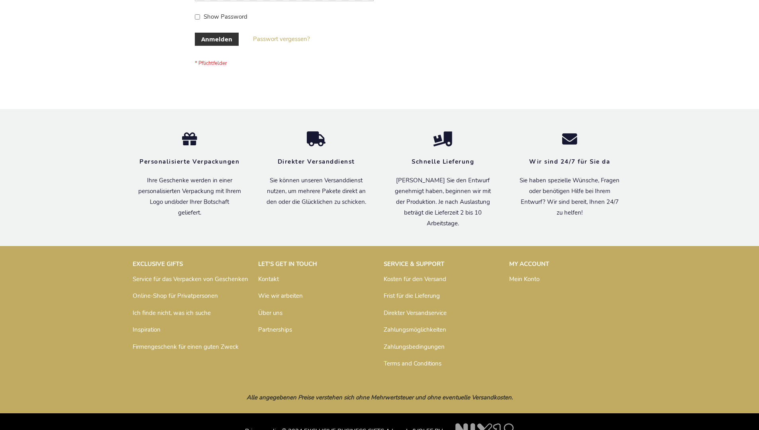
scroll to position [267, 0]
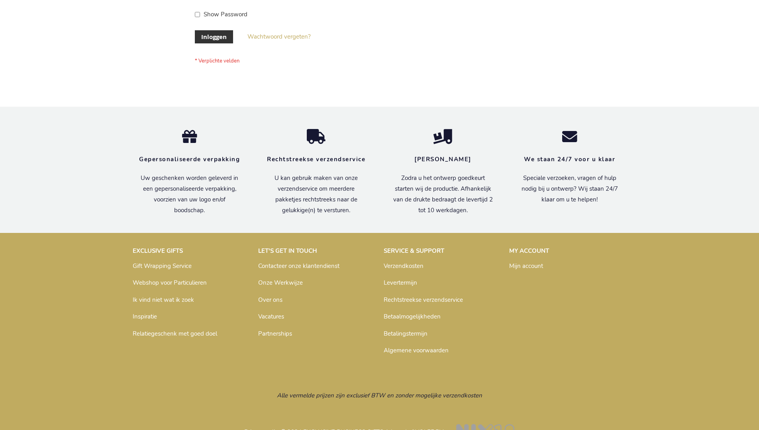
scroll to position [271, 0]
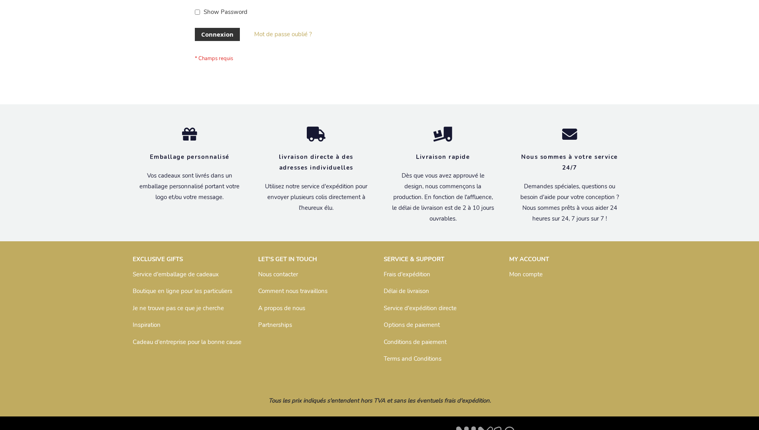
scroll to position [275, 0]
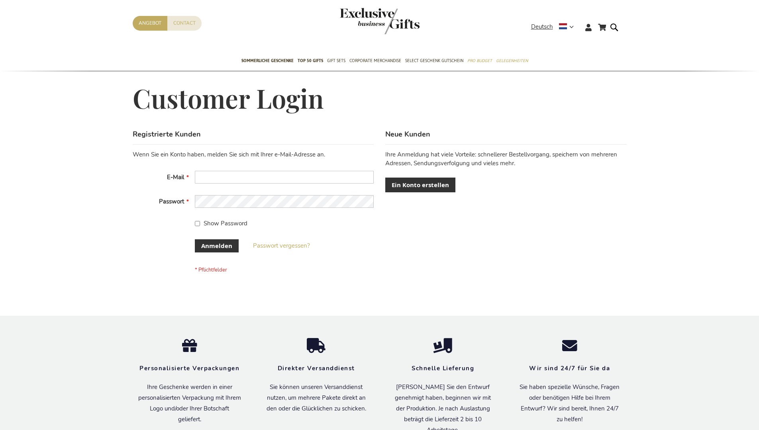
scroll to position [267, 0]
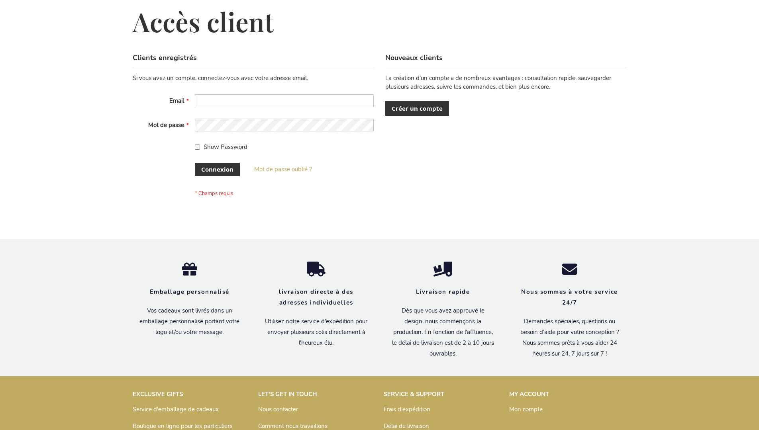
scroll to position [275, 0]
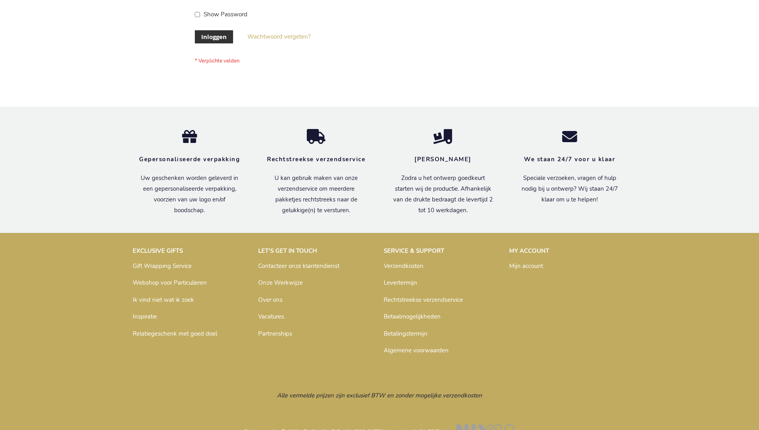
scroll to position [271, 0]
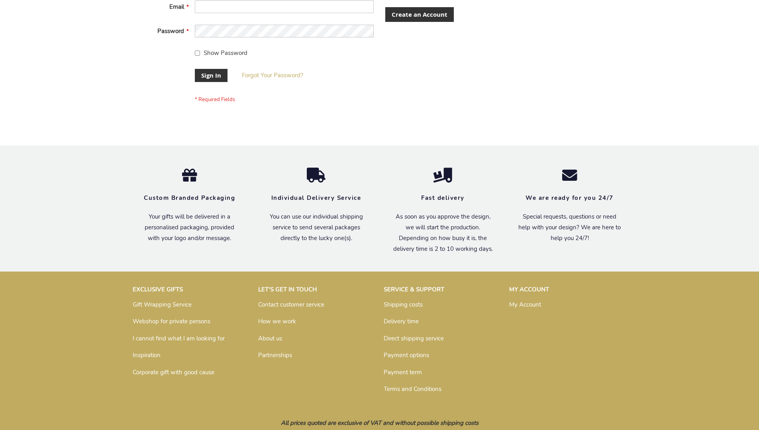
scroll to position [256, 0]
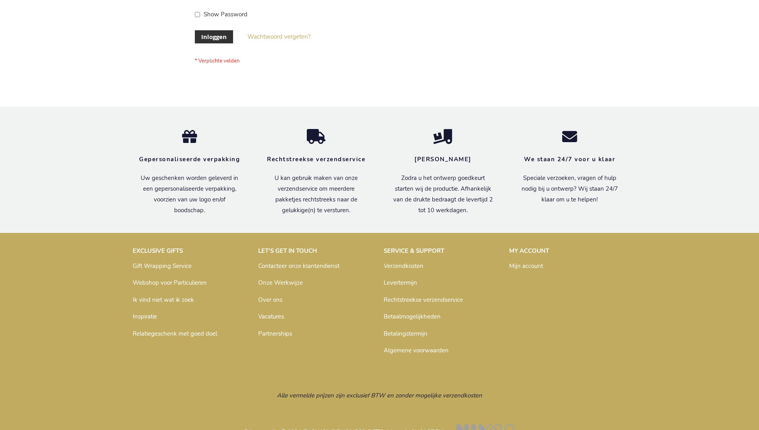
scroll to position [271, 0]
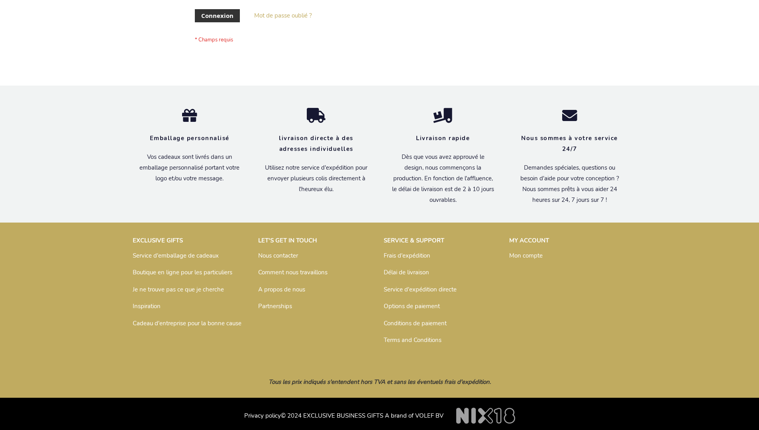
scroll to position [275, 0]
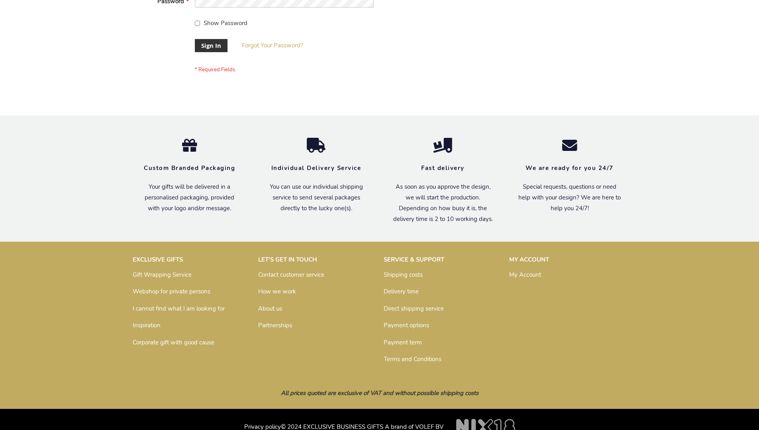
scroll to position [256, 0]
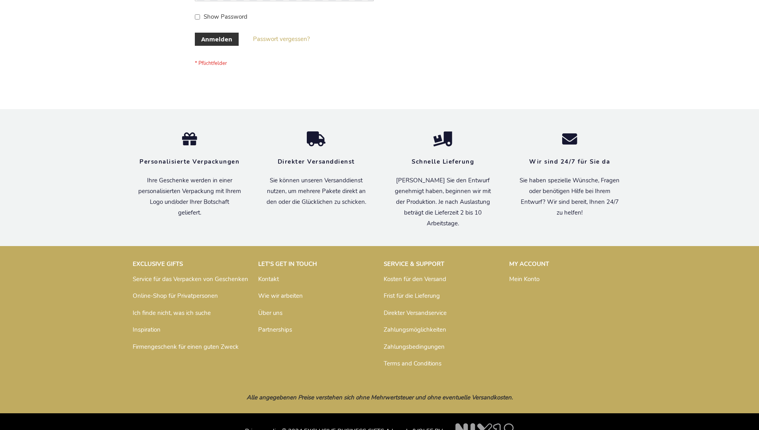
scroll to position [267, 0]
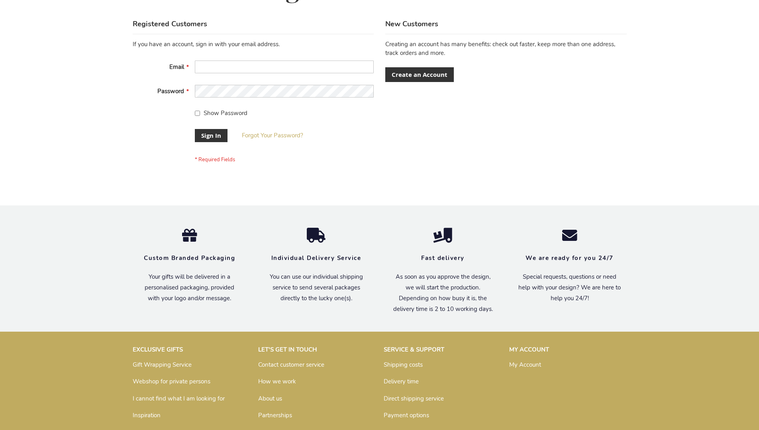
scroll to position [256, 0]
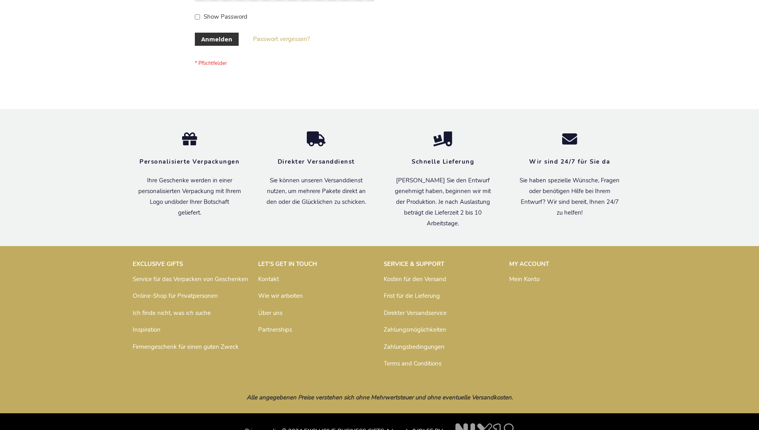
scroll to position [267, 0]
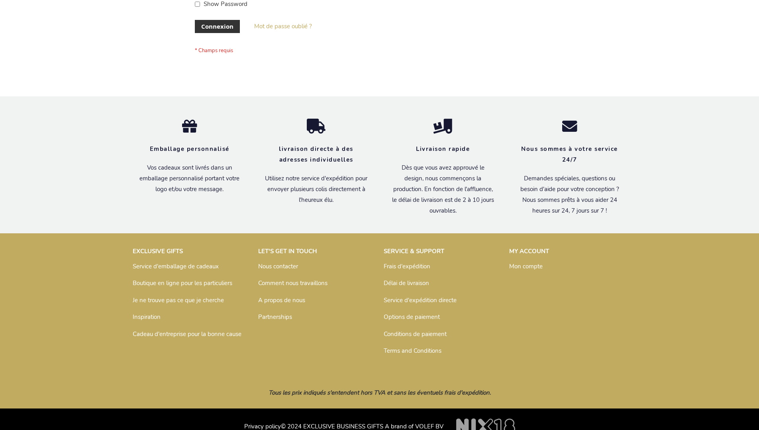
scroll to position [275, 0]
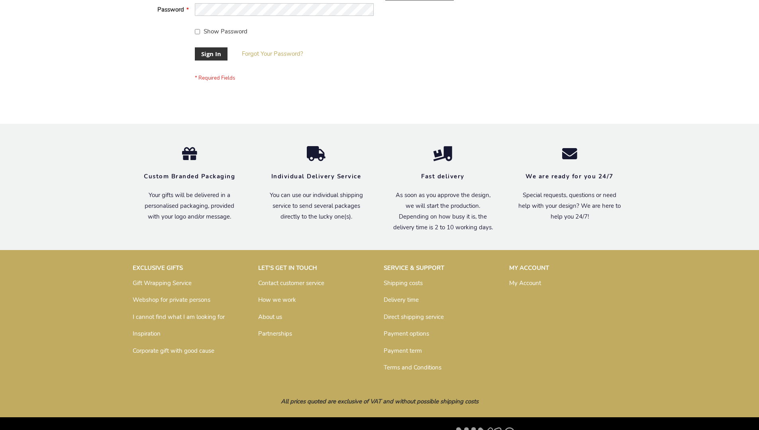
scroll to position [256, 0]
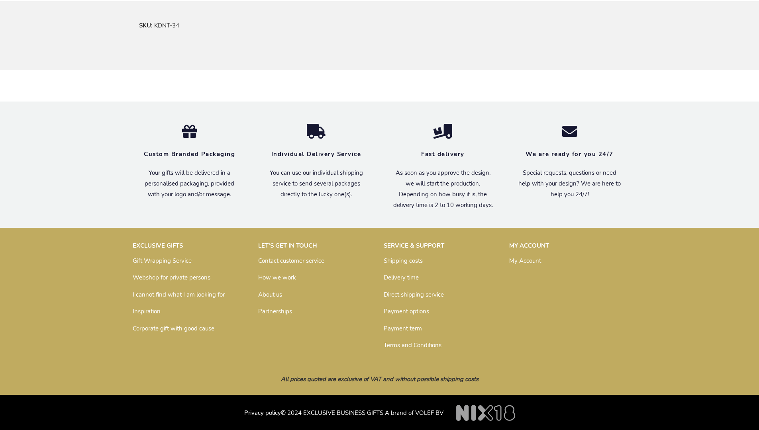
scroll to position [468, 0]
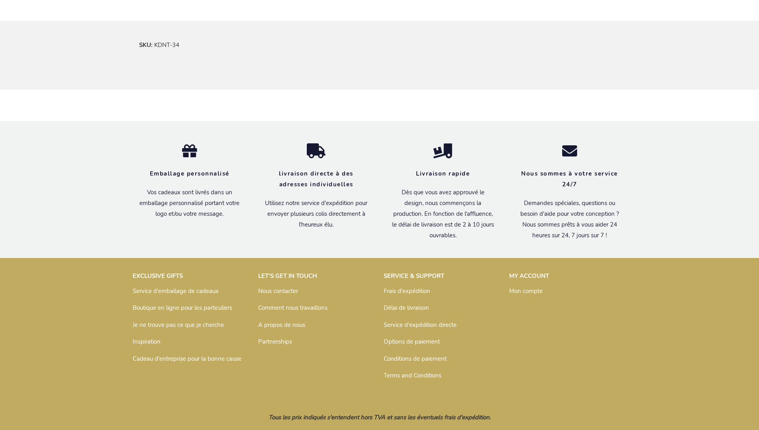
scroll to position [487, 0]
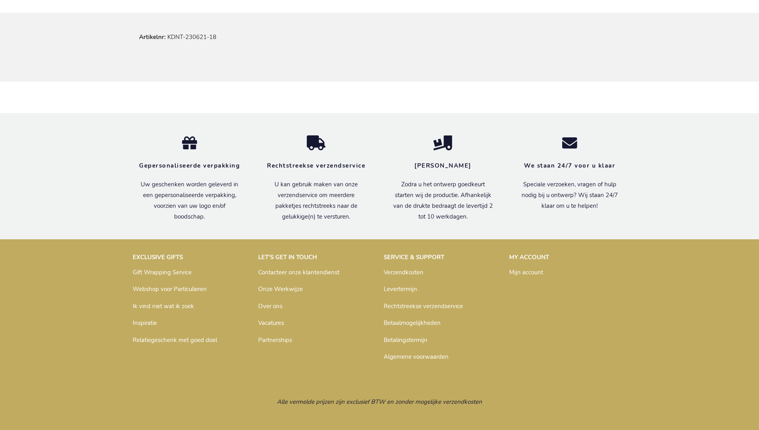
scroll to position [483, 0]
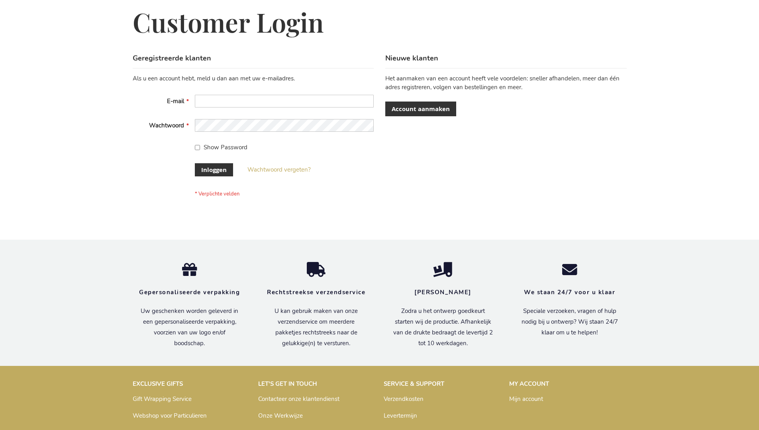
scroll to position [271, 0]
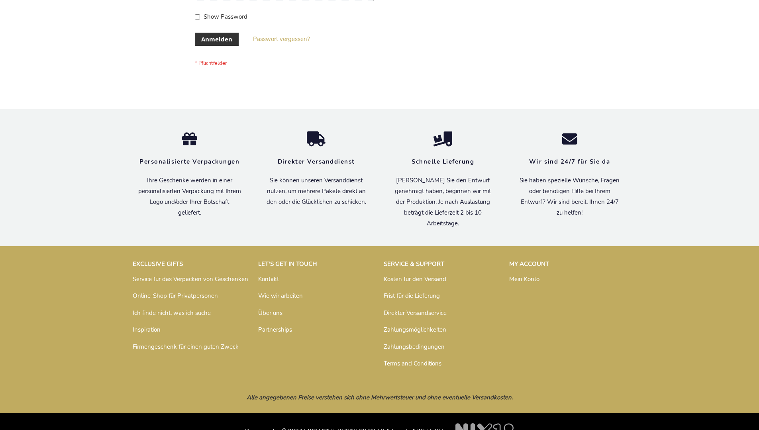
scroll to position [267, 0]
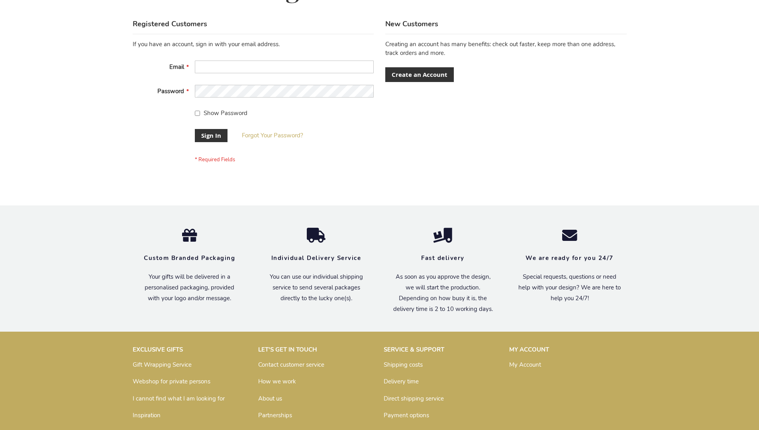
scroll to position [256, 0]
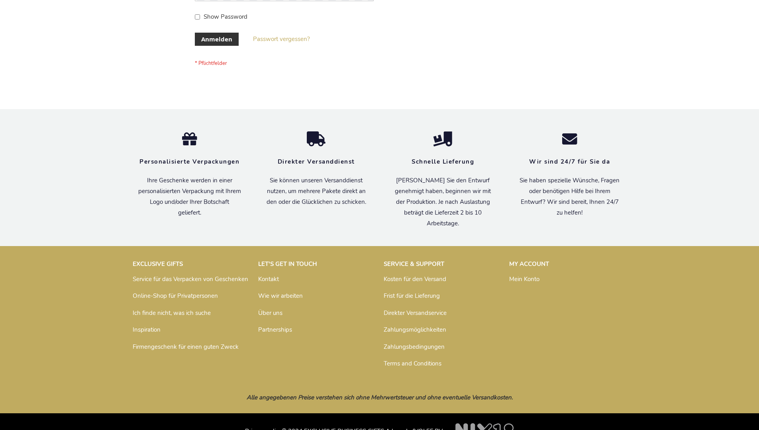
scroll to position [267, 0]
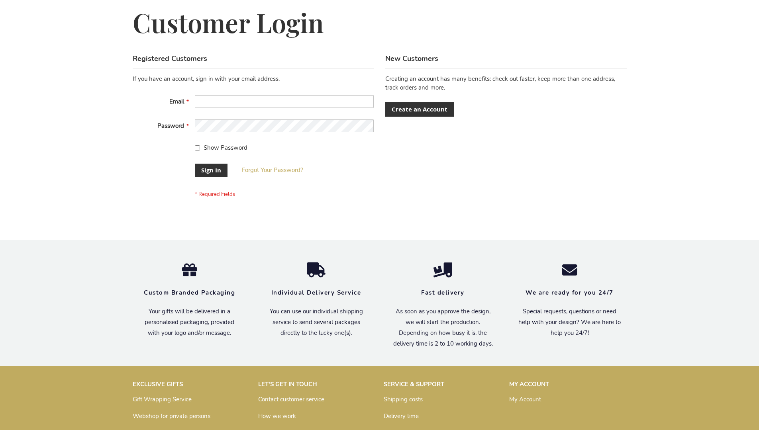
scroll to position [256, 0]
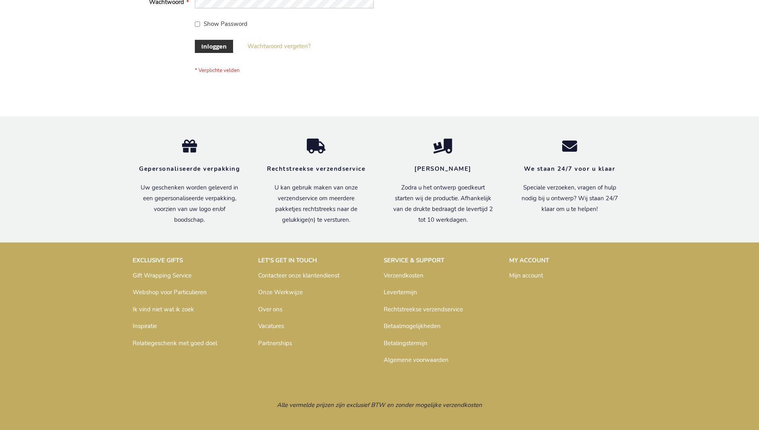
scroll to position [271, 0]
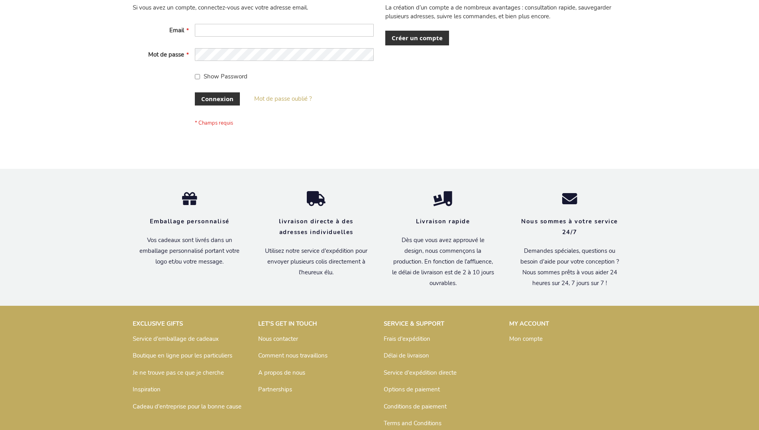
scroll to position [275, 0]
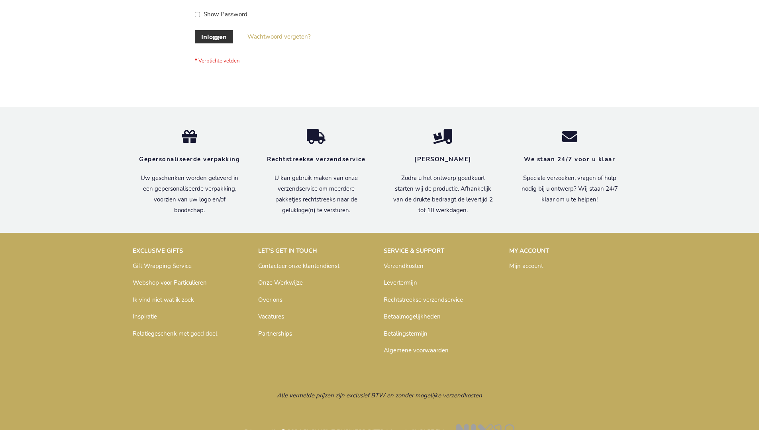
scroll to position [271, 0]
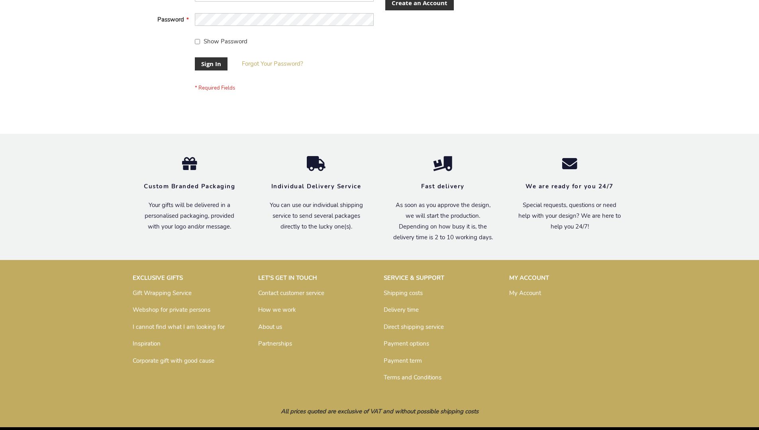
scroll to position [256, 0]
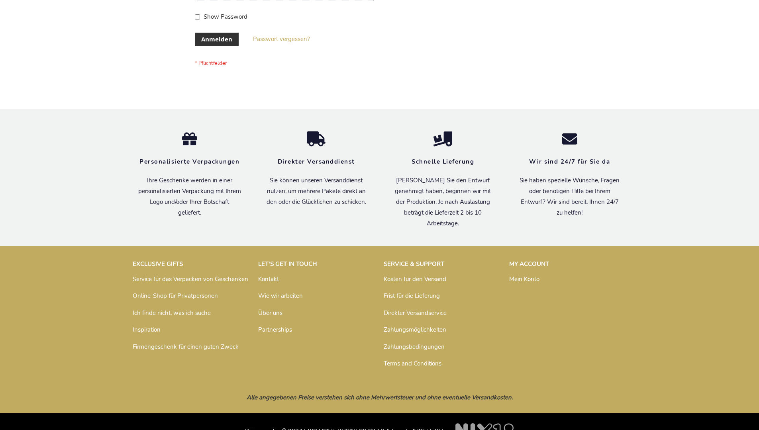
scroll to position [267, 0]
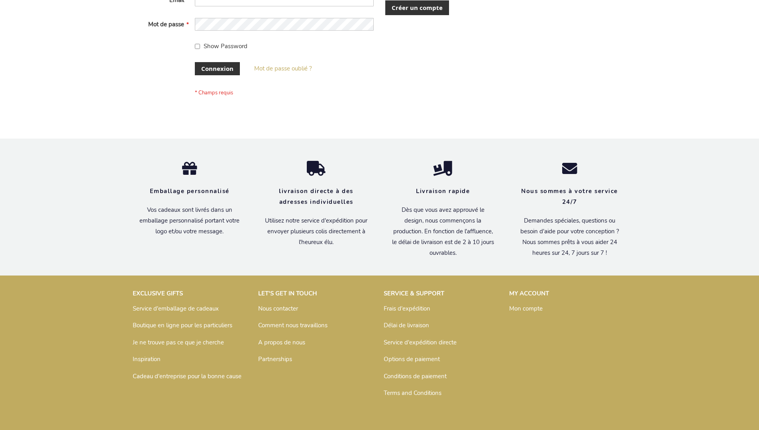
scroll to position [275, 0]
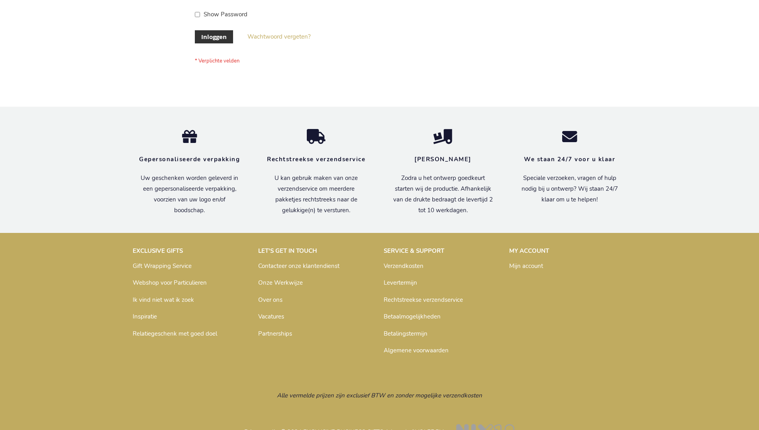
scroll to position [271, 0]
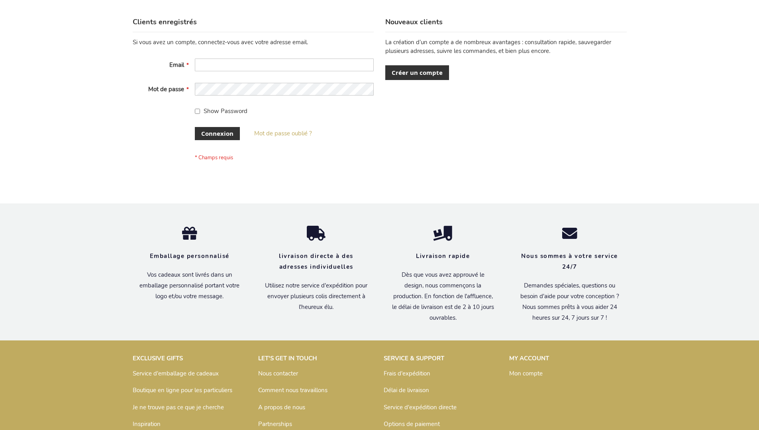
scroll to position [275, 0]
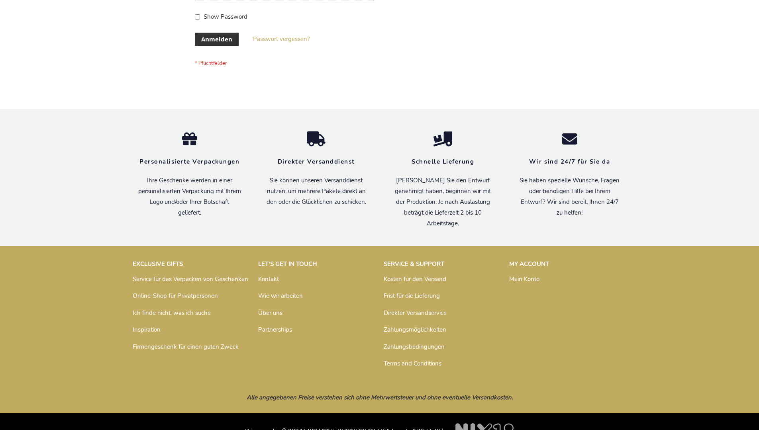
scroll to position [267, 0]
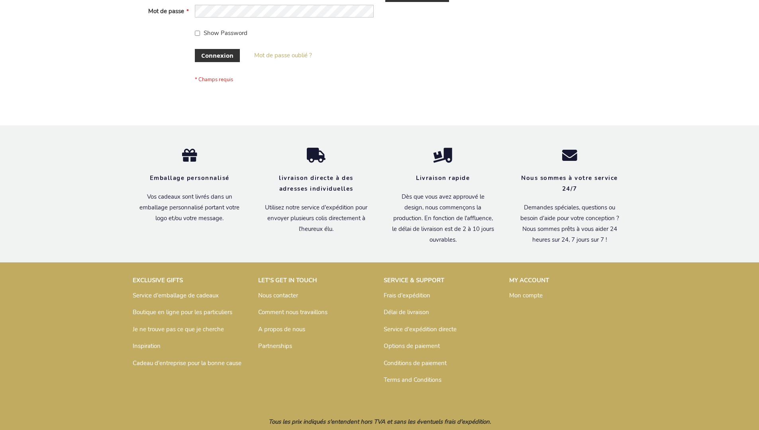
scroll to position [275, 0]
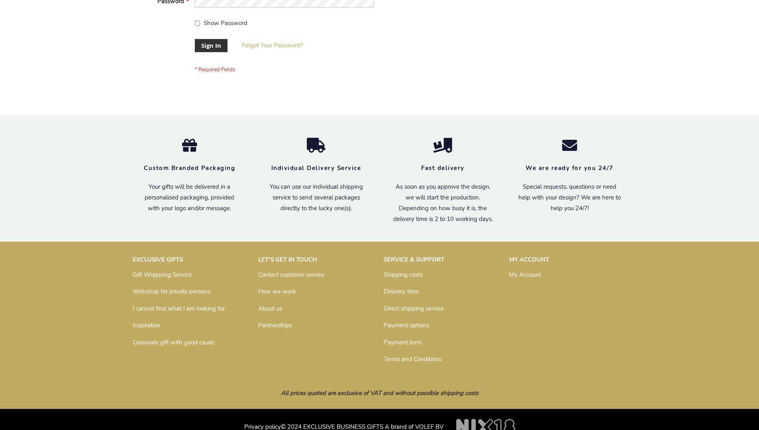
scroll to position [256, 0]
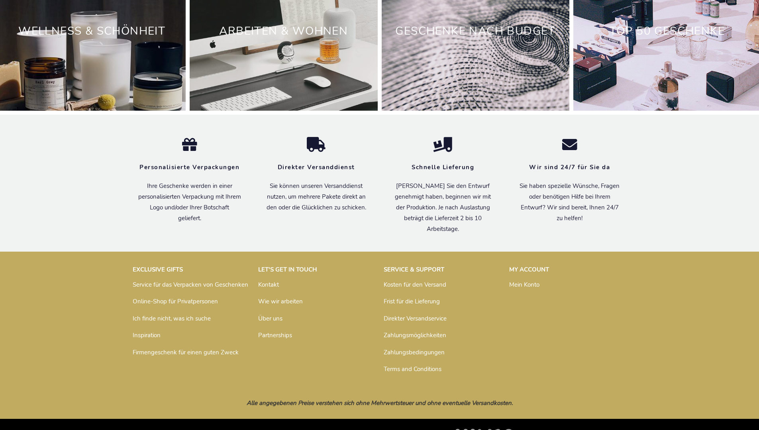
scroll to position [2615, 0]
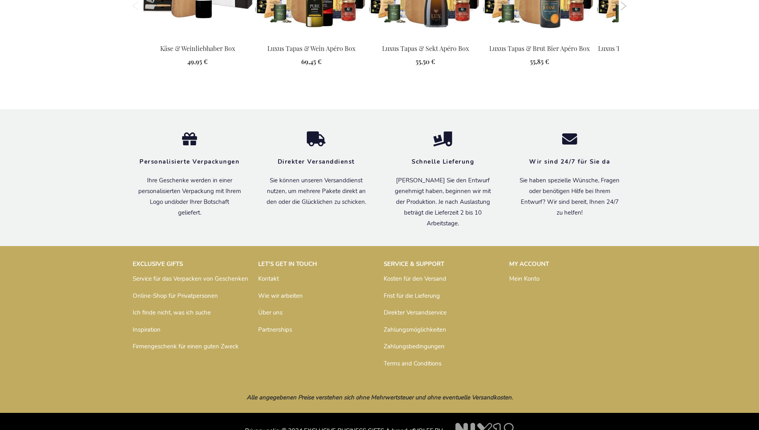
scroll to position [1075, 0]
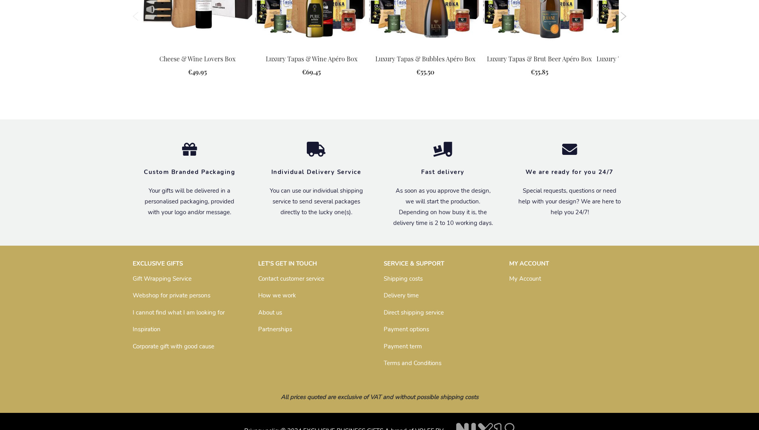
scroll to position [1030, 0]
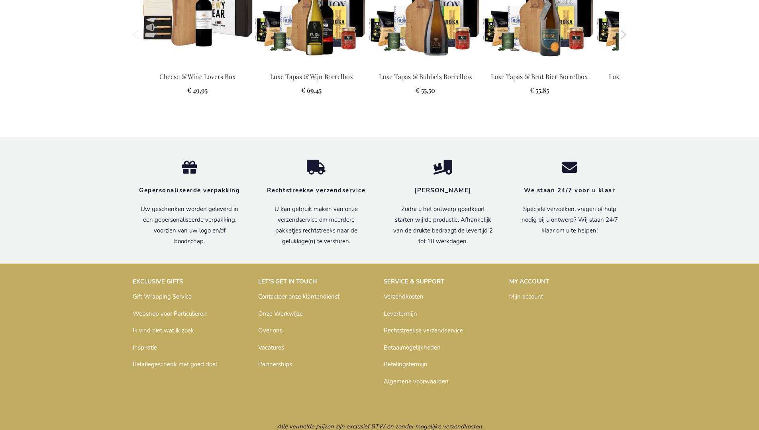
scroll to position [1053, 0]
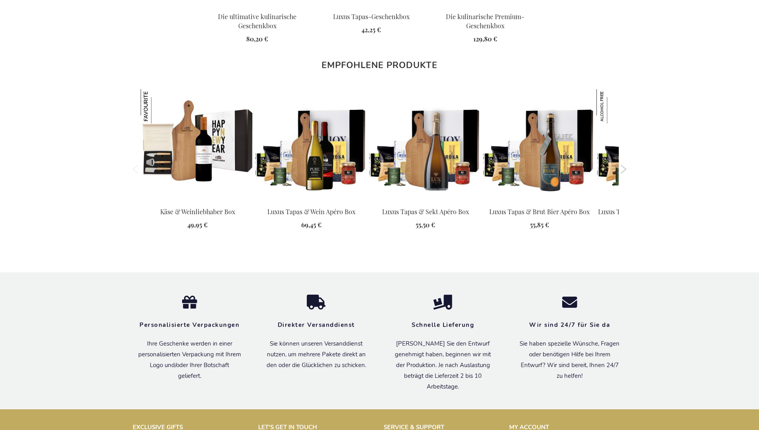
scroll to position [1075, 0]
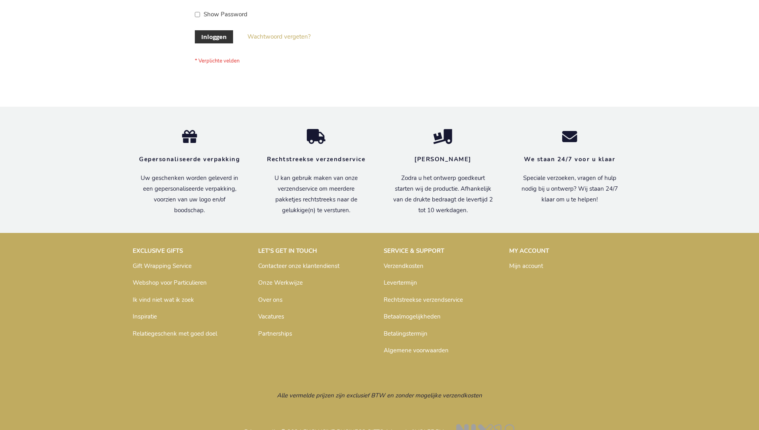
scroll to position [271, 0]
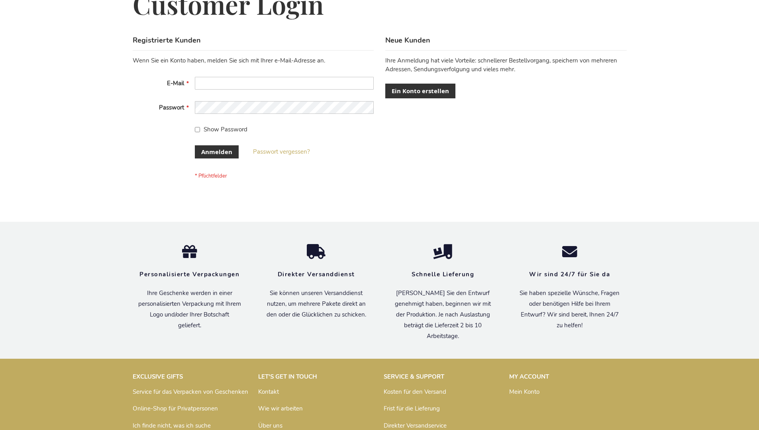
scroll to position [267, 0]
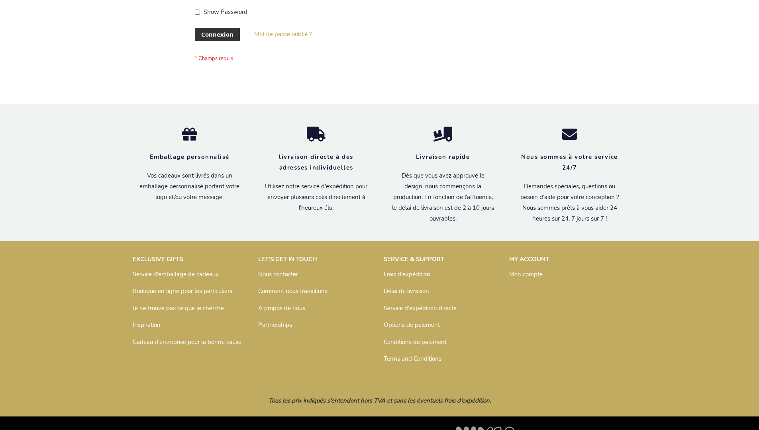
scroll to position [275, 0]
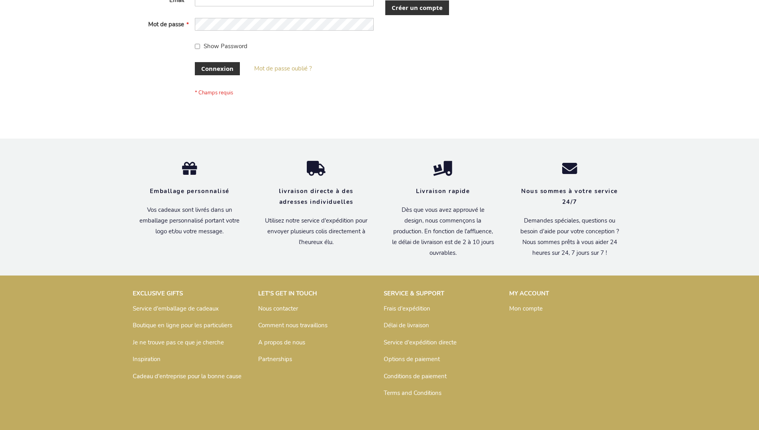
scroll to position [275, 0]
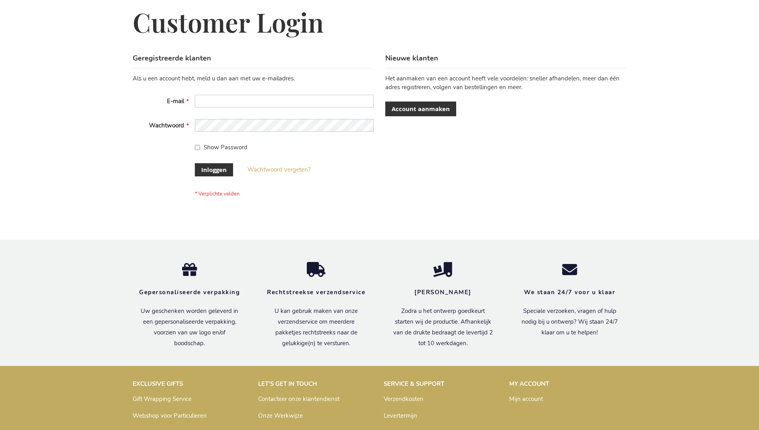
scroll to position [271, 0]
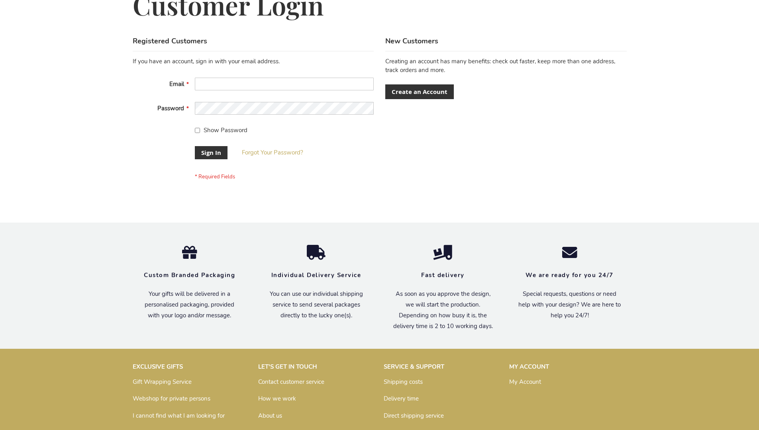
scroll to position [256, 0]
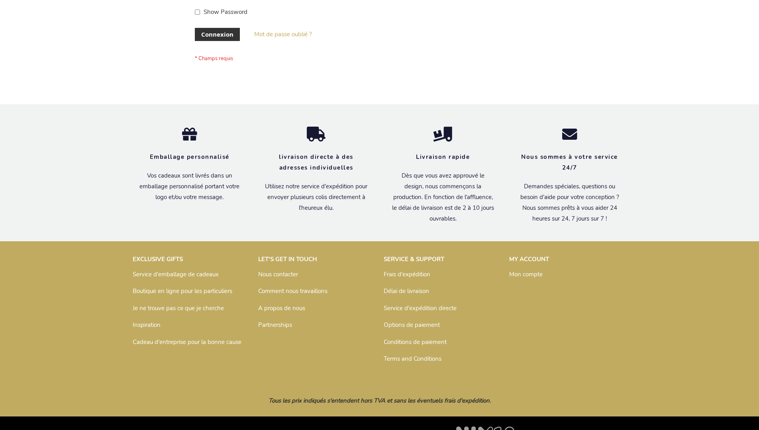
scroll to position [275, 0]
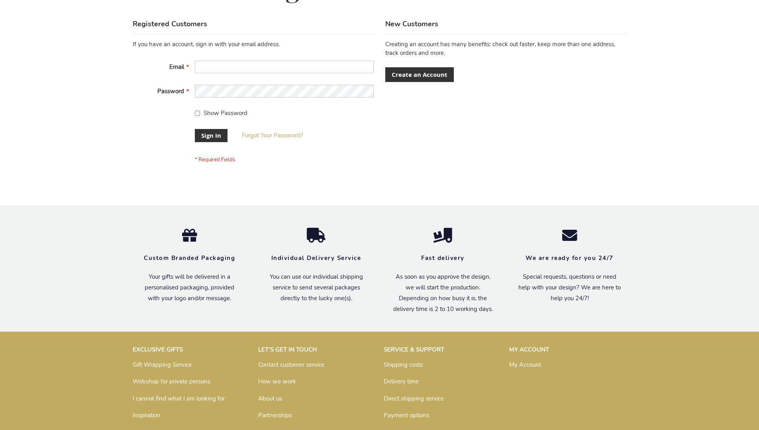
scroll to position [256, 0]
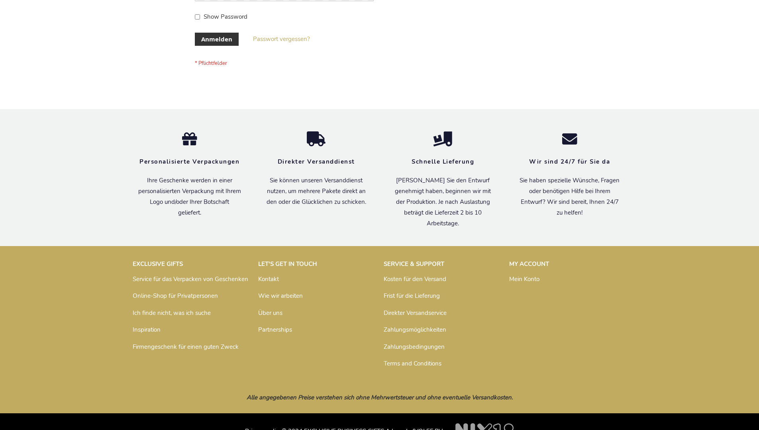
scroll to position [267, 0]
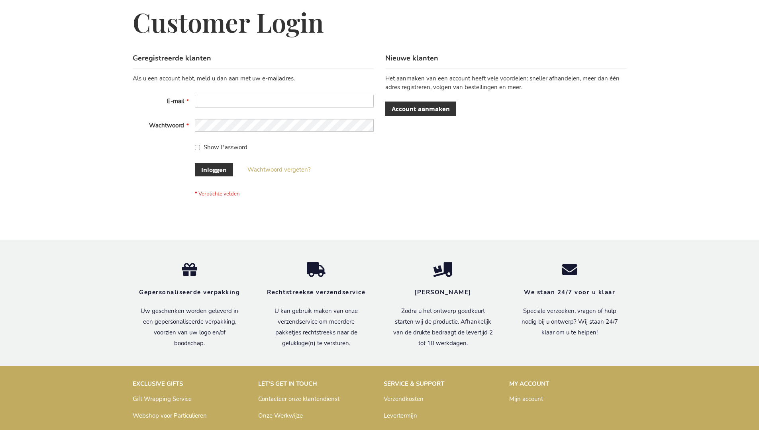
scroll to position [271, 0]
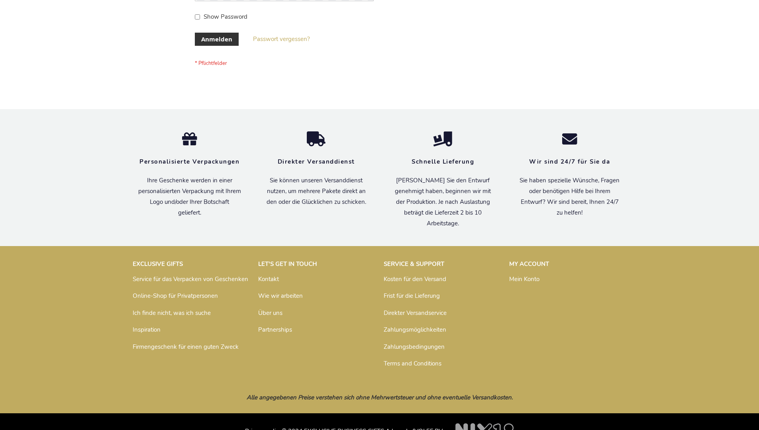
scroll to position [267, 0]
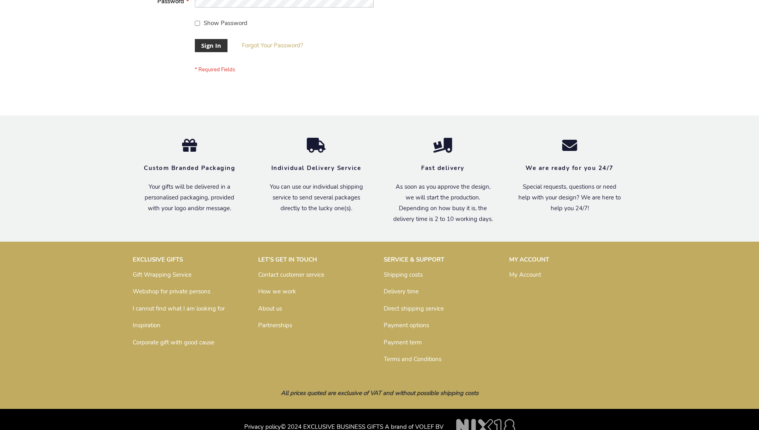
scroll to position [256, 0]
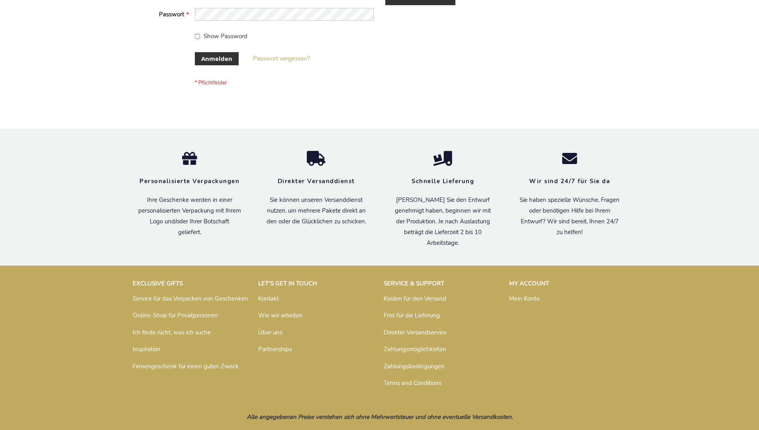
scroll to position [267, 0]
